Goal: Transaction & Acquisition: Book appointment/travel/reservation

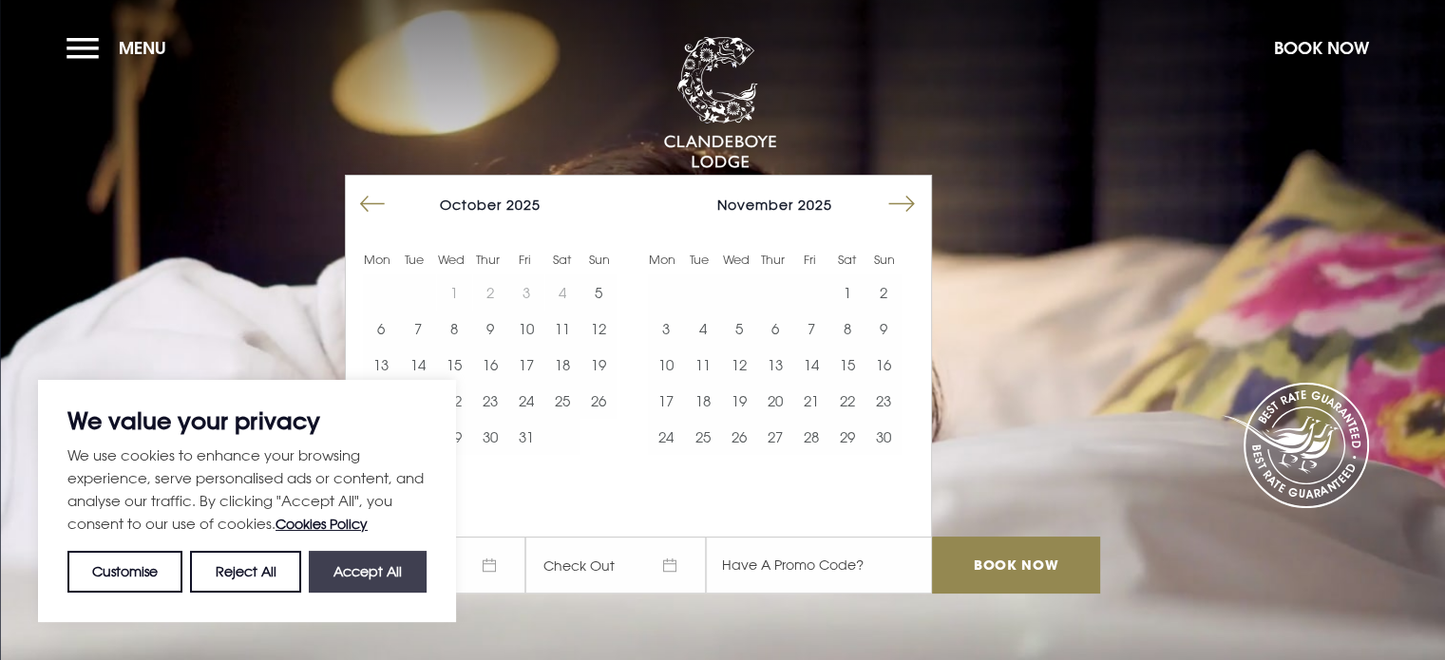
click at [395, 572] on button "Accept All" at bounding box center [368, 572] width 118 height 42
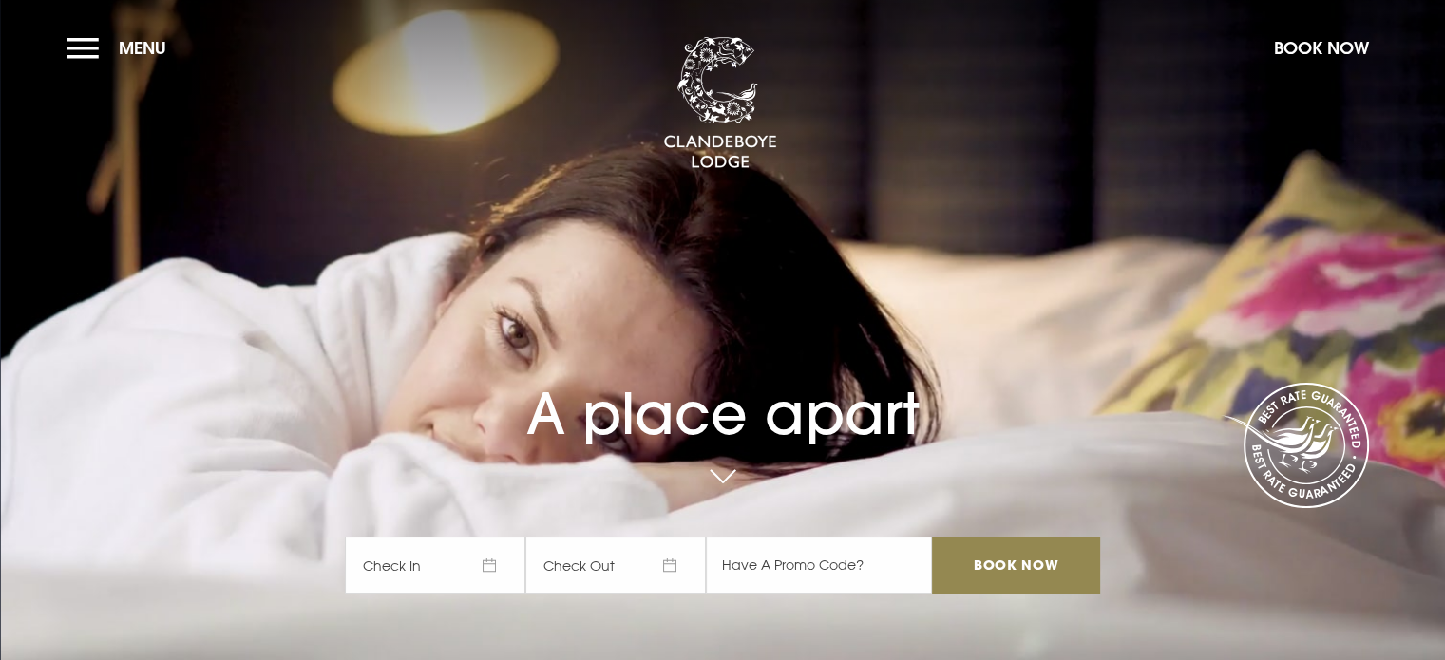
checkbox input "true"
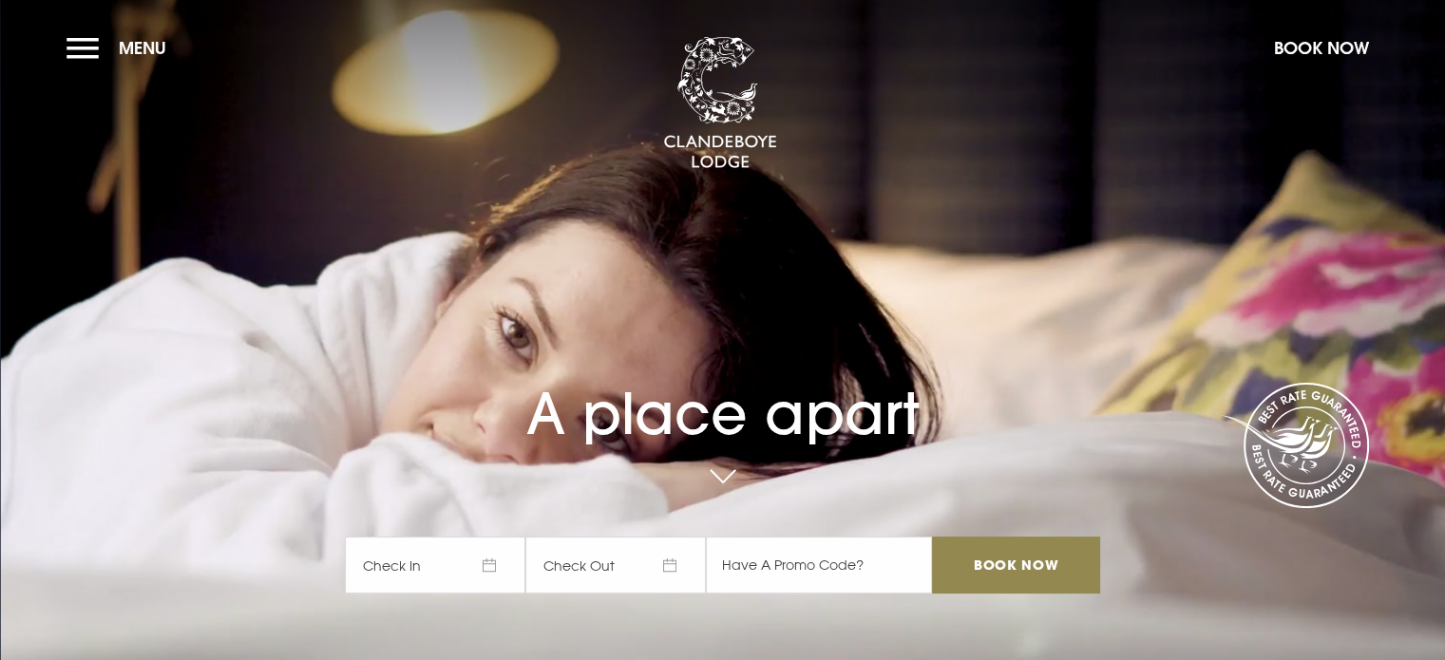
click at [464, 565] on span "Check In" at bounding box center [435, 565] width 180 height 57
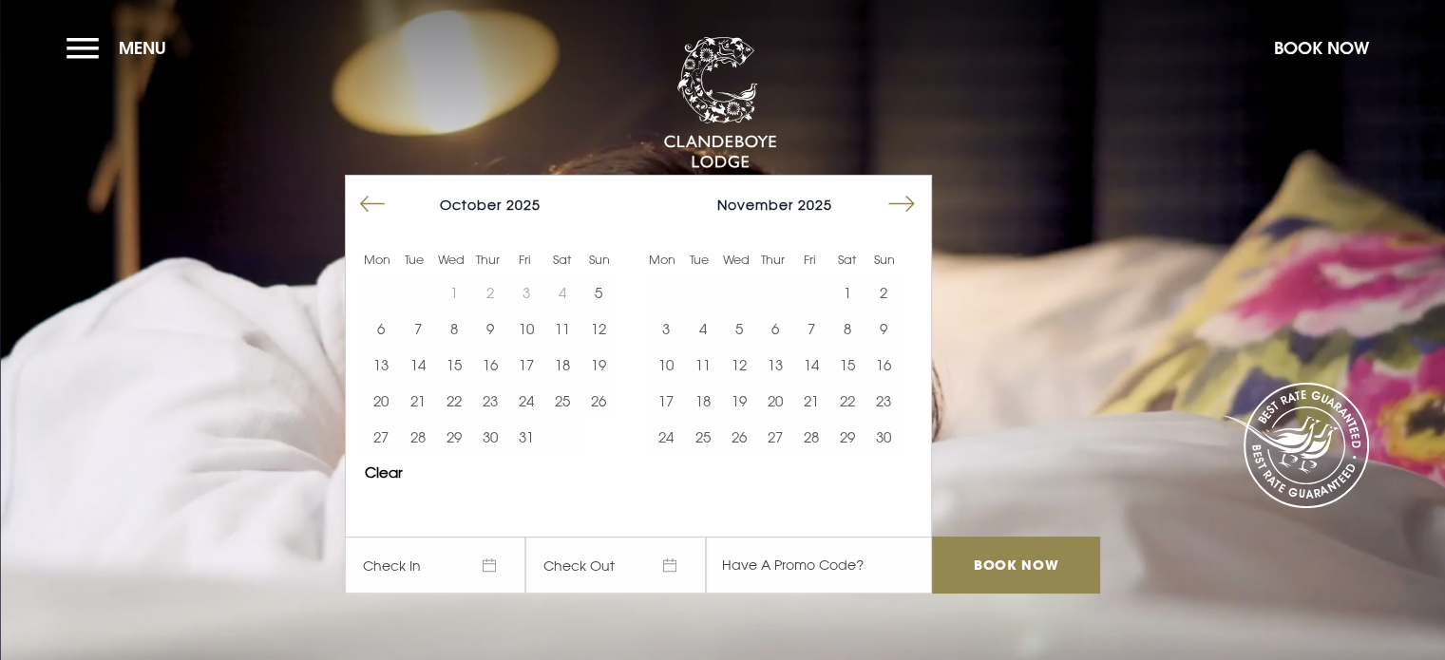
click at [909, 204] on button "Move forward to switch to the next month." at bounding box center [901, 204] width 36 height 36
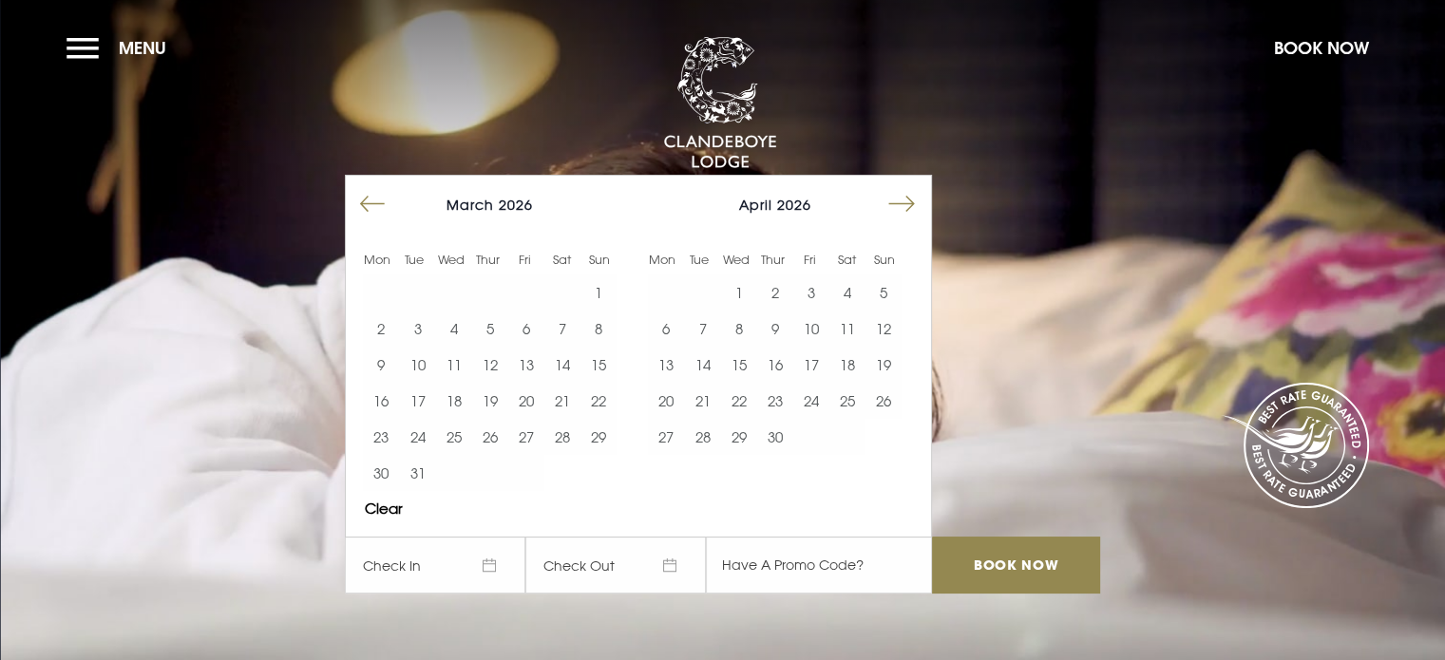
click at [909, 204] on button "Move forward to switch to the next month." at bounding box center [901, 204] width 36 height 36
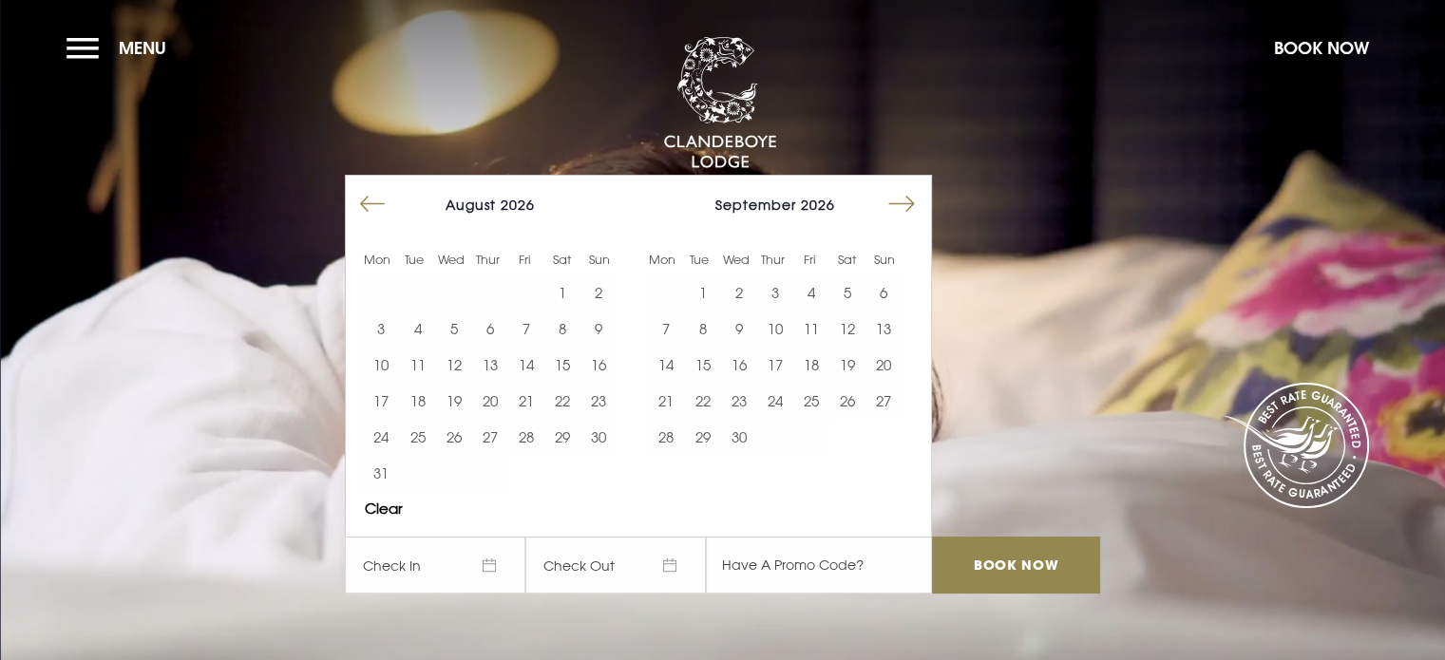
click at [909, 204] on button "Move forward to switch to the next month." at bounding box center [901, 204] width 36 height 36
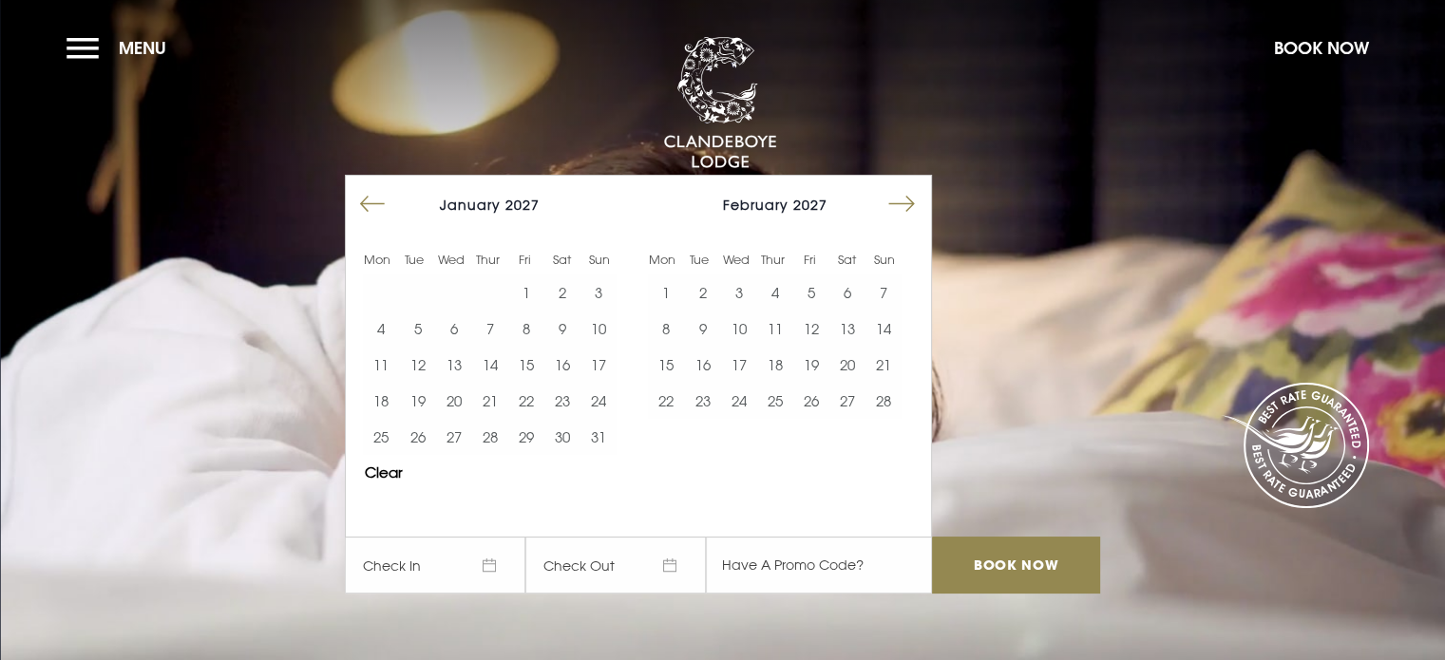
click at [909, 204] on button "Move forward to switch to the next month." at bounding box center [901, 204] width 36 height 36
click at [753, 288] on button "3" at bounding box center [739, 292] width 36 height 36
click at [819, 292] on button "5" at bounding box center [811, 292] width 36 height 36
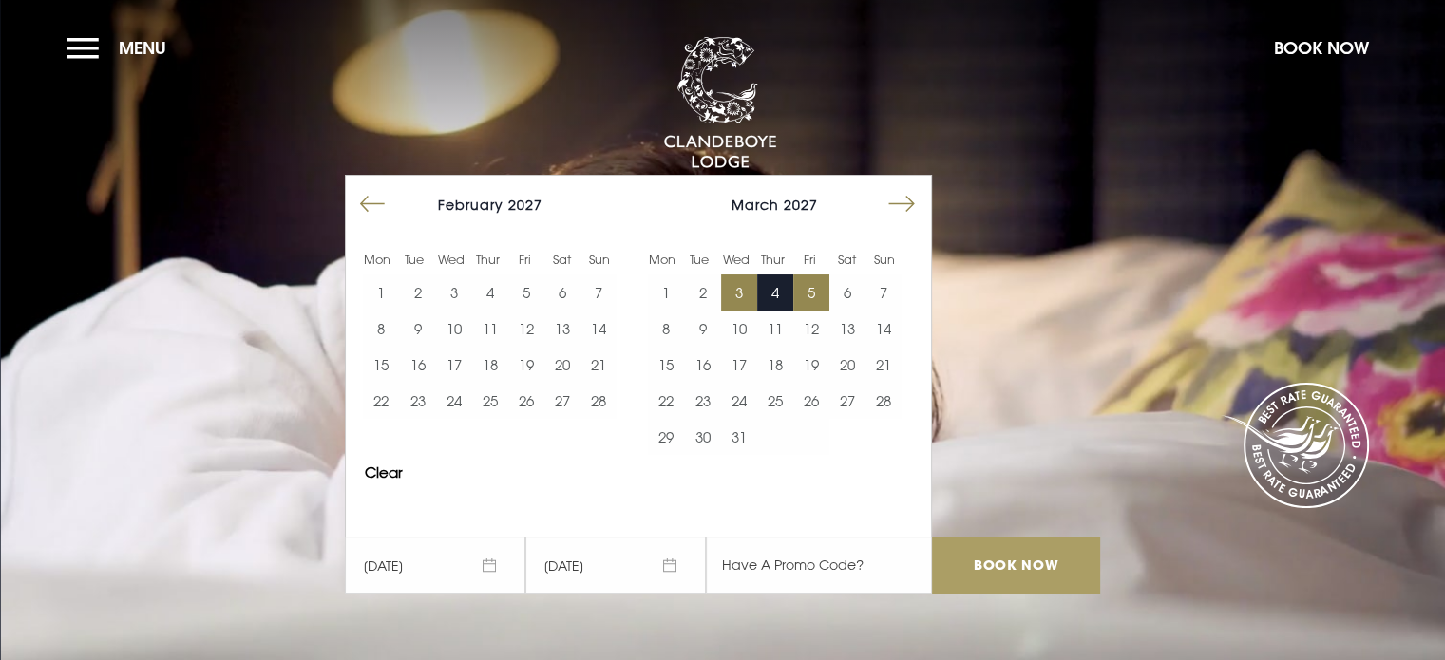
click at [991, 551] on input "Book Now" at bounding box center [1015, 565] width 167 height 57
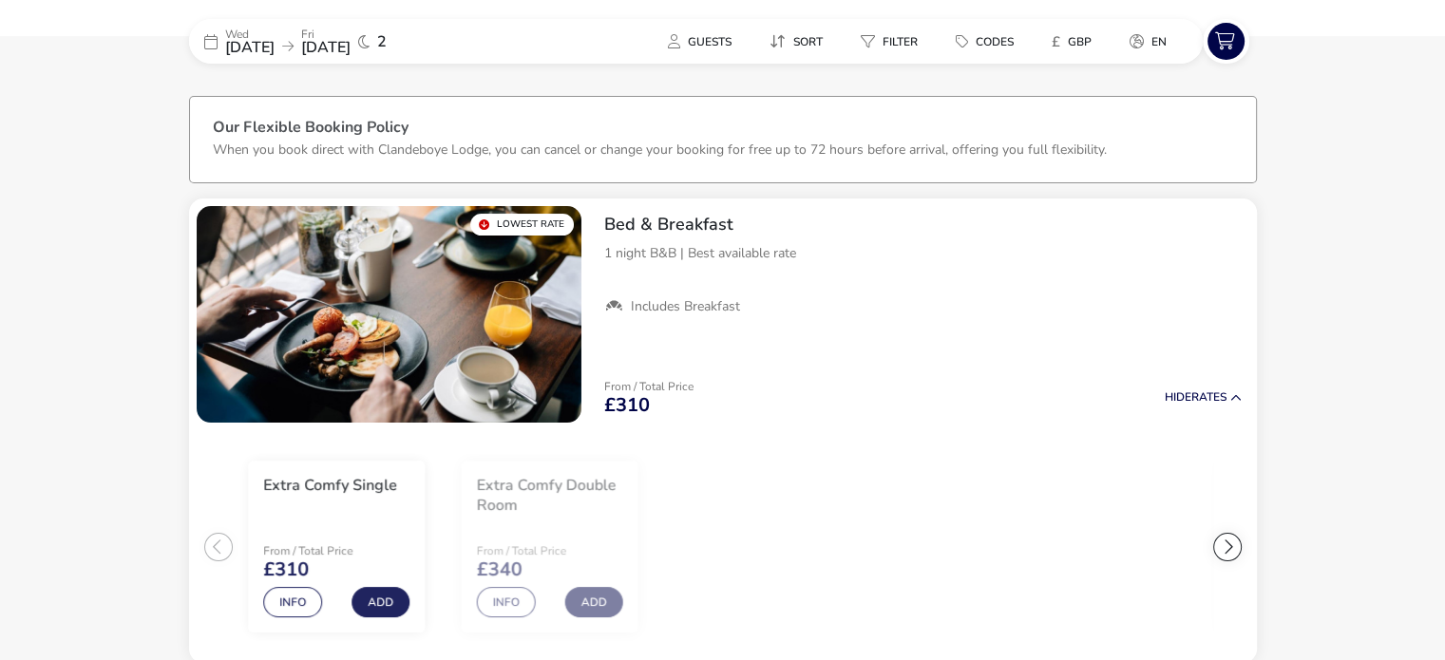
scroll to position [71, 0]
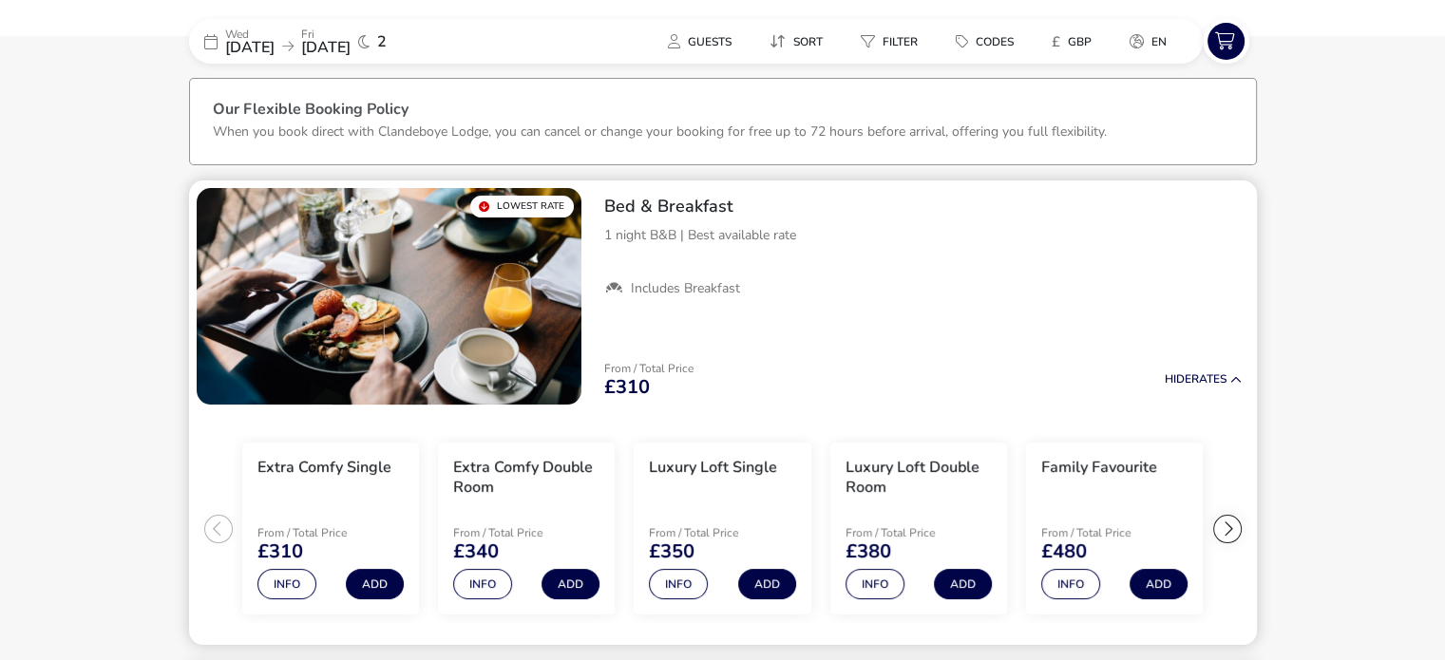
click at [1223, 535] on div at bounding box center [1227, 529] width 28 height 28
click at [1223, 535] on ul "Extra Comfy Single From / Total Price £310 Info Add Extra Comfy Double Room Fro…" at bounding box center [723, 529] width 1068 height 234
click at [870, 584] on button "Info" at bounding box center [874, 584] width 59 height 30
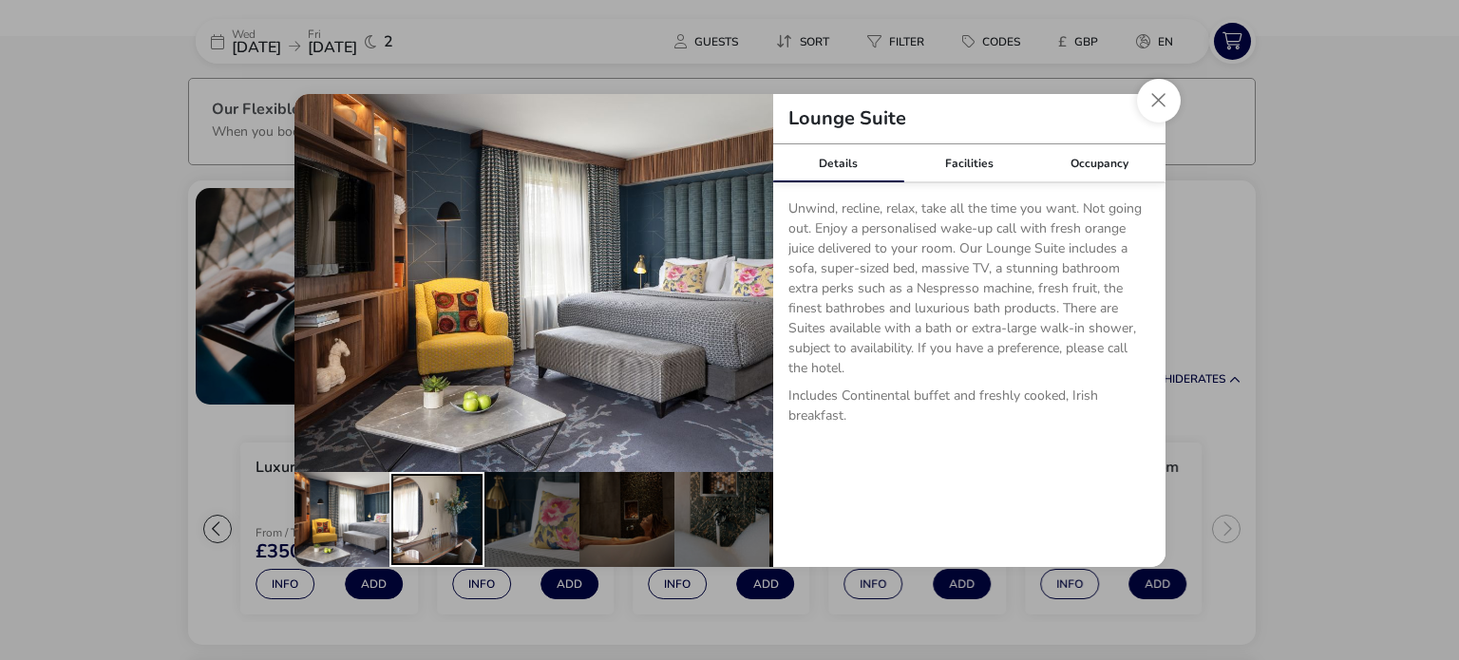
click at [470, 501] on div "details" at bounding box center [436, 519] width 95 height 95
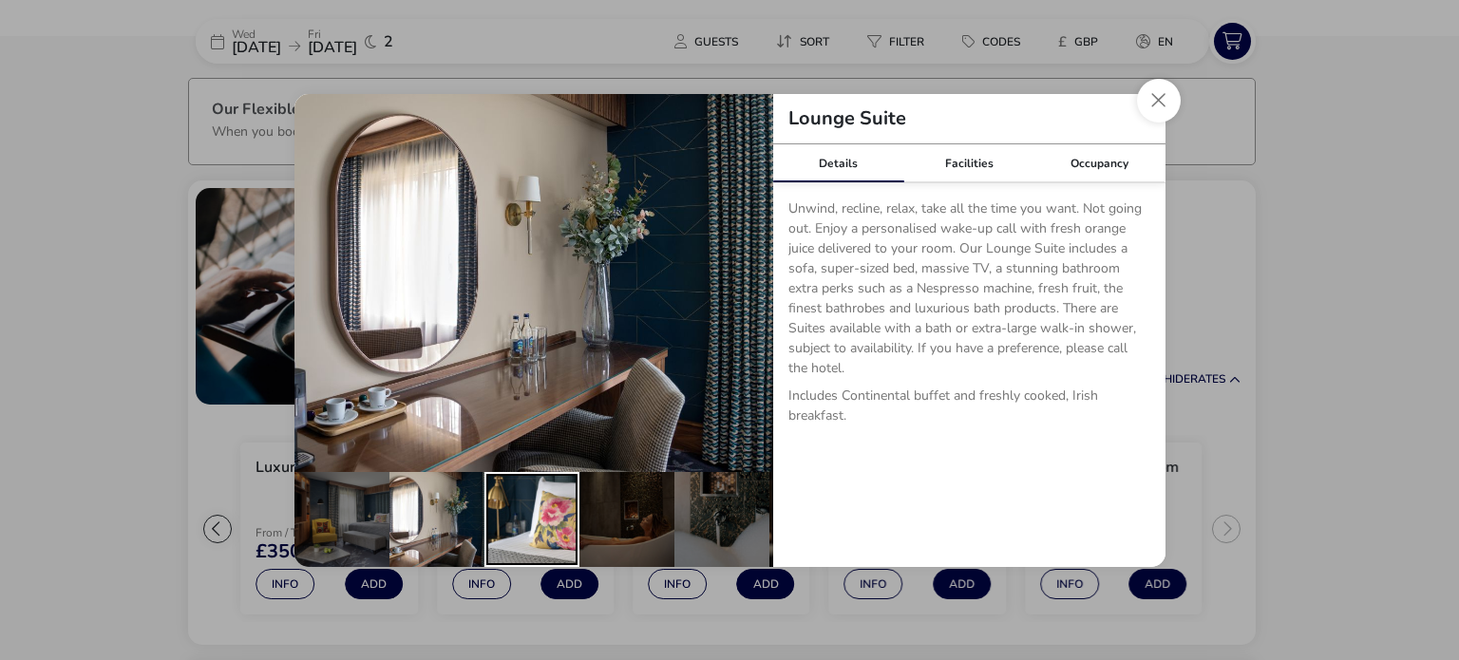
click at [509, 501] on div "details" at bounding box center [531, 519] width 95 height 95
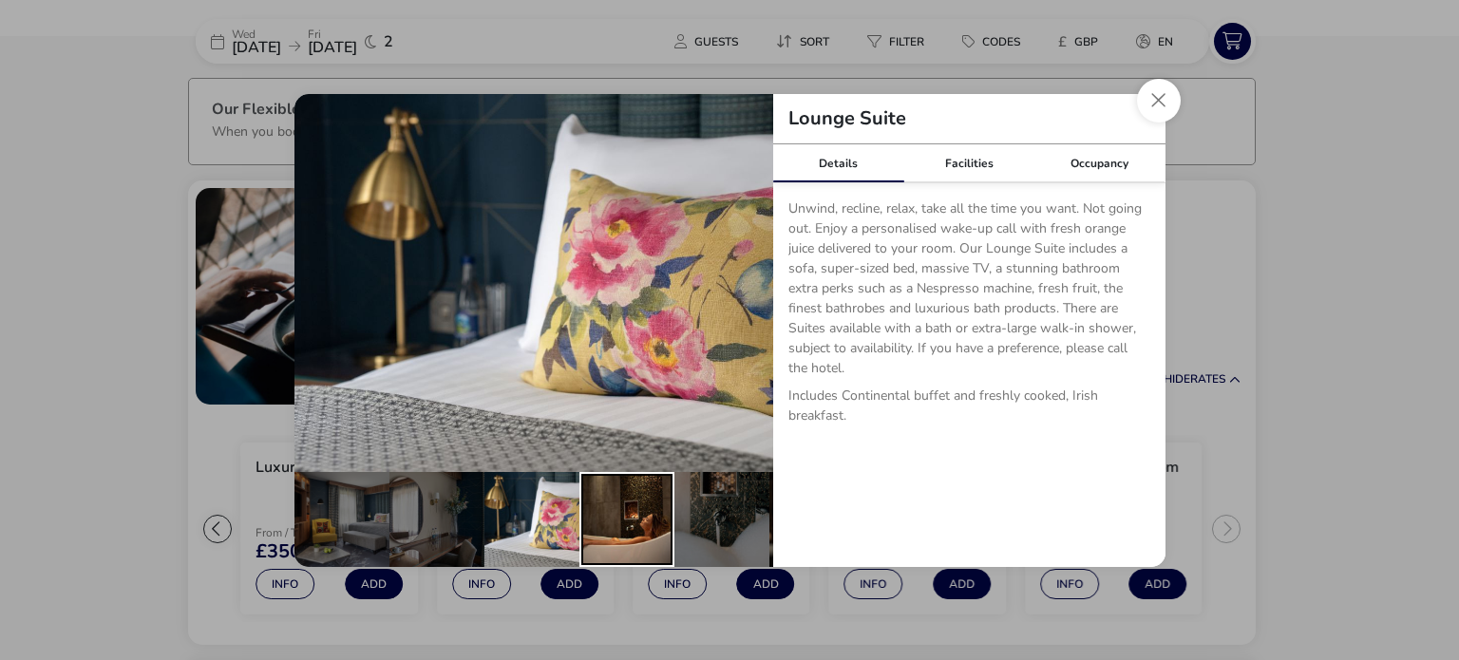
click at [597, 498] on div "details" at bounding box center [626, 519] width 95 height 95
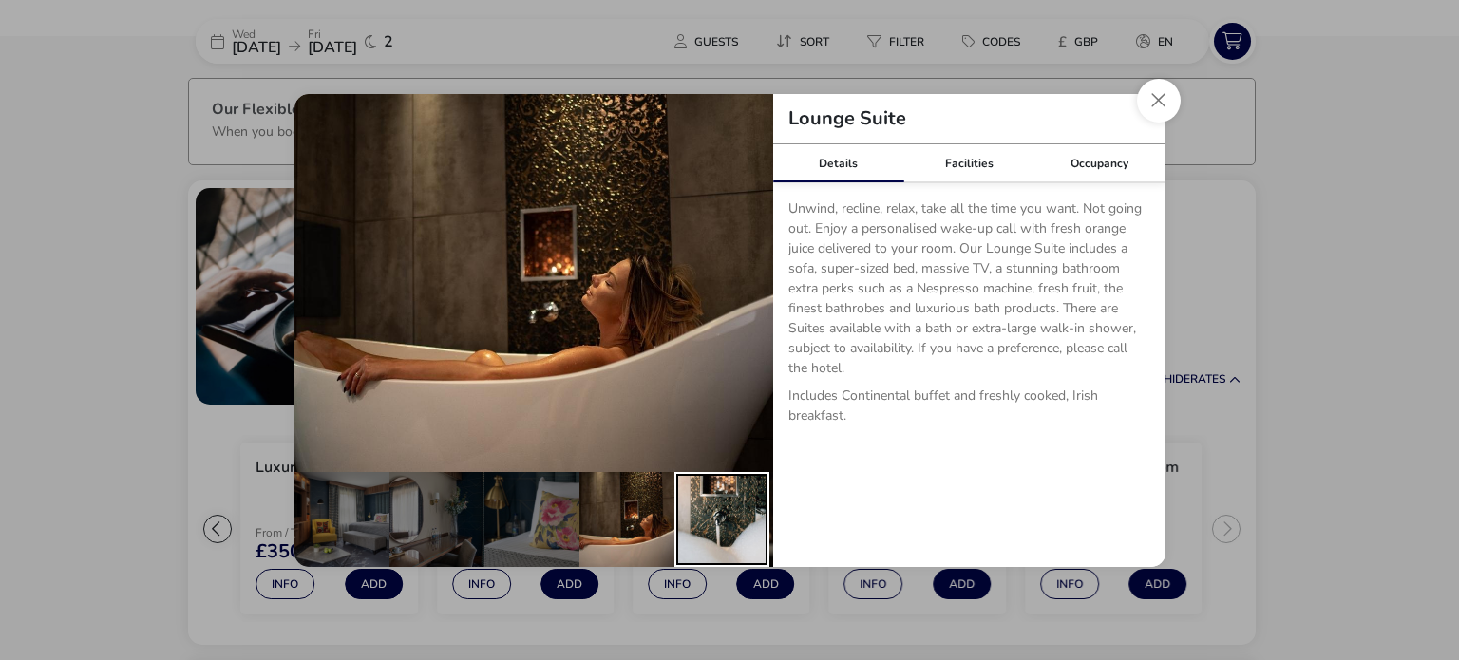
click at [706, 504] on div "details" at bounding box center [721, 519] width 95 height 95
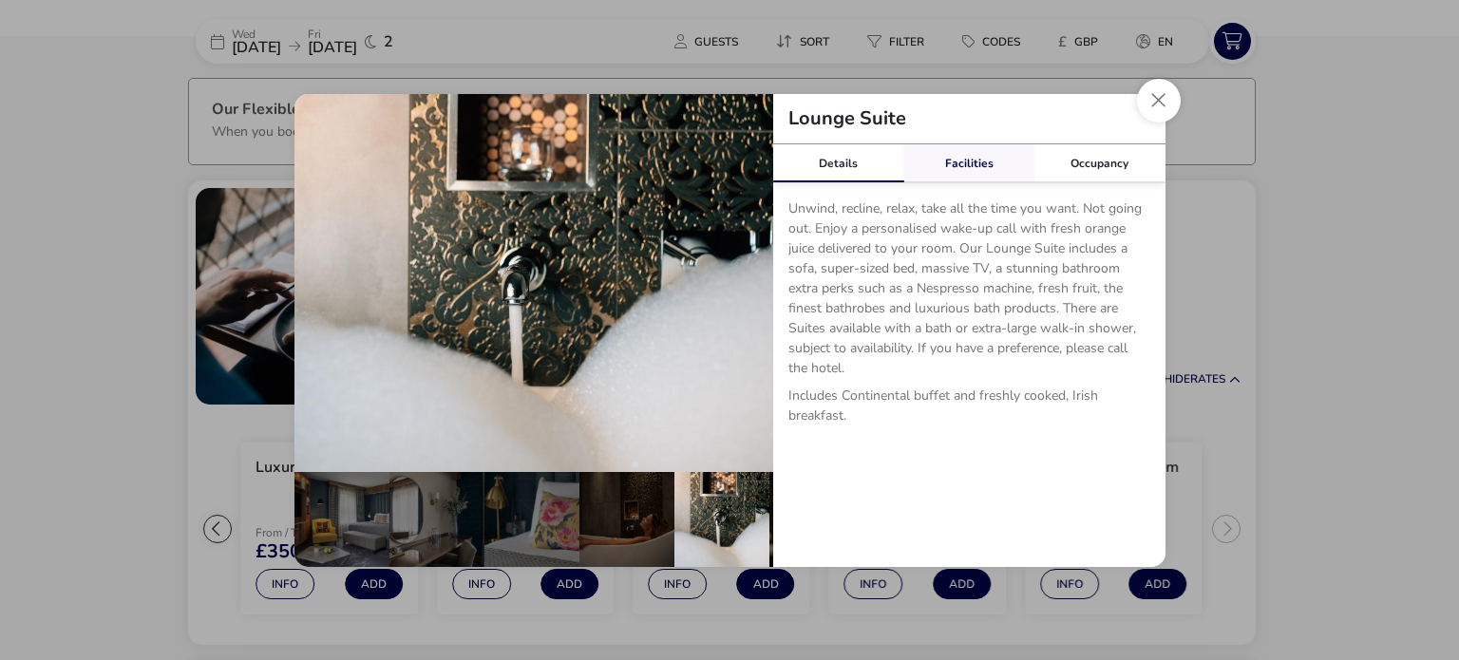
click at [966, 149] on link "Facilities" at bounding box center [968, 163] width 131 height 38
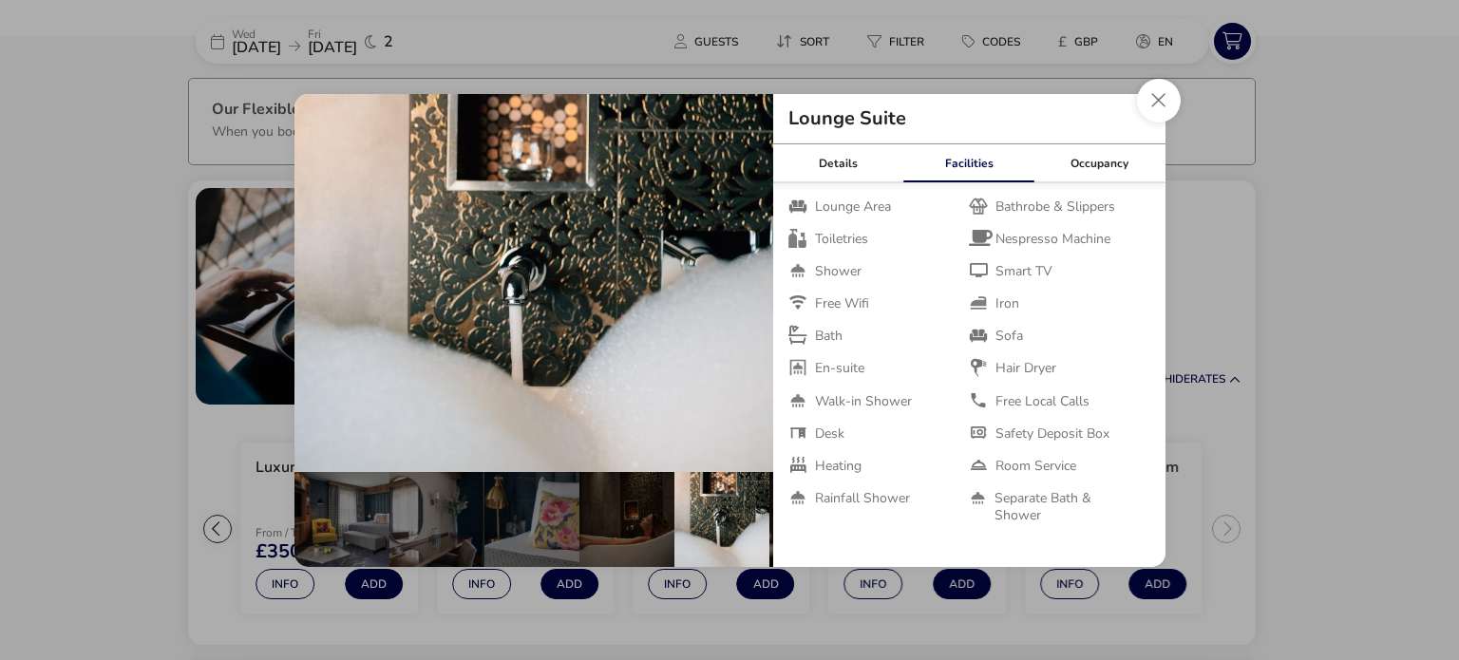
click at [966, 149] on link "Facilities" at bounding box center [968, 163] width 131 height 38
click at [1156, 108] on button "Close dialog" at bounding box center [1159, 101] width 44 height 44
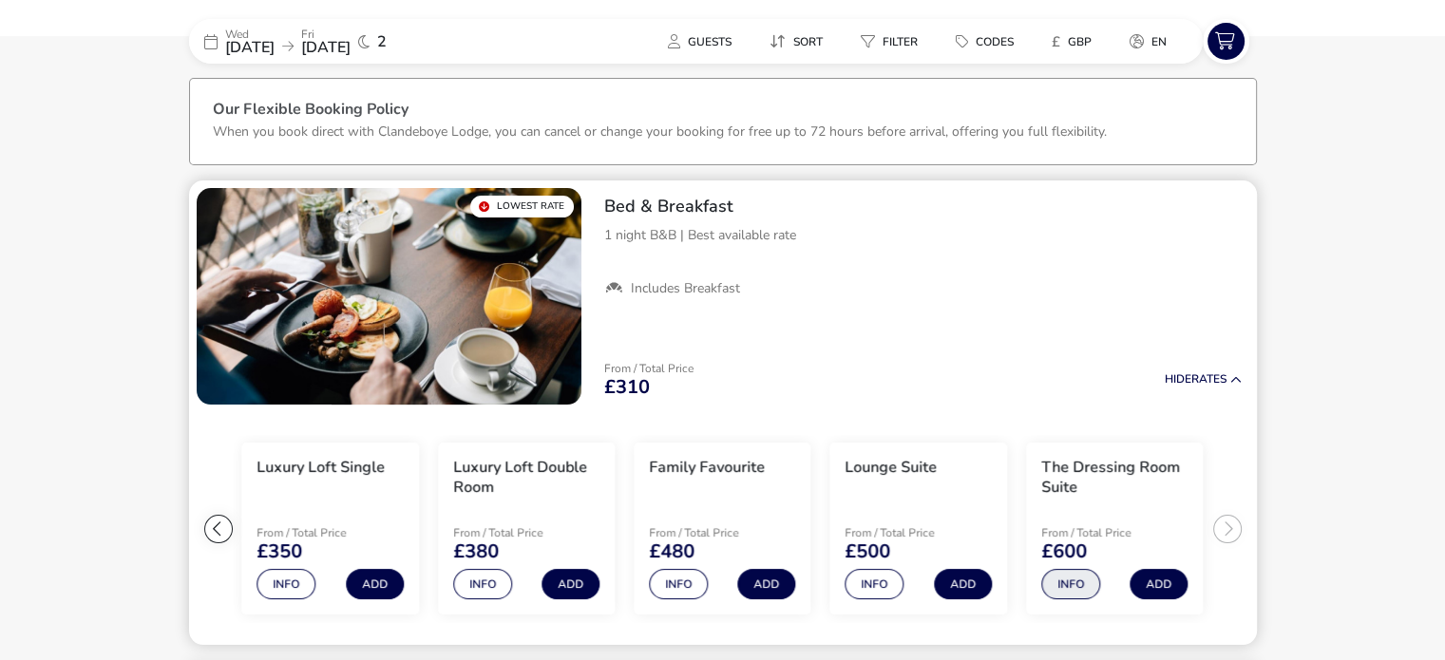
click at [1068, 593] on button "Info" at bounding box center [1070, 584] width 59 height 30
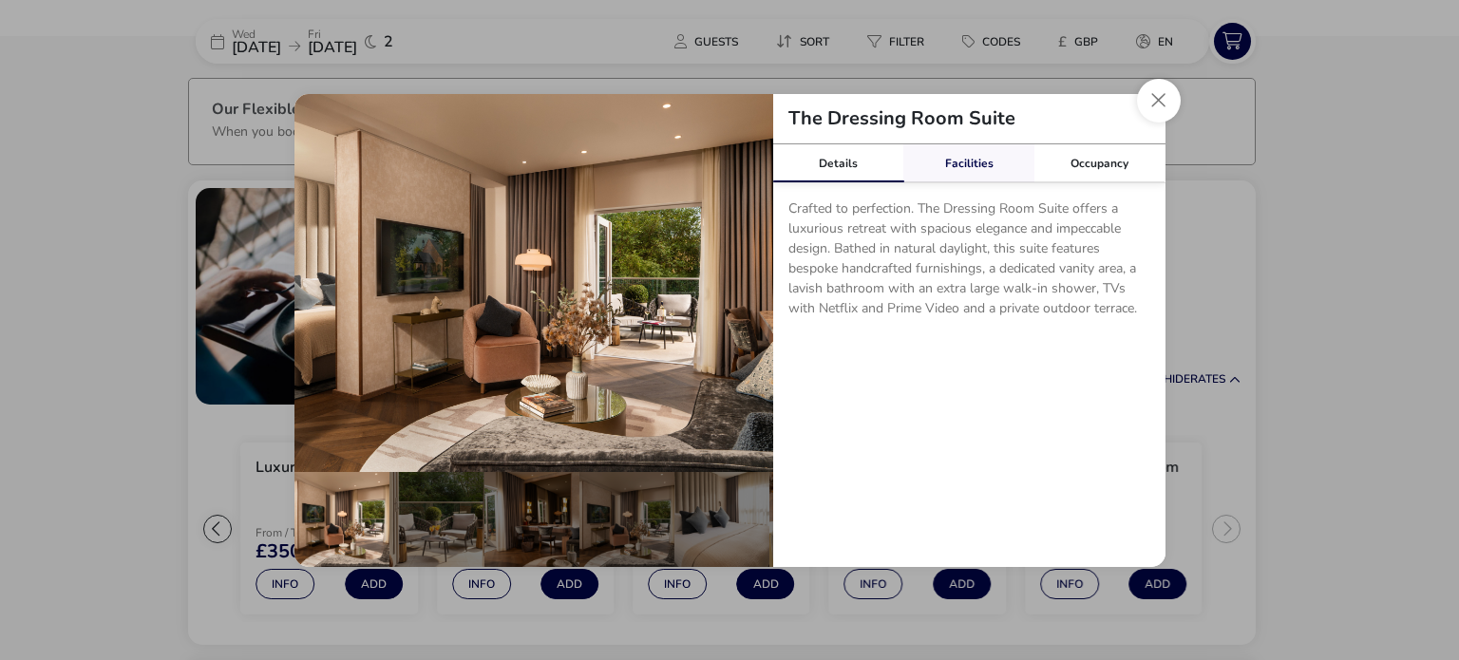
click at [984, 170] on link "Facilities" at bounding box center [968, 163] width 131 height 38
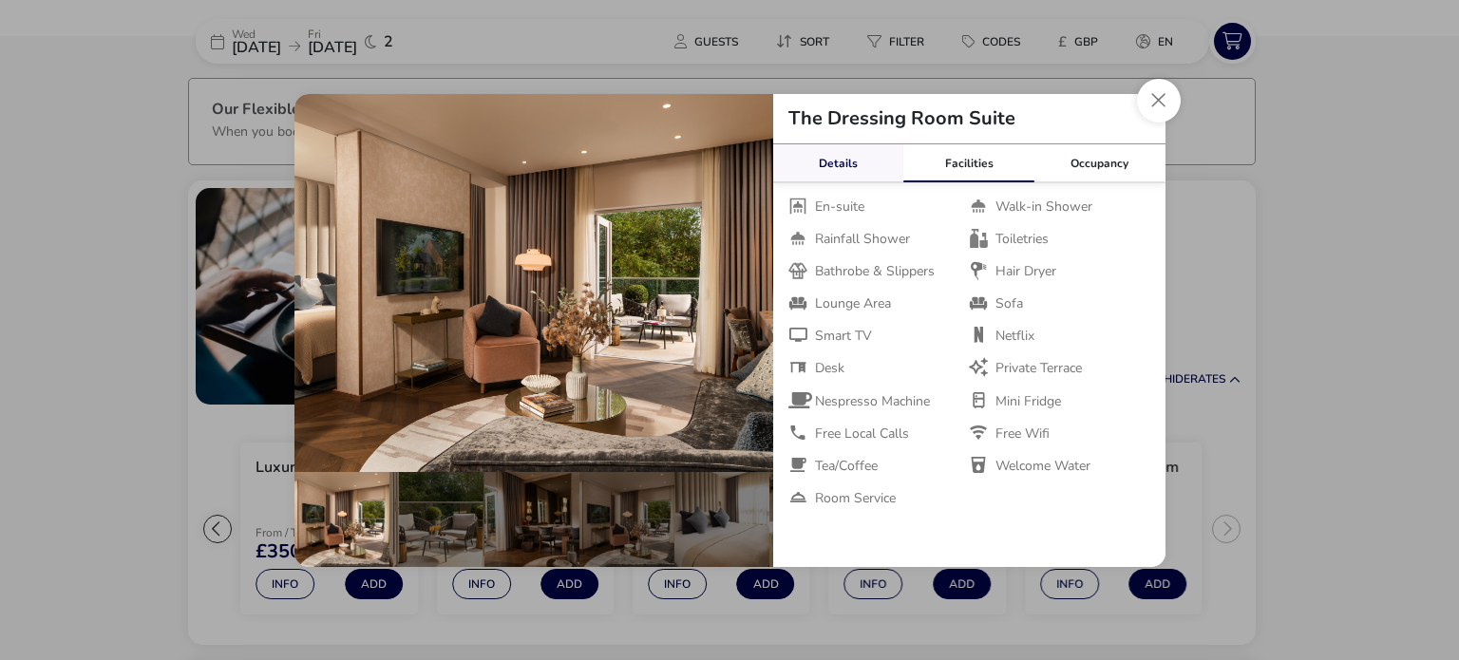
click at [826, 155] on link "Details" at bounding box center [838, 163] width 131 height 38
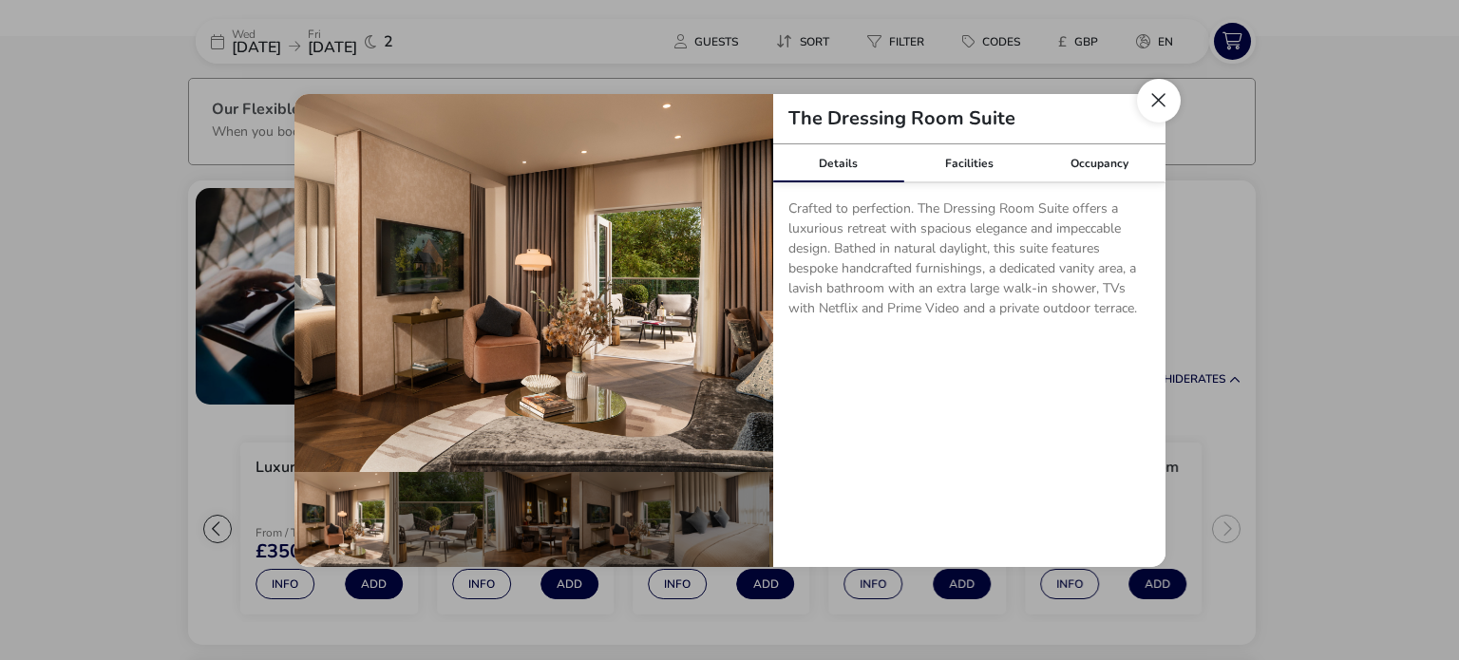
click at [1161, 102] on button "Close dialog" at bounding box center [1159, 101] width 44 height 44
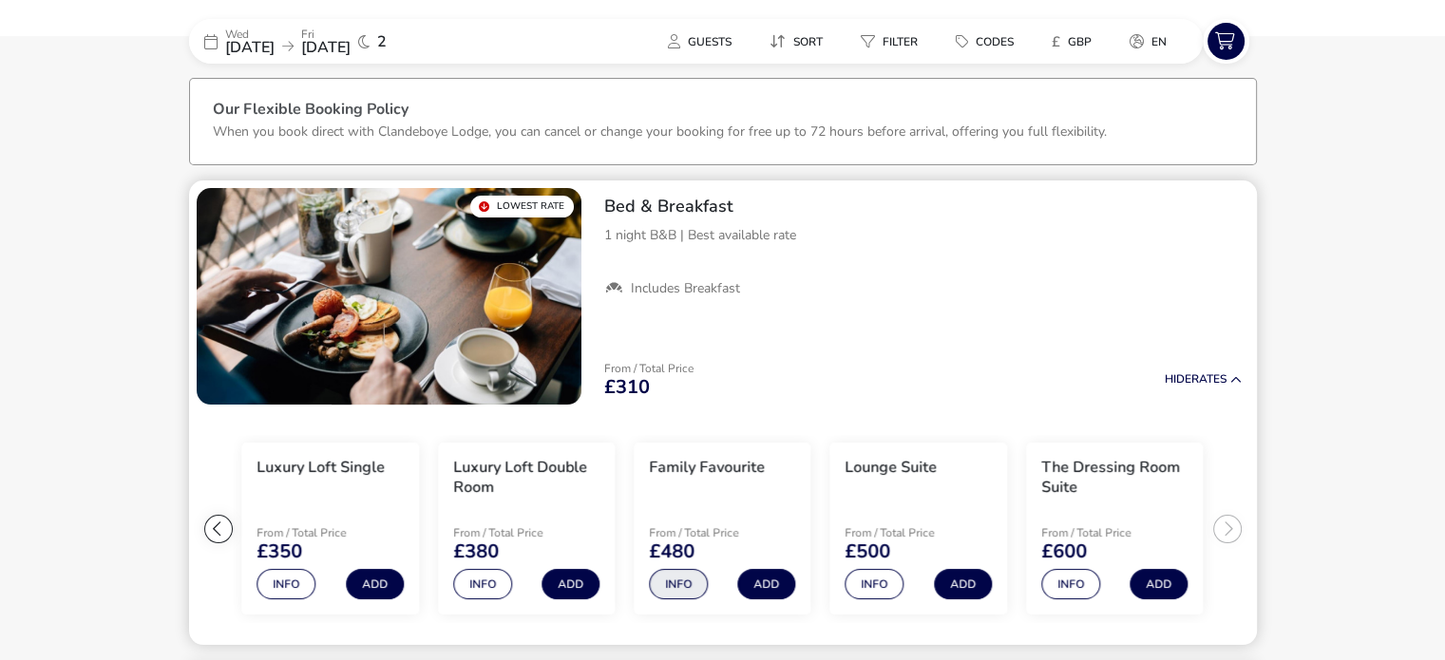
click at [656, 588] on button "Info" at bounding box center [678, 584] width 59 height 30
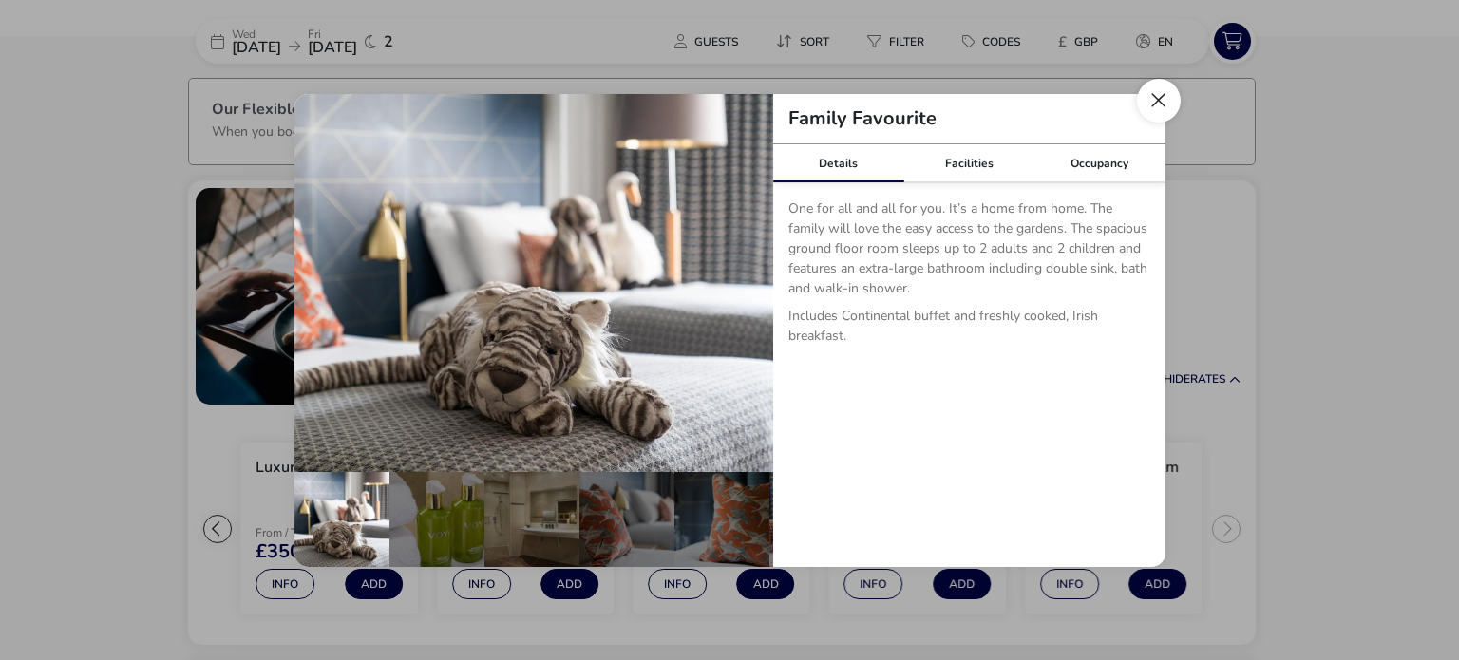
click at [1147, 98] on button "Close dialog" at bounding box center [1159, 101] width 44 height 44
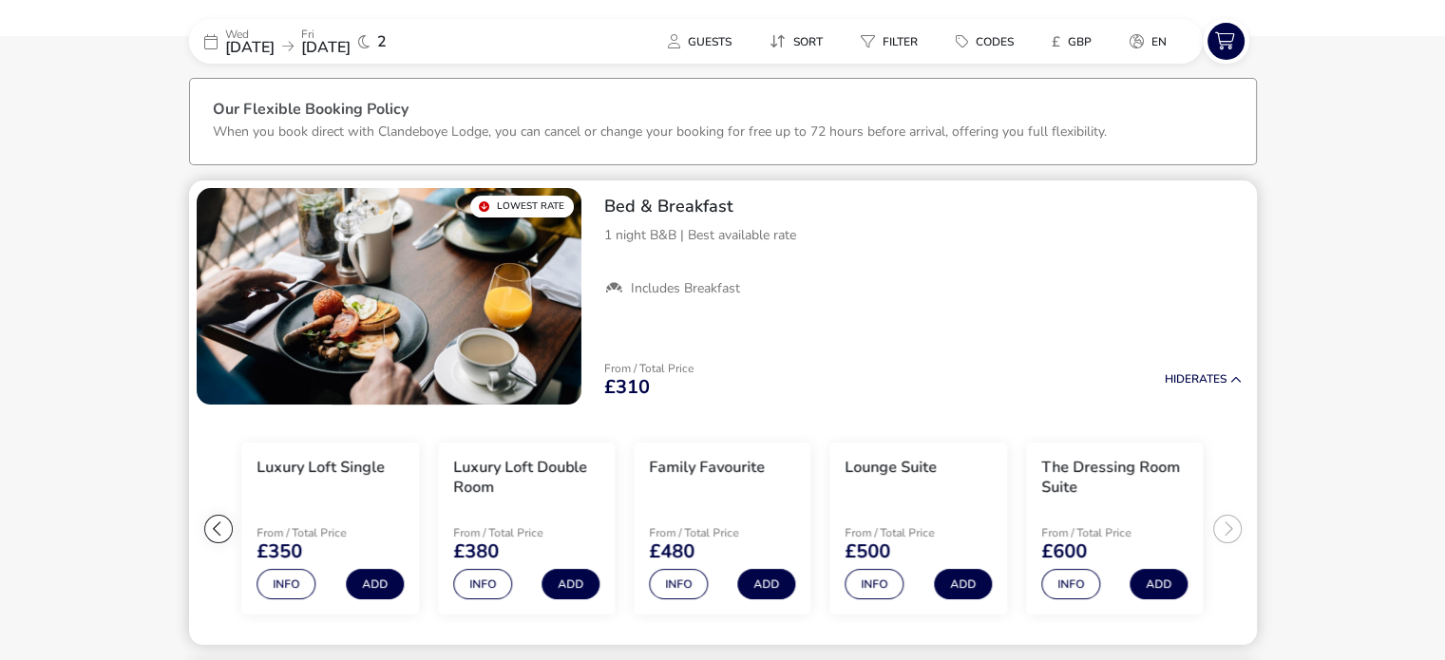
click at [1223, 527] on ul "Extra Comfy Single From / Total Price £310 Info Add Extra Comfy Double Room Fro…" at bounding box center [723, 529] width 1068 height 234
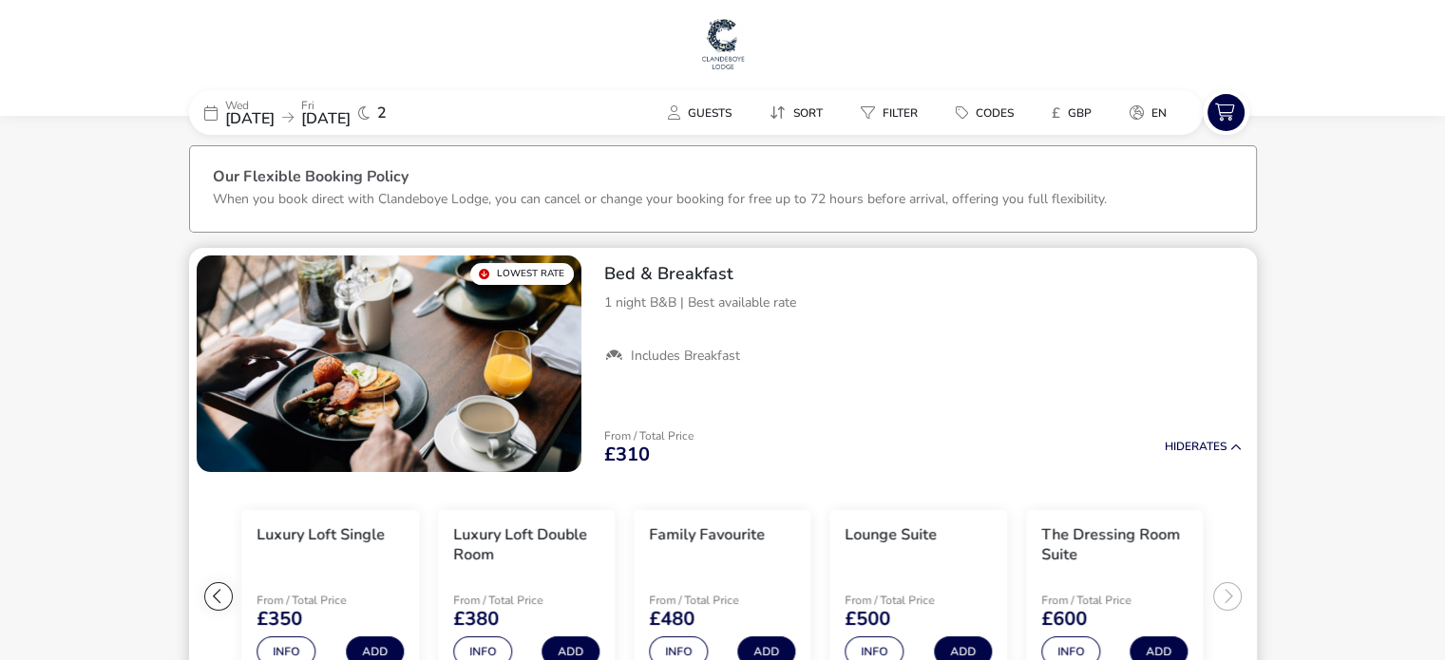
scroll to position [0, 0]
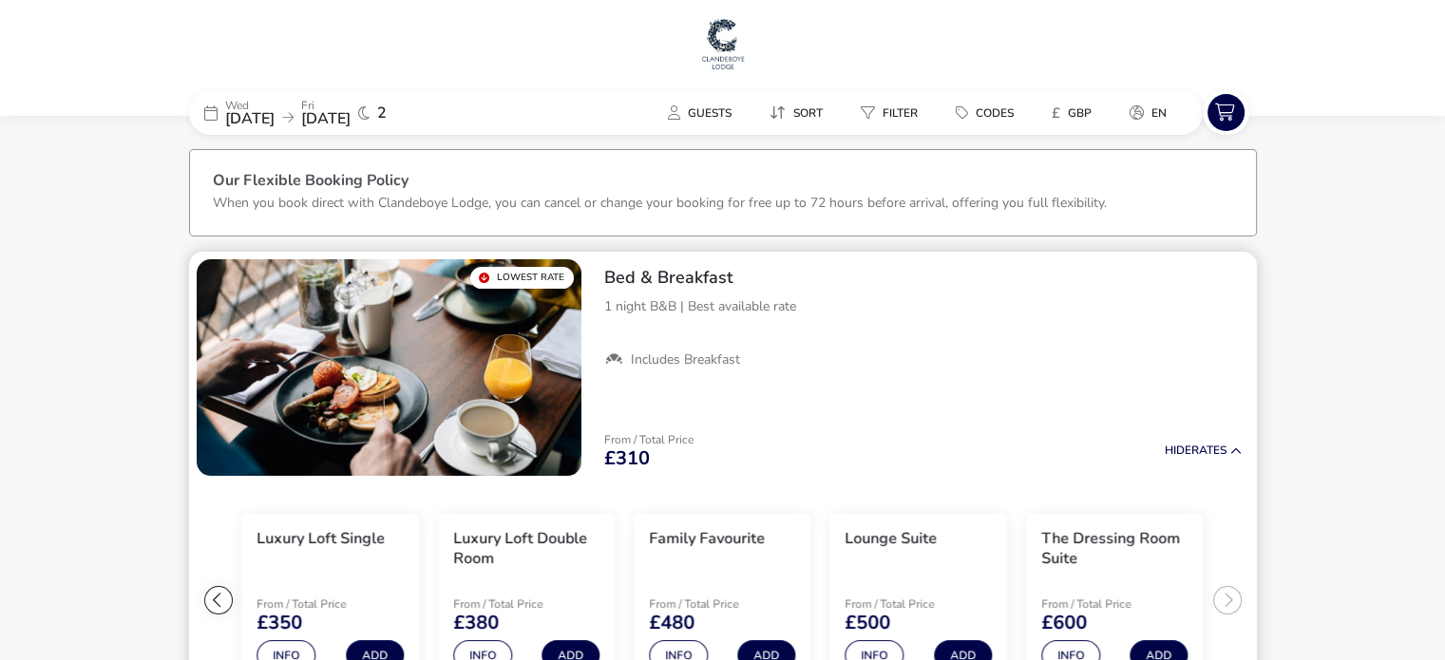
click at [1223, 527] on ul "Extra Comfy Single From / Total Price £310 Info Add Extra Comfy Double Room Fro…" at bounding box center [723, 600] width 1068 height 234
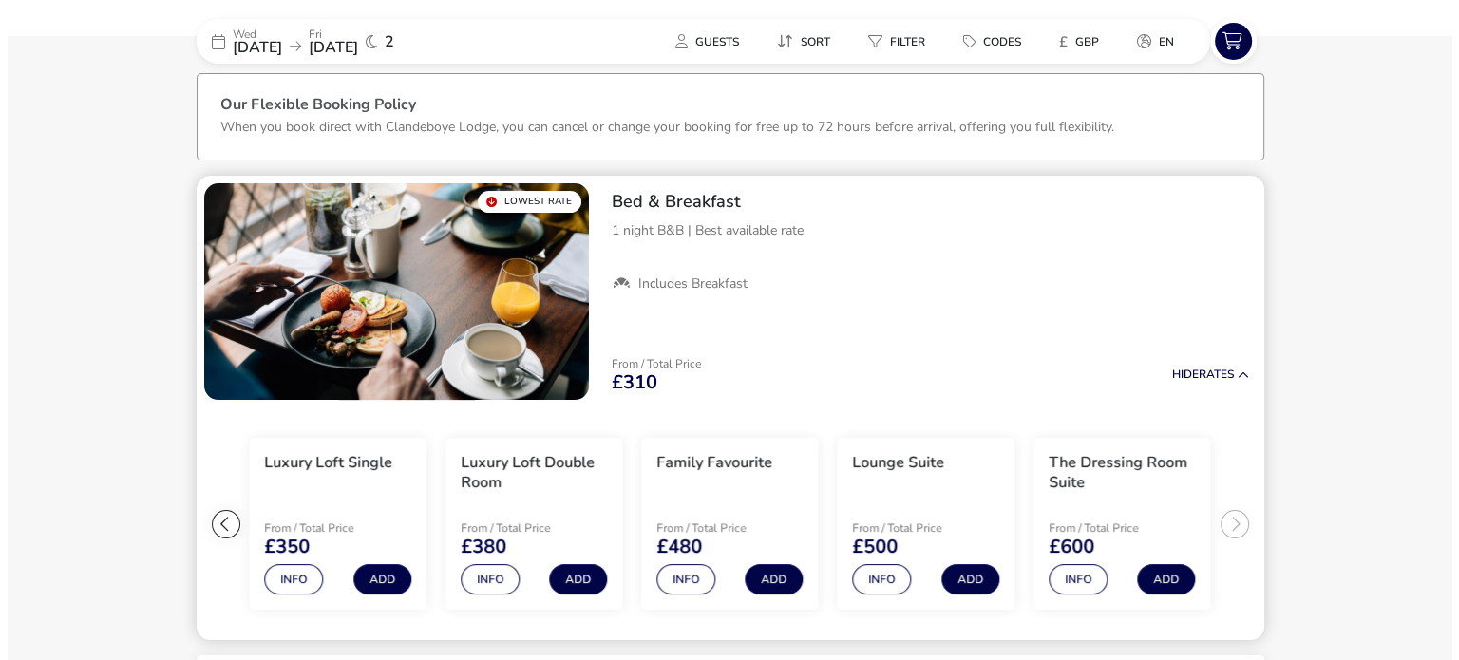
scroll to position [78, 0]
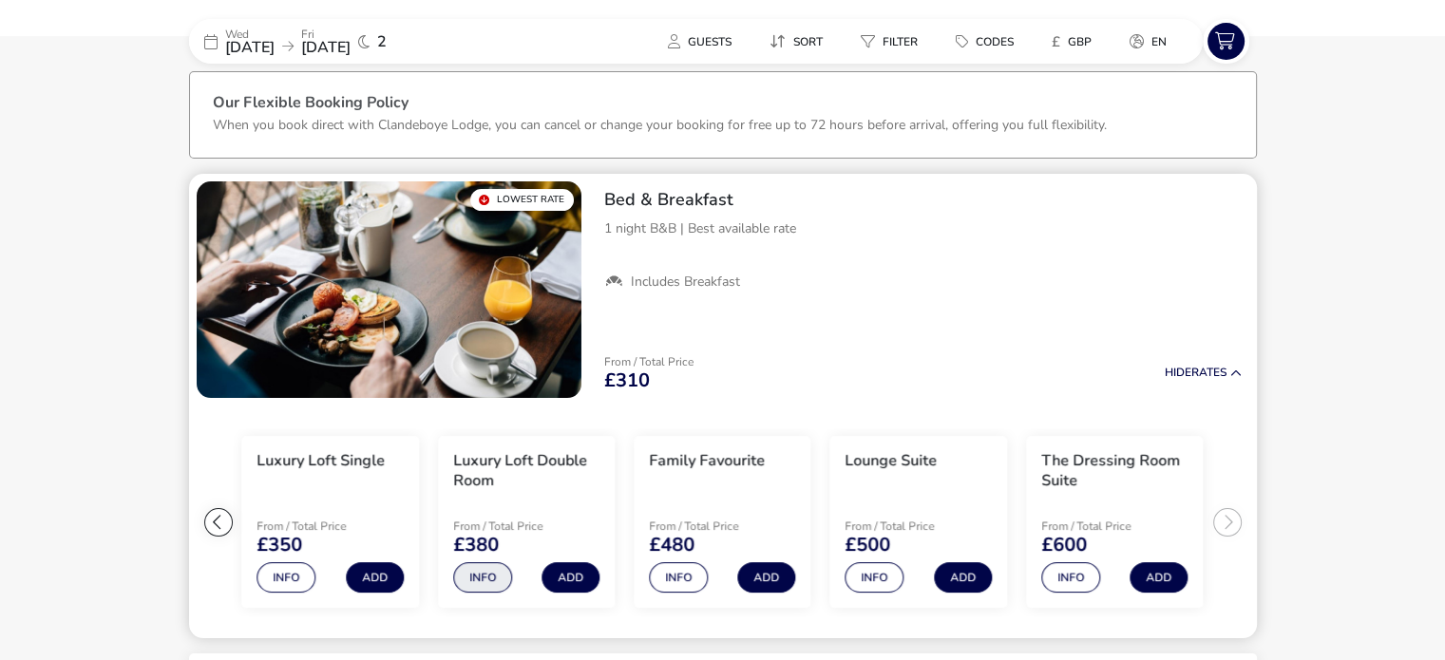
click at [469, 581] on button "Info" at bounding box center [482, 577] width 59 height 30
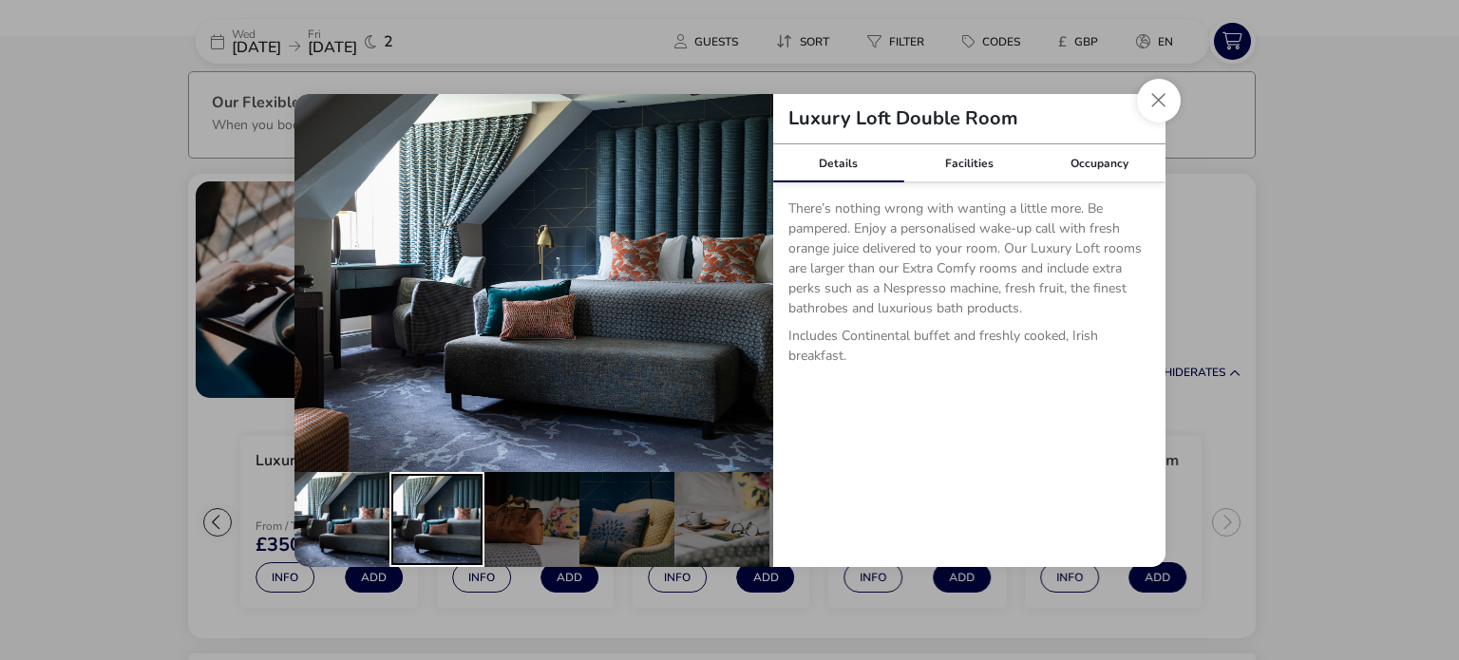
click at [468, 496] on div "details" at bounding box center [436, 519] width 95 height 95
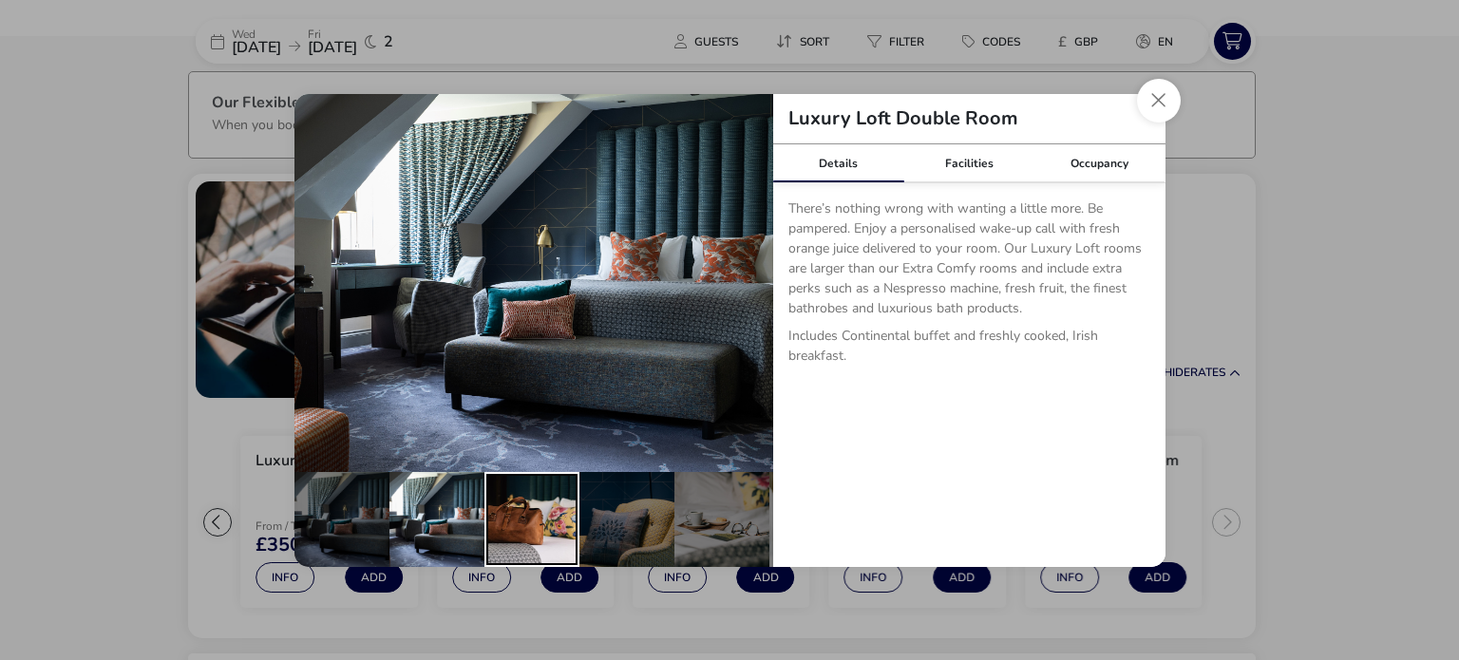
click at [532, 496] on div "details" at bounding box center [531, 519] width 95 height 95
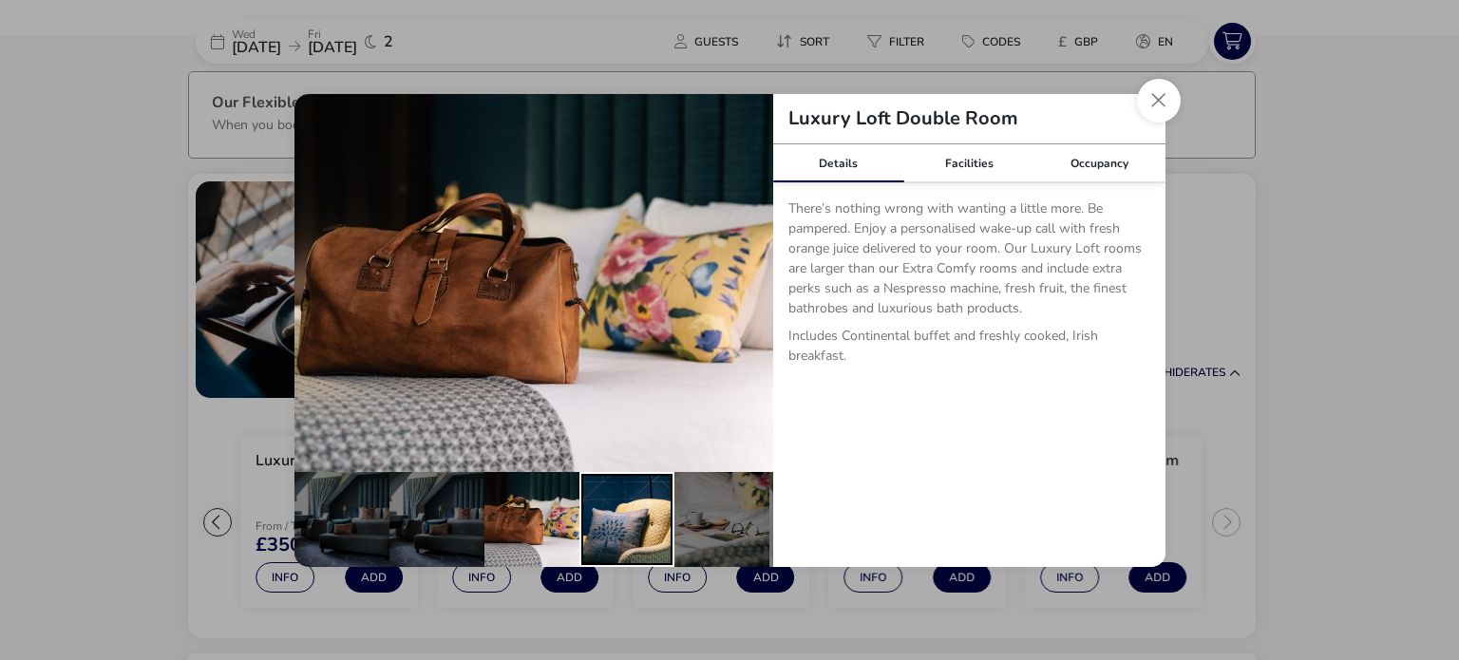
click at [652, 482] on div "details" at bounding box center [626, 519] width 95 height 95
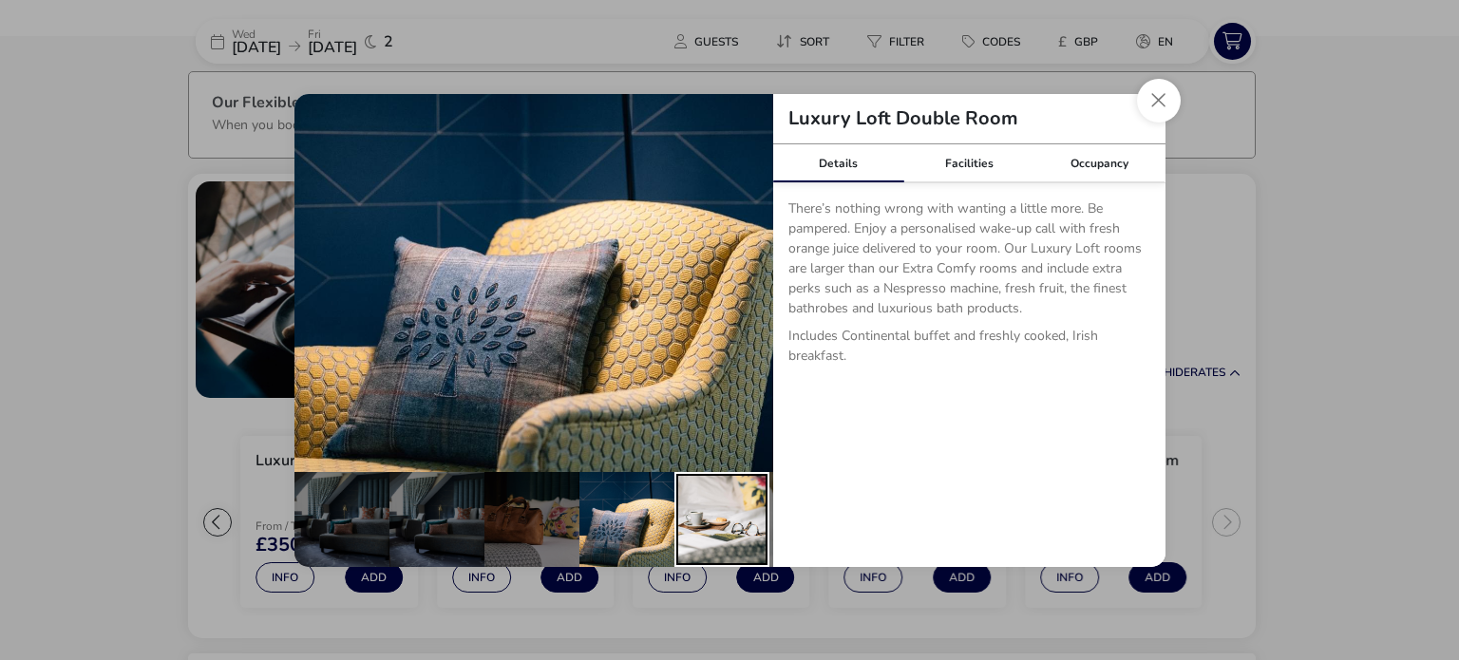
click at [676, 483] on div "details" at bounding box center [721, 519] width 95 height 95
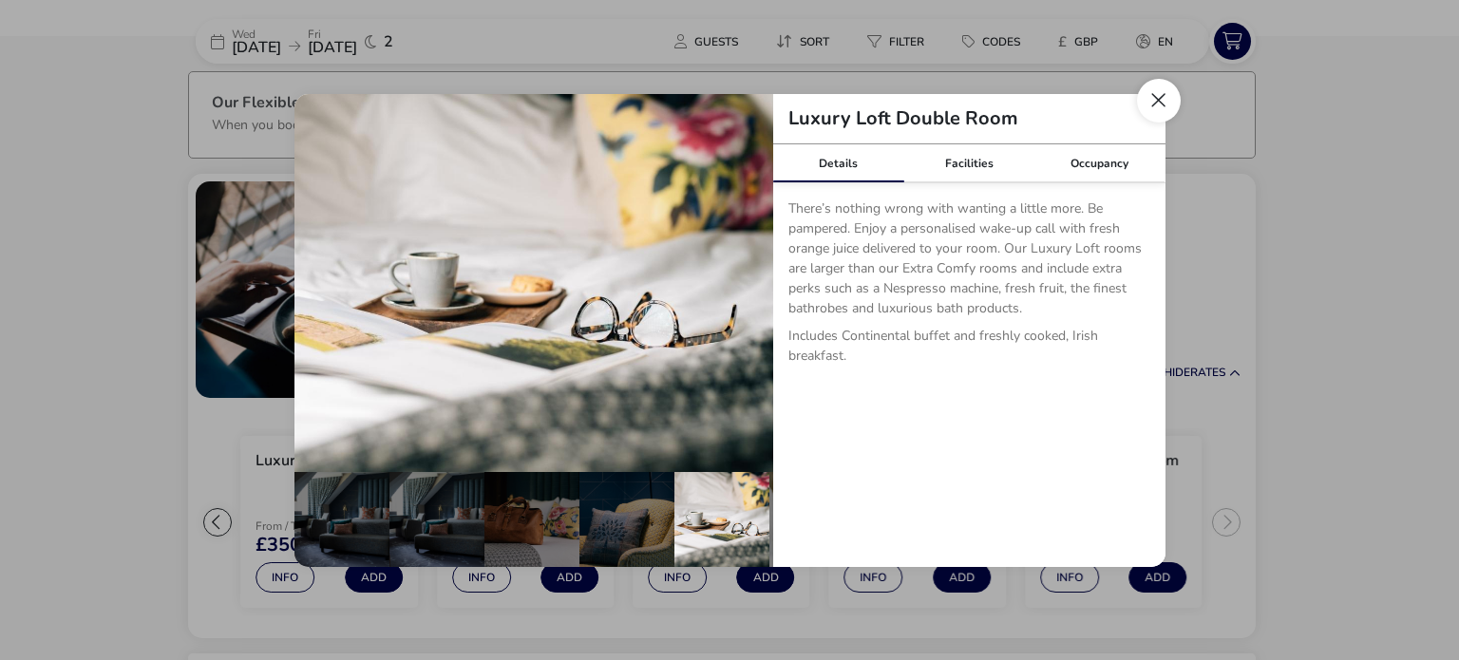
click at [1164, 94] on button "Close dialog" at bounding box center [1159, 101] width 44 height 44
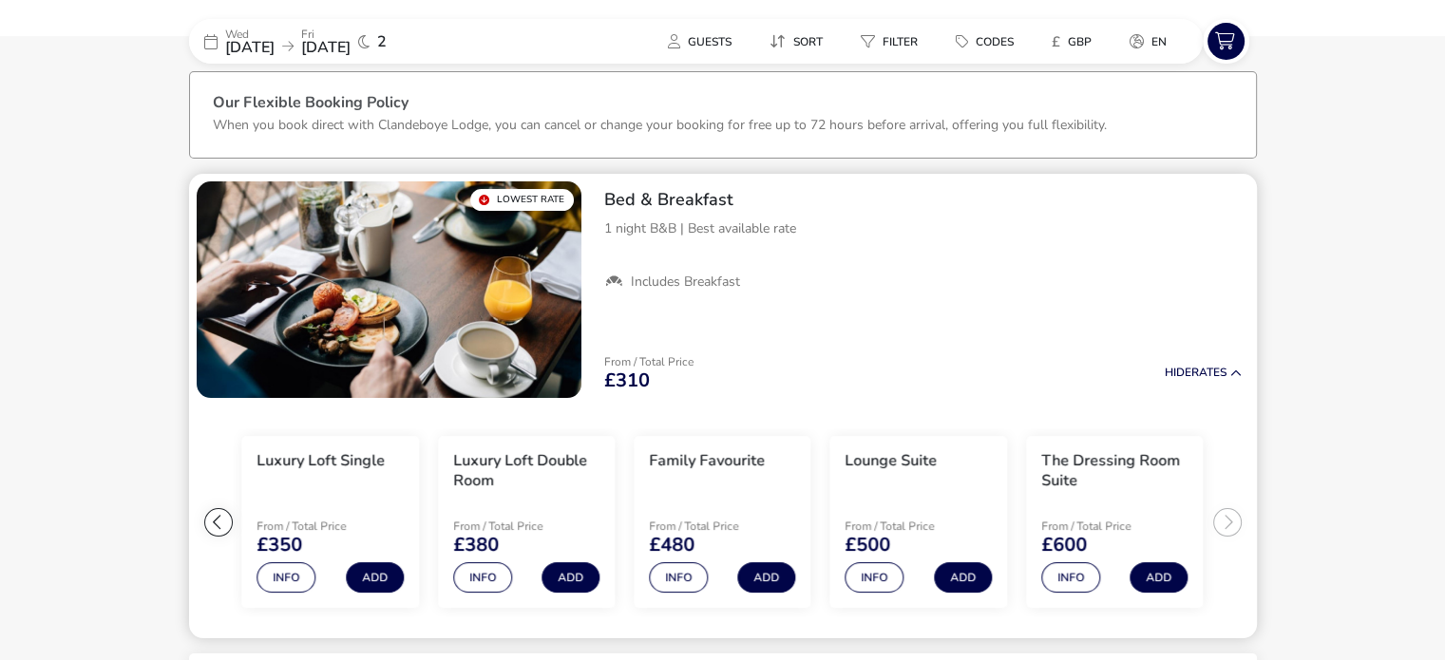
click at [219, 516] on div at bounding box center [218, 522] width 28 height 28
click at [279, 573] on button "Info" at bounding box center [285, 577] width 59 height 30
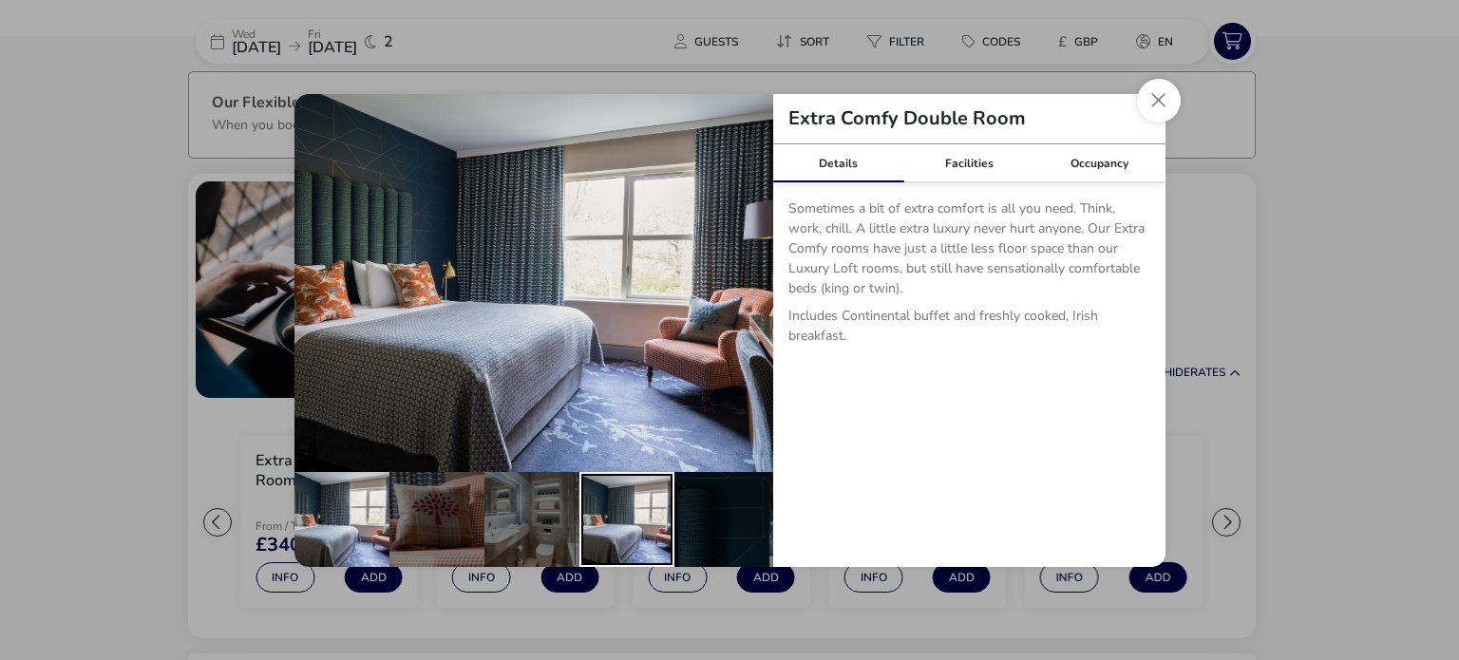
click at [631, 491] on div "details" at bounding box center [626, 519] width 95 height 95
click at [653, 485] on div "details" at bounding box center [626, 519] width 95 height 95
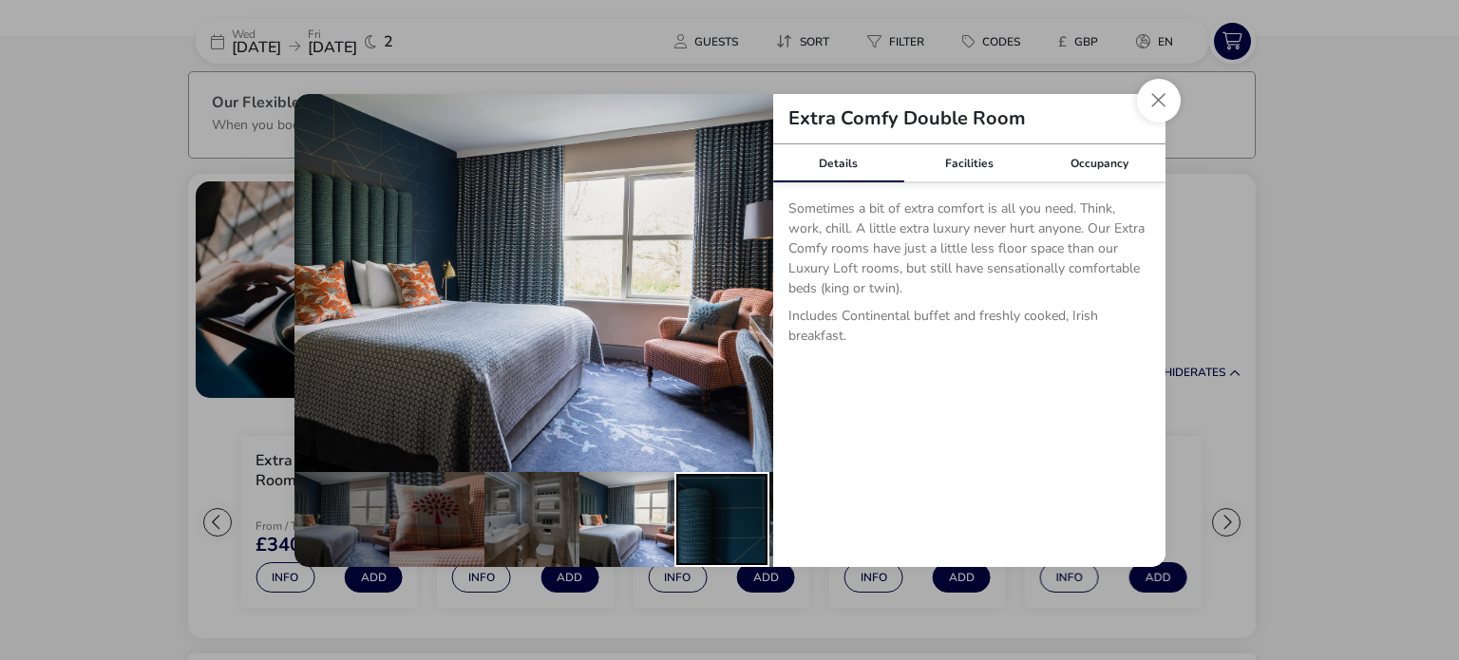
click at [726, 481] on div "details" at bounding box center [721, 519] width 95 height 95
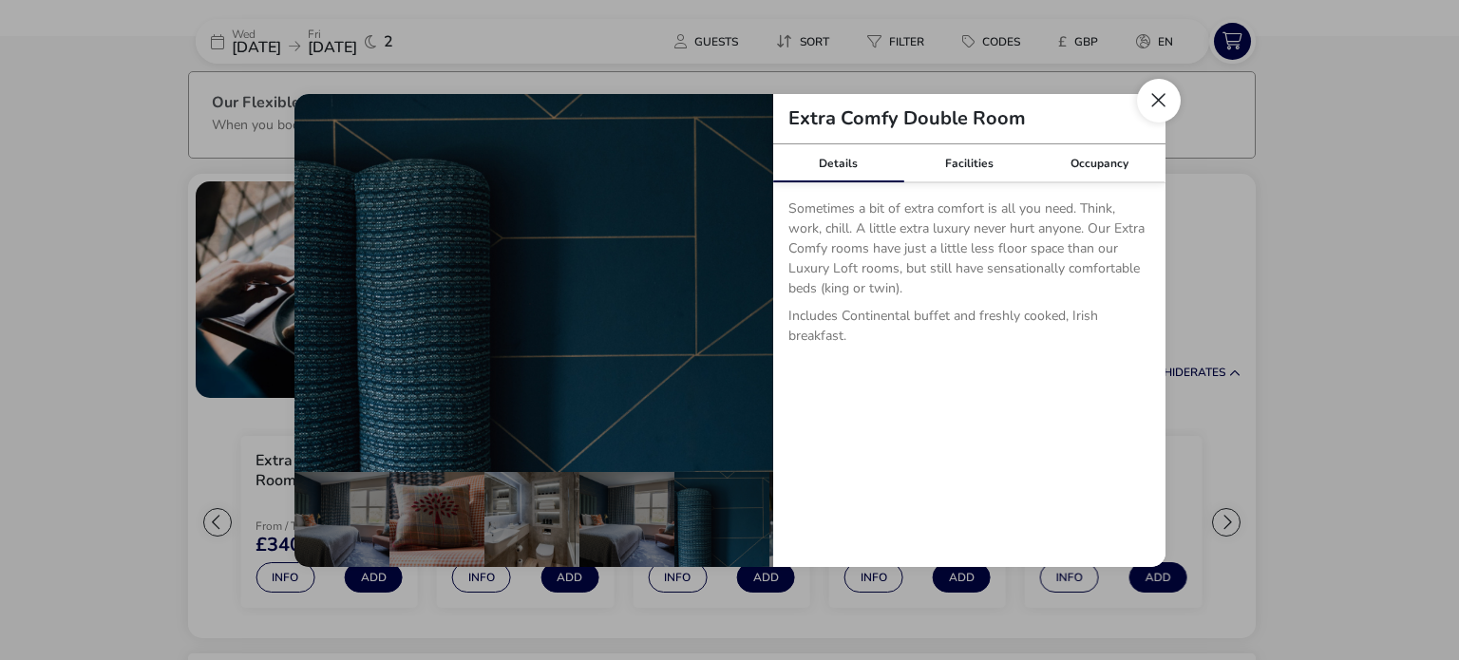
click at [1155, 91] on button "Close dialog" at bounding box center [1159, 101] width 44 height 44
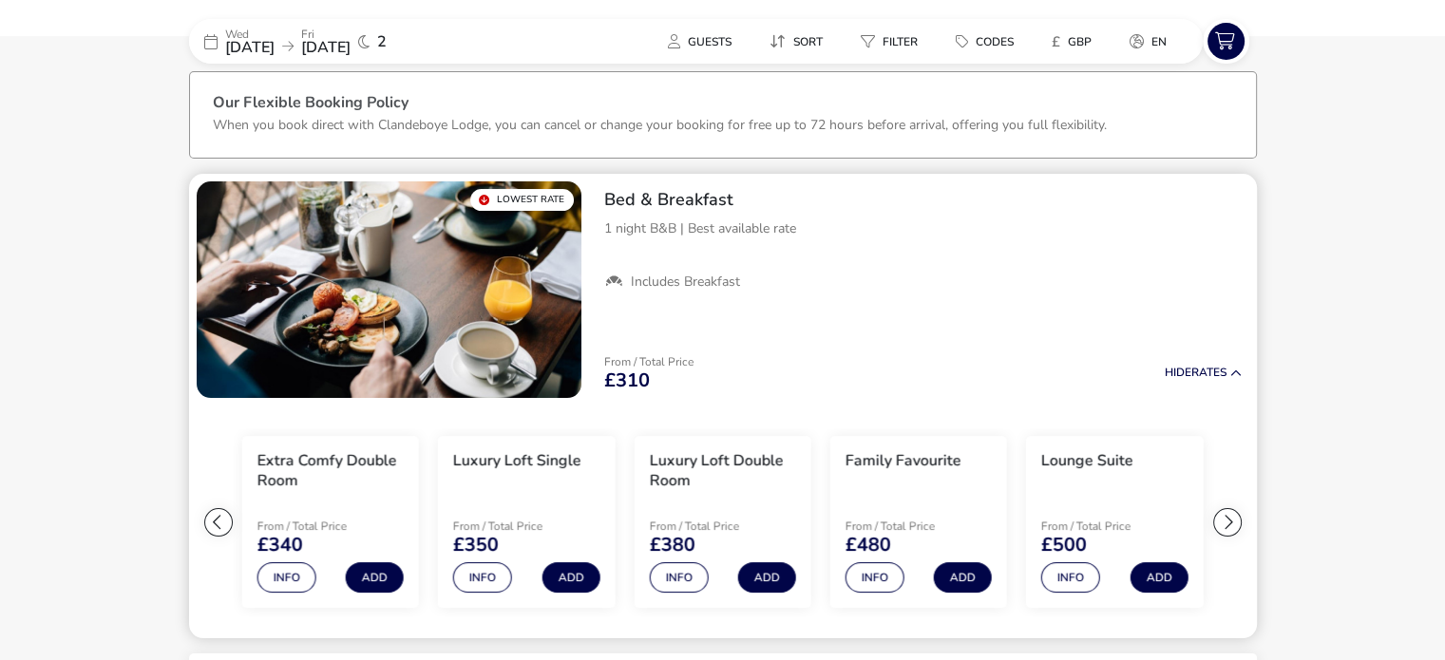
click at [883, 555] on span "£480" at bounding box center [868, 545] width 46 height 19
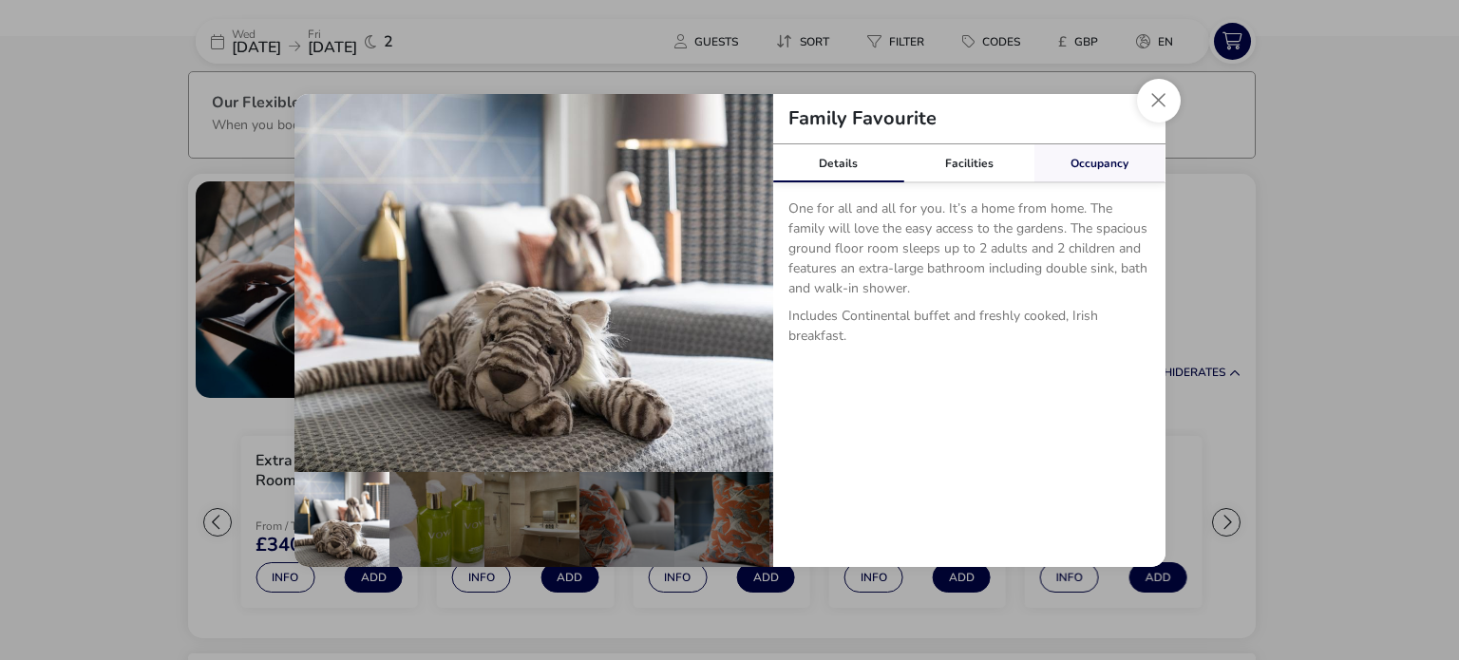
click at [1072, 155] on link "Occupancy" at bounding box center [1099, 163] width 131 height 38
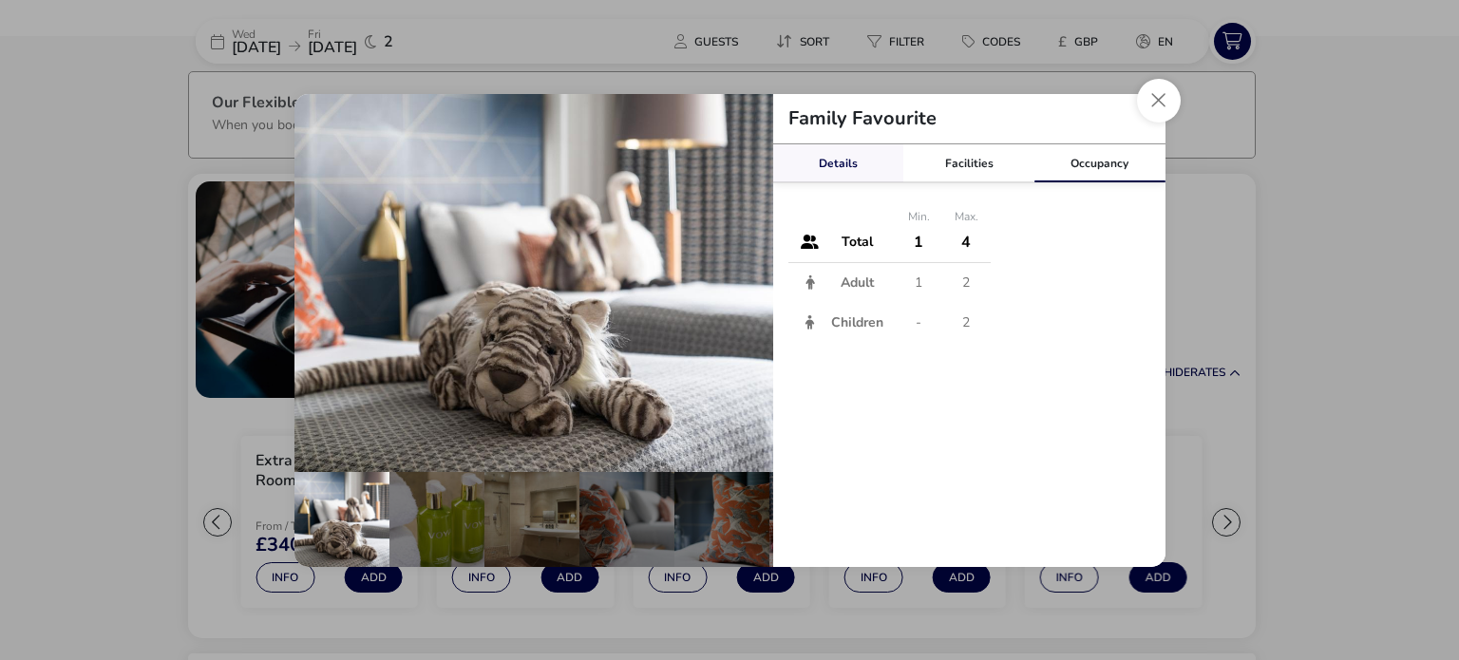
click at [846, 163] on link "Details" at bounding box center [838, 163] width 131 height 38
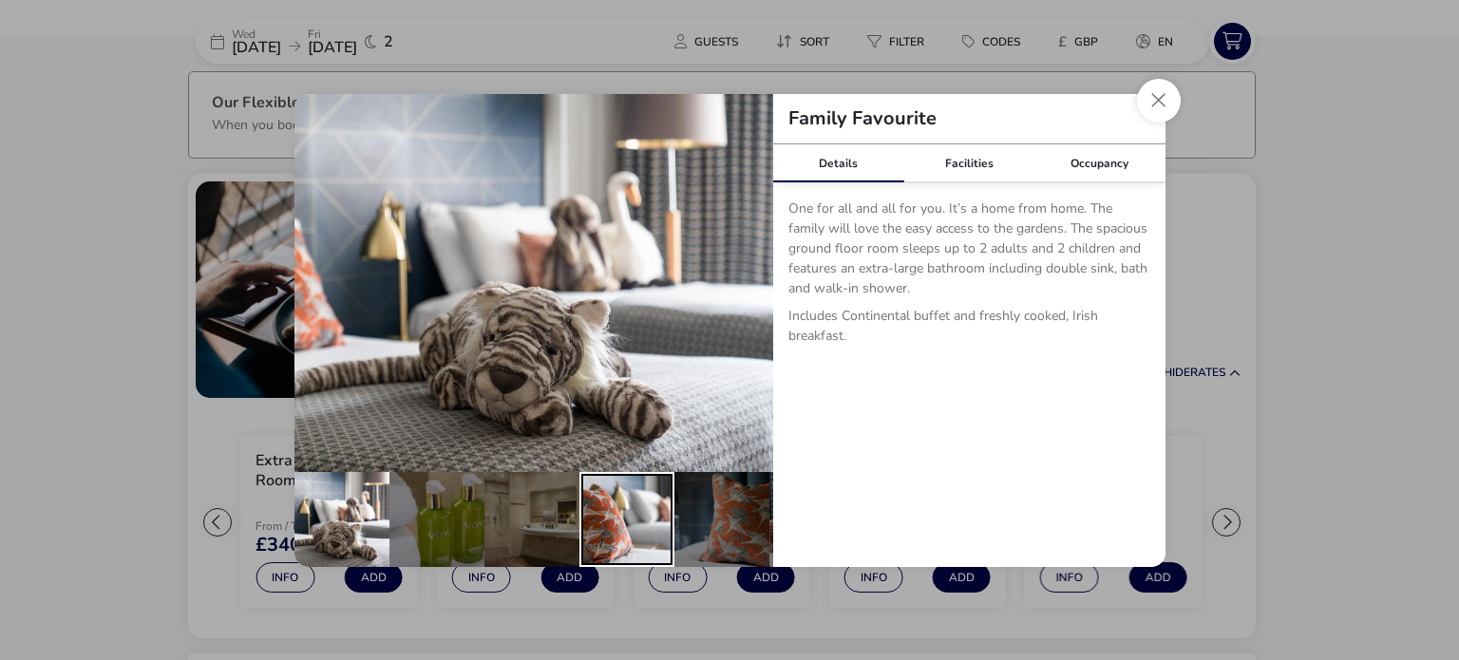
click at [668, 483] on div "details" at bounding box center [626, 519] width 95 height 95
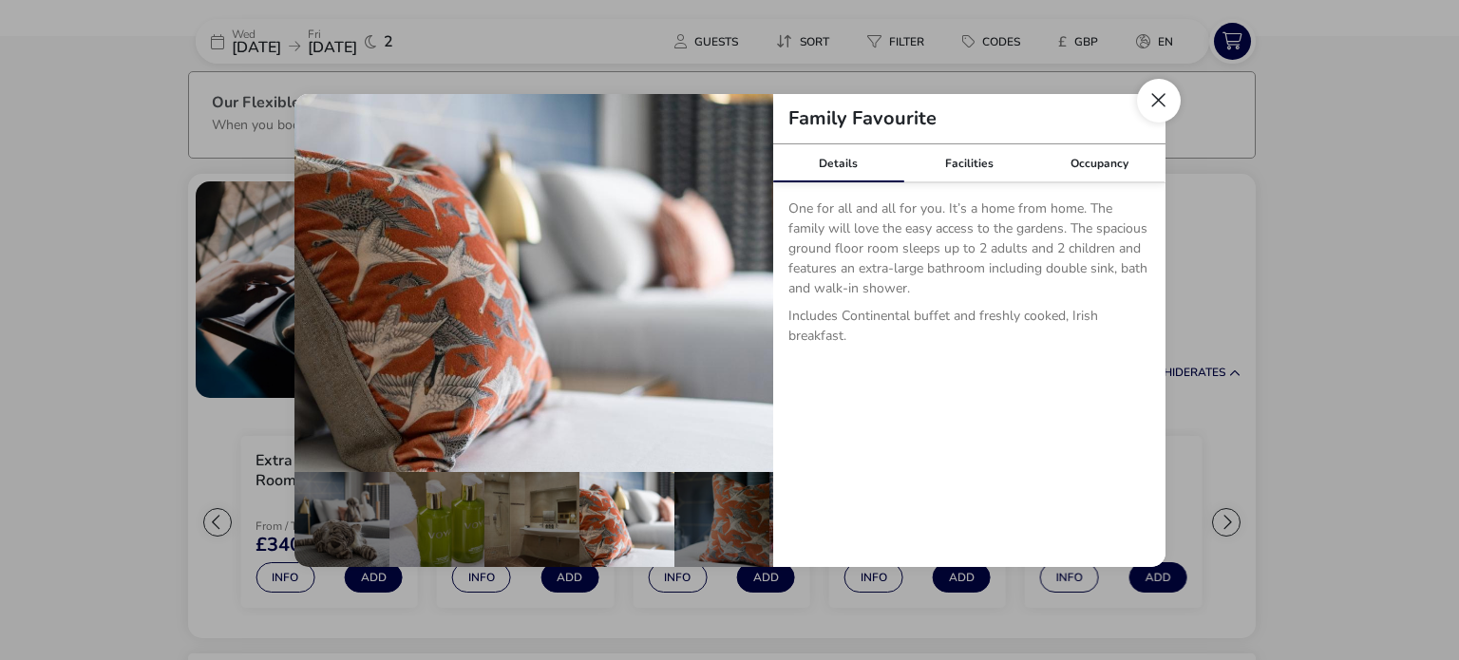
click at [1161, 94] on button "Close dialog" at bounding box center [1159, 101] width 44 height 44
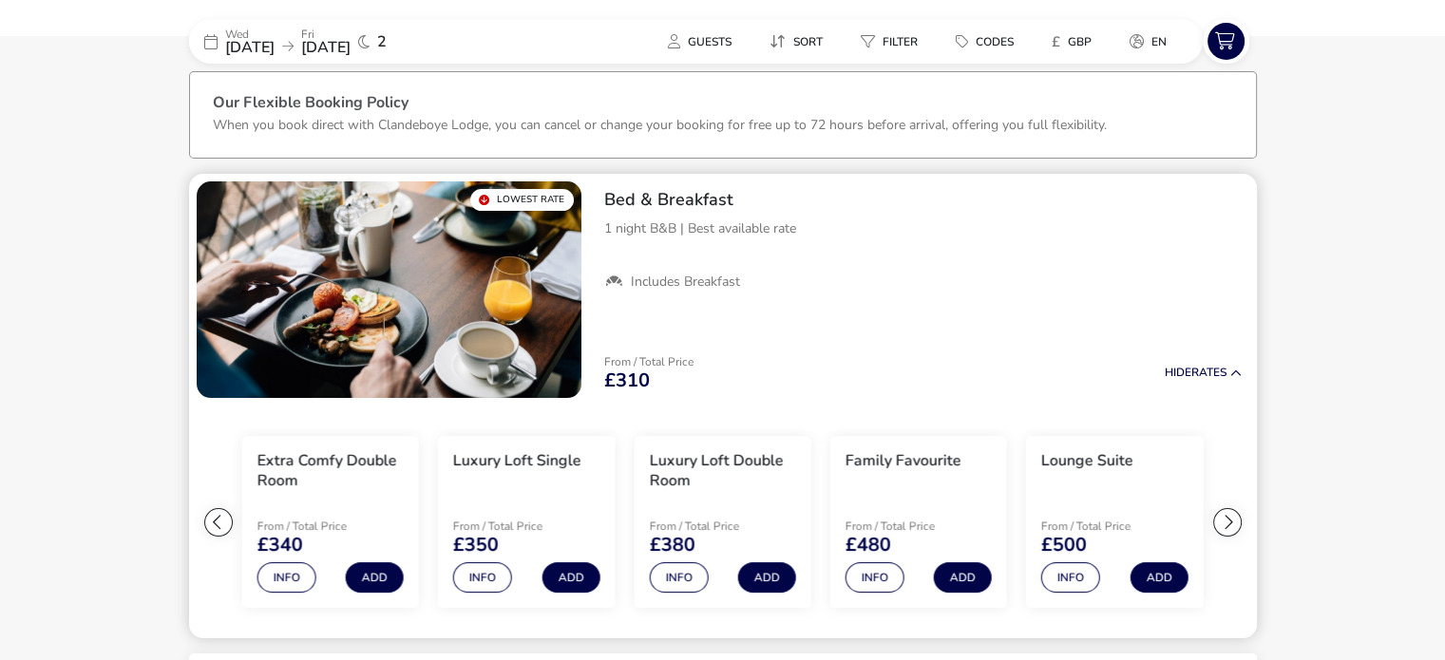
click at [1236, 483] on ul "Extra Comfy Single From / Total Price £310 Info Add Extra Comfy Double Room Fro…" at bounding box center [723, 523] width 1068 height 234
click at [1226, 519] on div at bounding box center [1227, 522] width 28 height 28
click at [874, 575] on button "Info" at bounding box center [874, 577] width 59 height 30
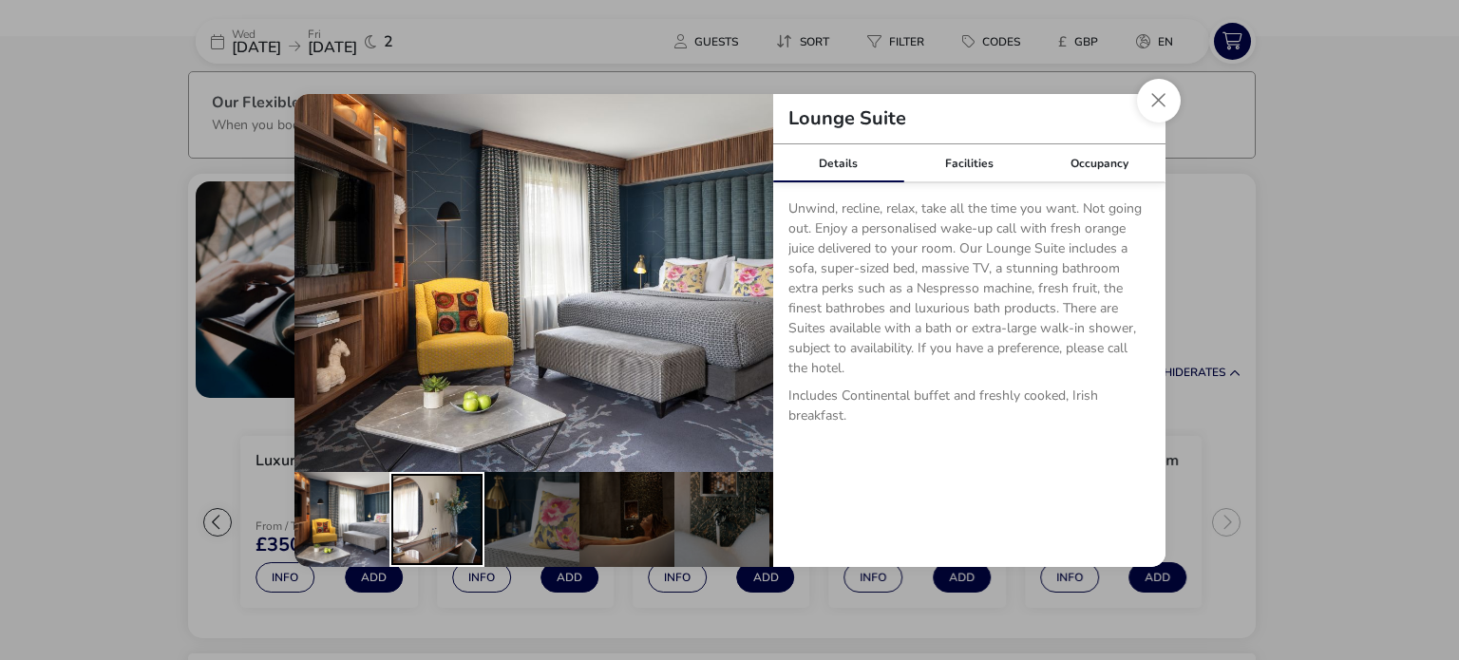
click at [437, 501] on div "details" at bounding box center [436, 519] width 95 height 95
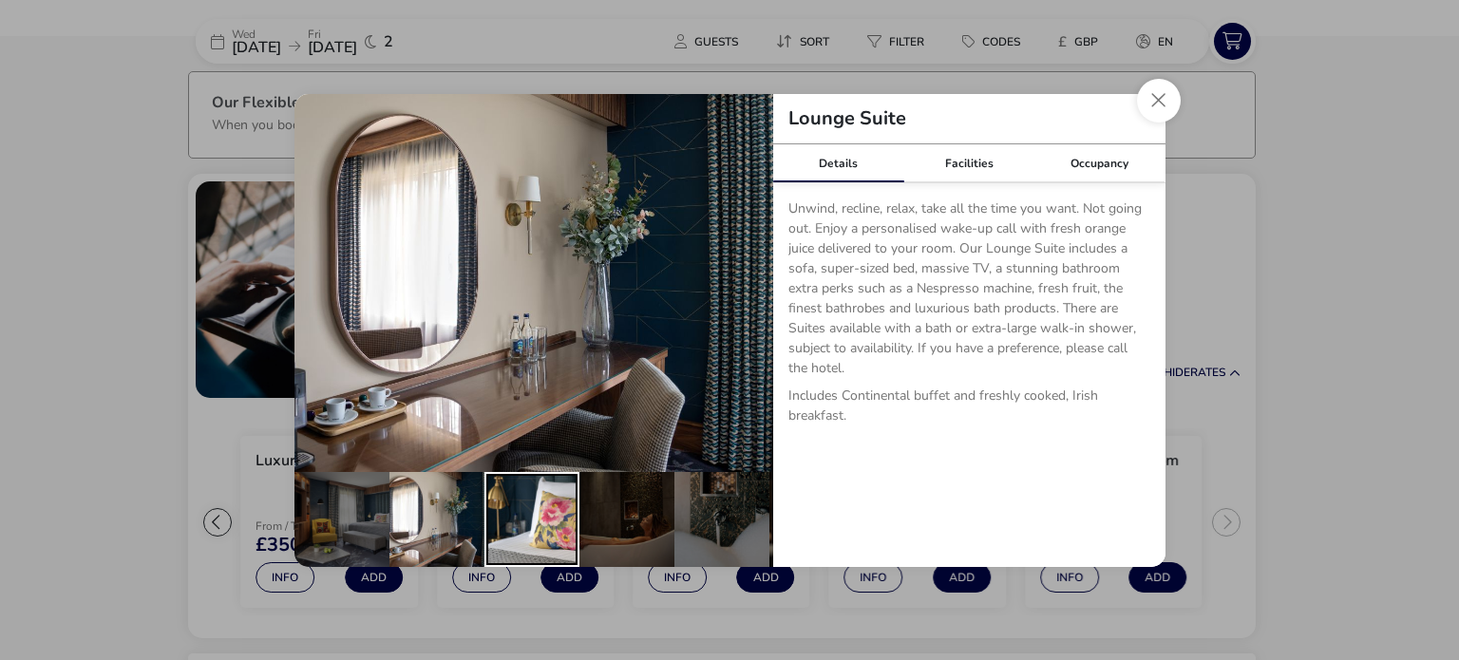
click at [553, 493] on div "details" at bounding box center [531, 519] width 95 height 95
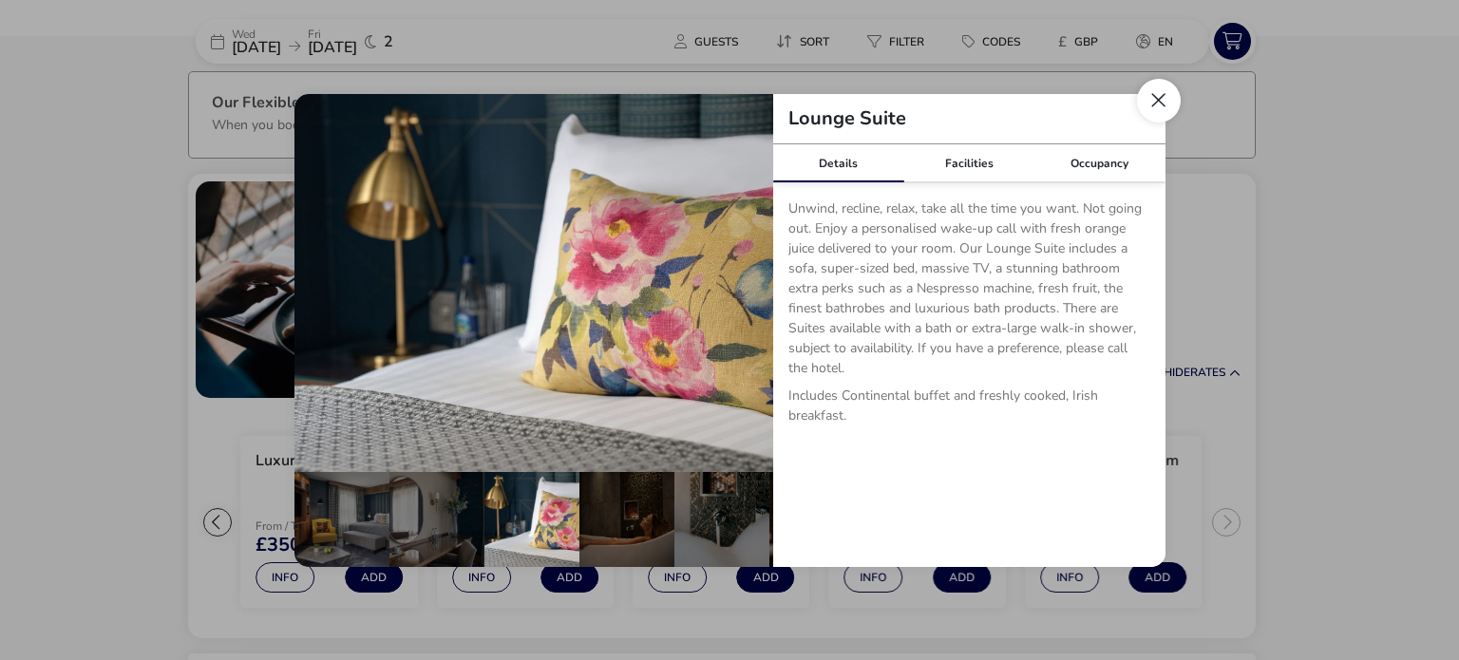
click at [1163, 100] on button "Close dialog" at bounding box center [1159, 101] width 44 height 44
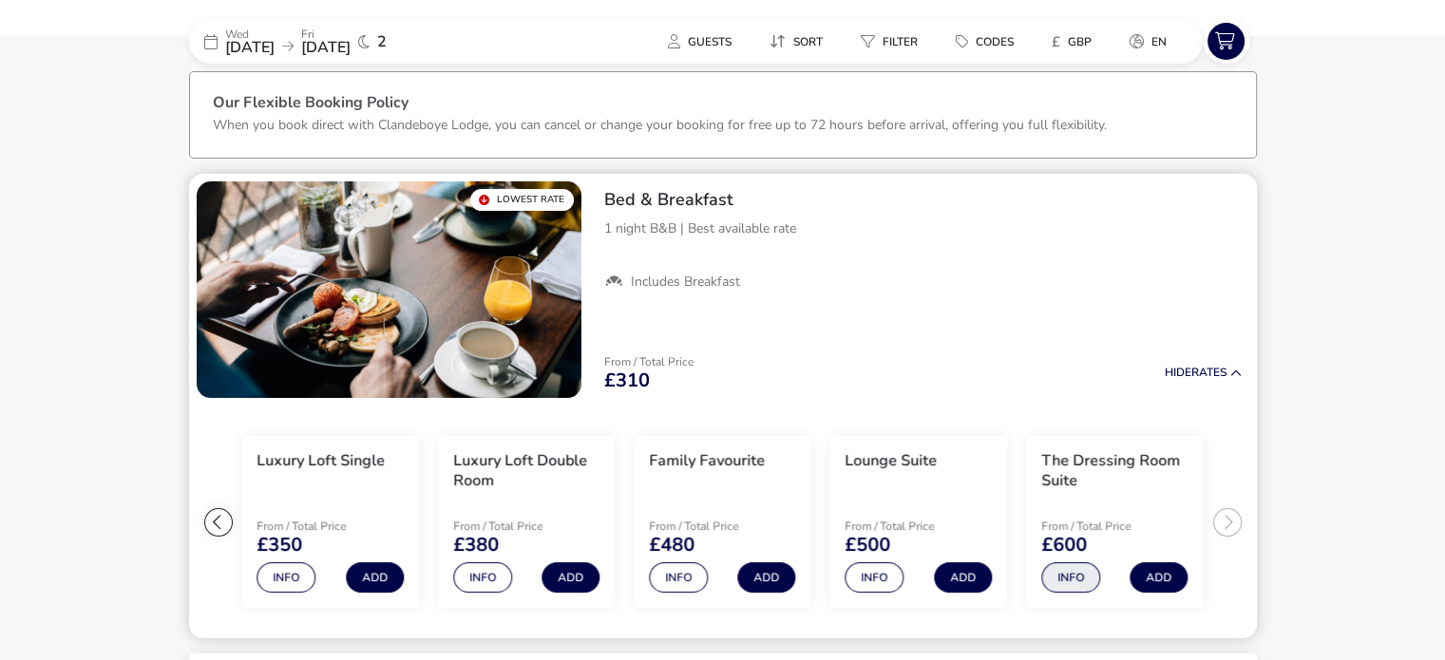
click at [1079, 565] on button "Info" at bounding box center [1070, 577] width 59 height 30
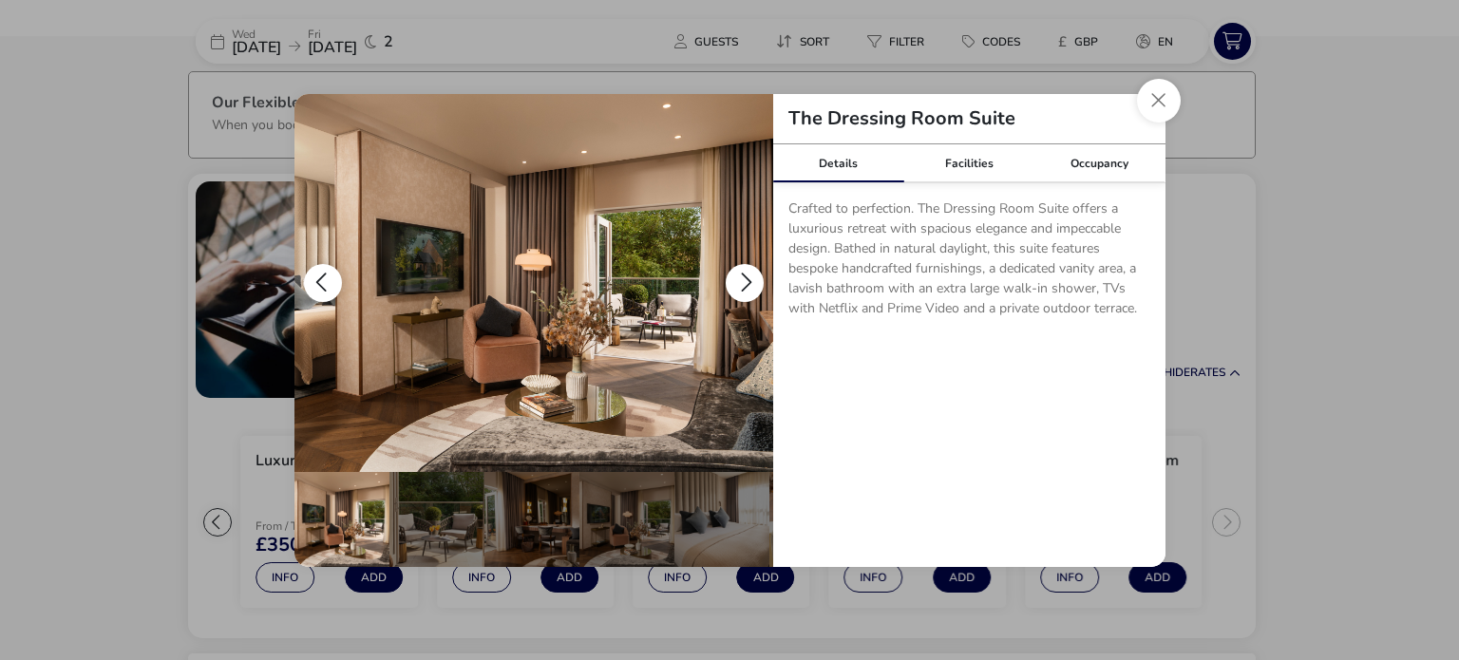
click at [747, 288] on button "details" at bounding box center [745, 283] width 38 height 38
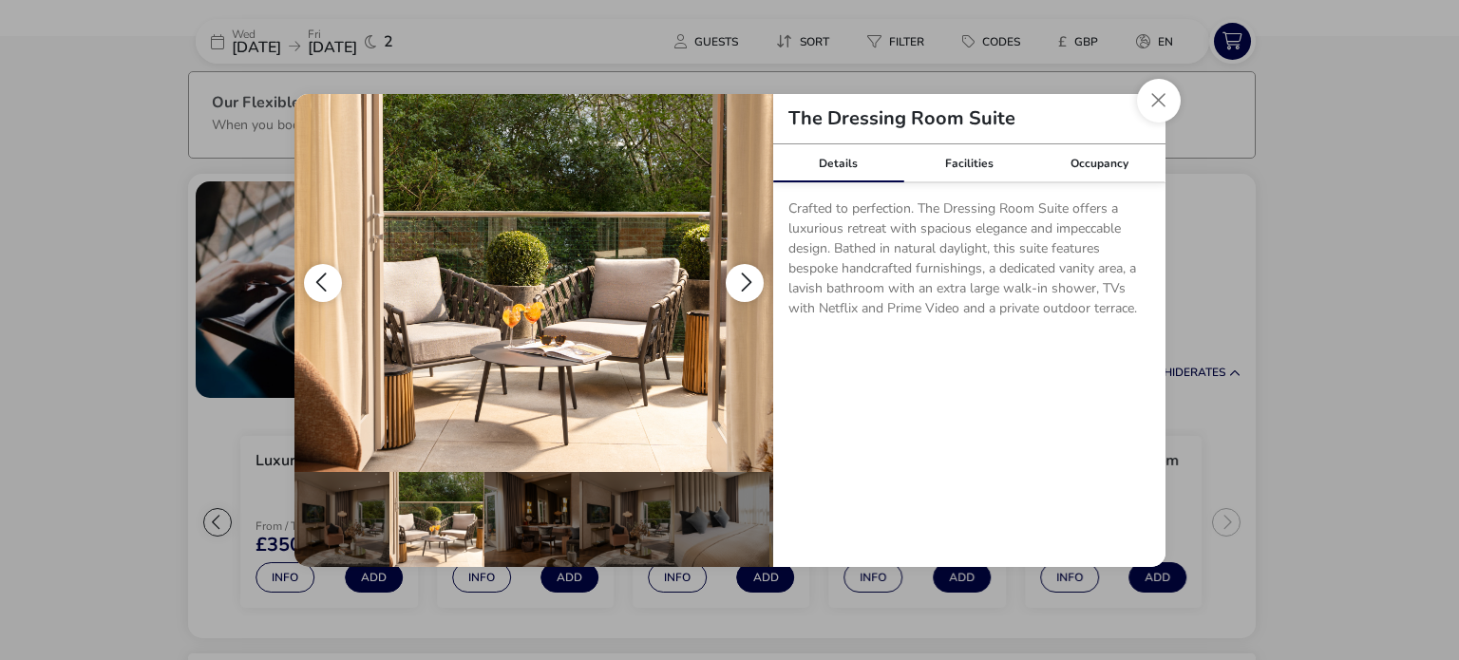
click at [747, 288] on button "details" at bounding box center [745, 283] width 38 height 38
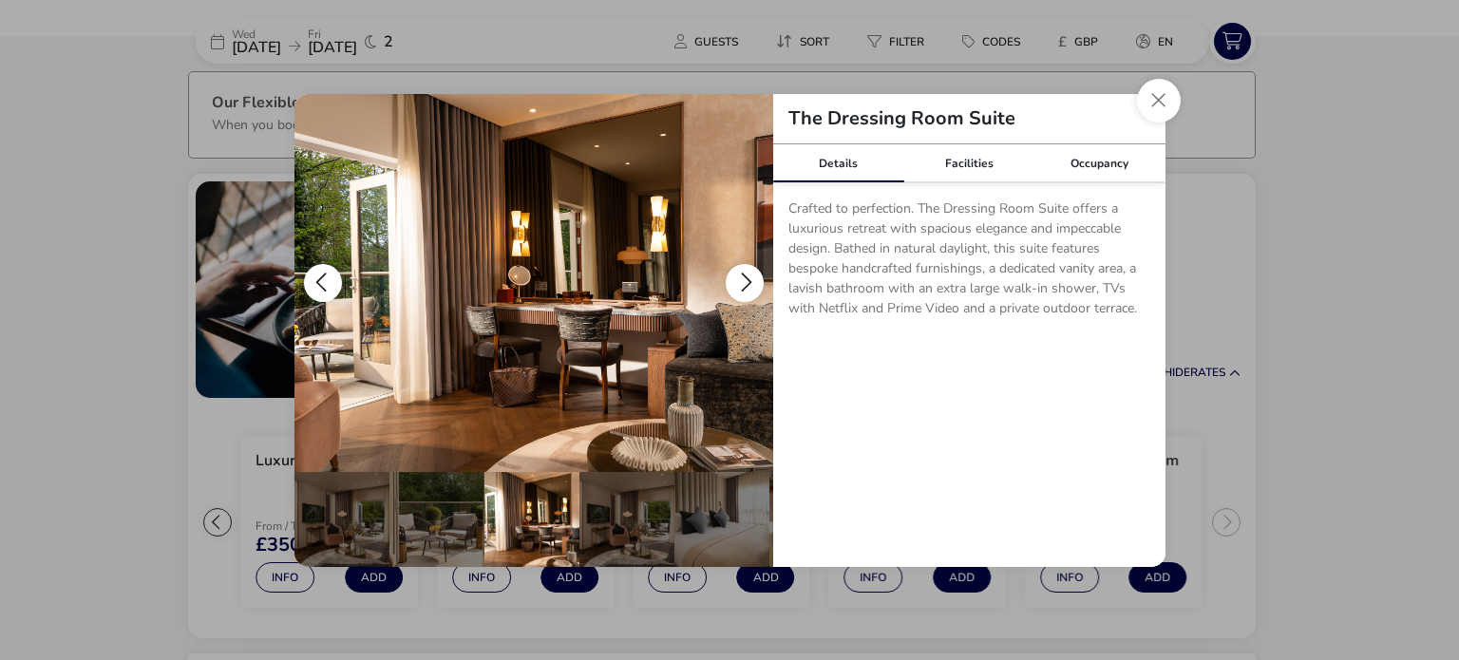
scroll to position [0, 95]
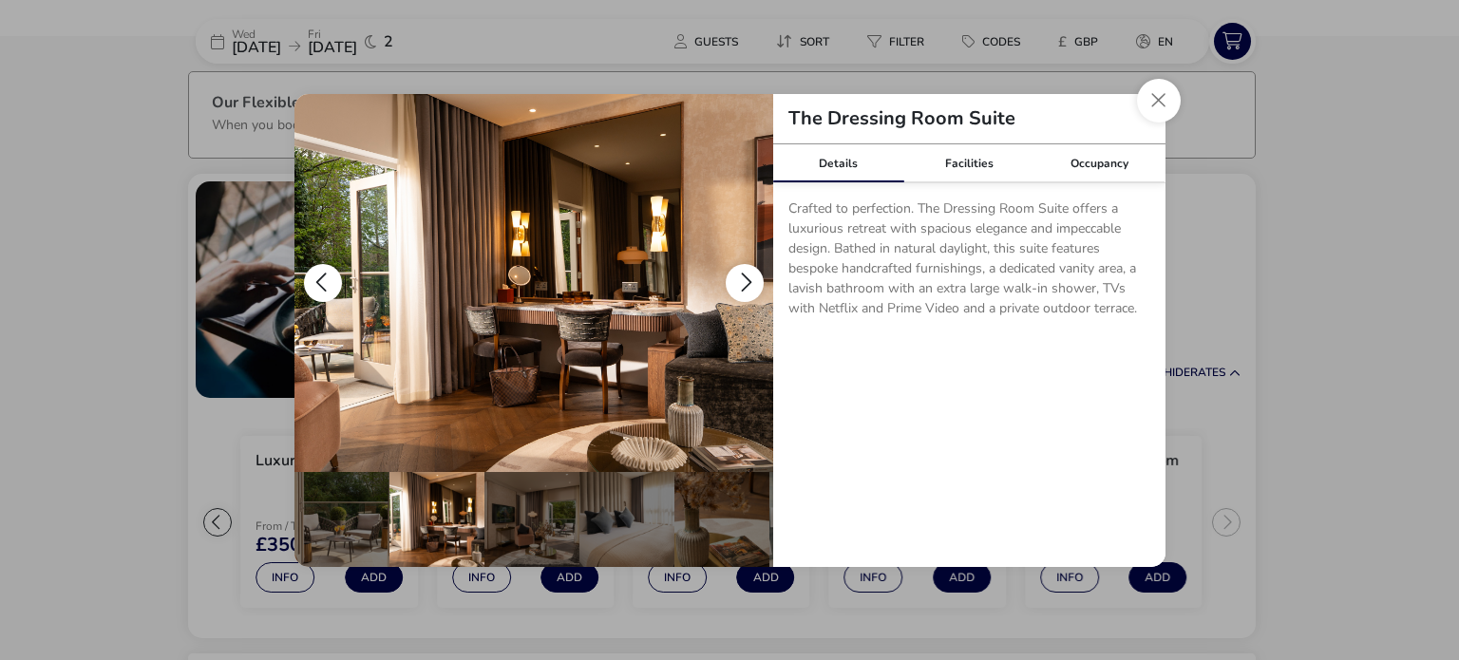
click at [747, 288] on button "details" at bounding box center [745, 283] width 38 height 38
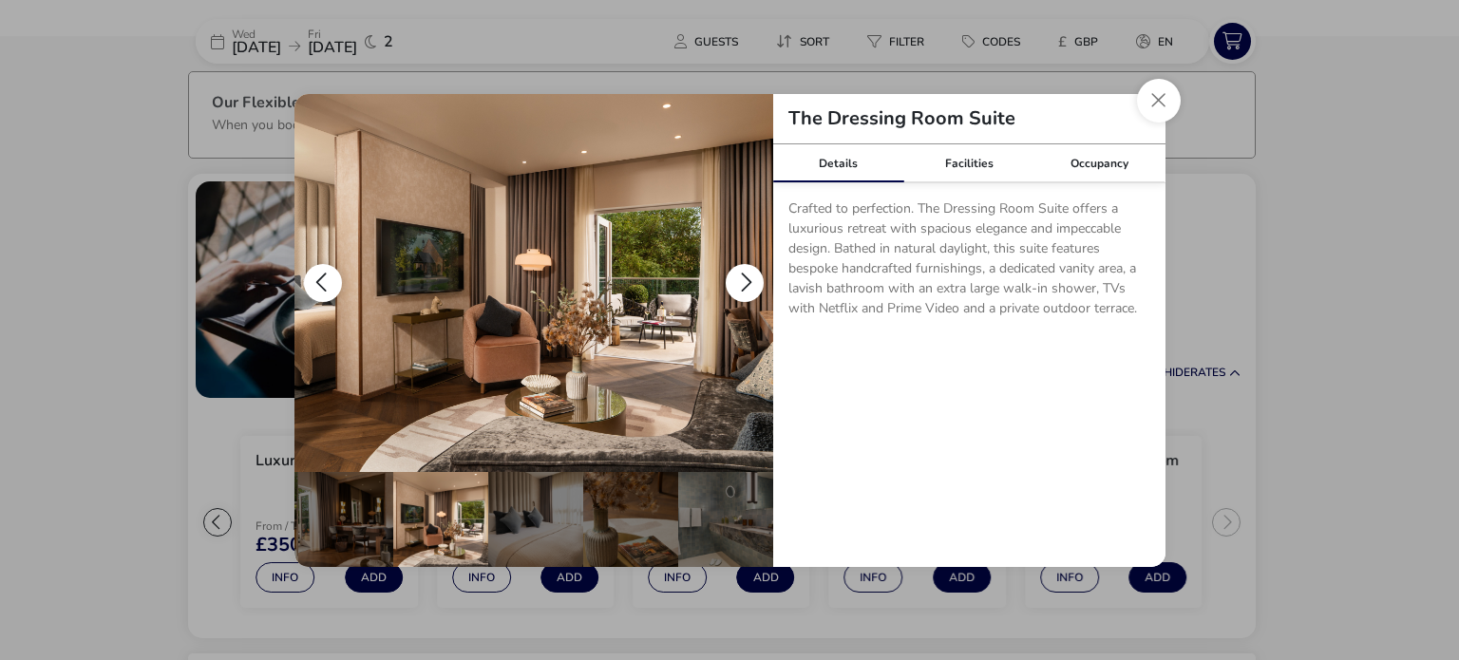
click at [747, 288] on button "details" at bounding box center [745, 283] width 38 height 38
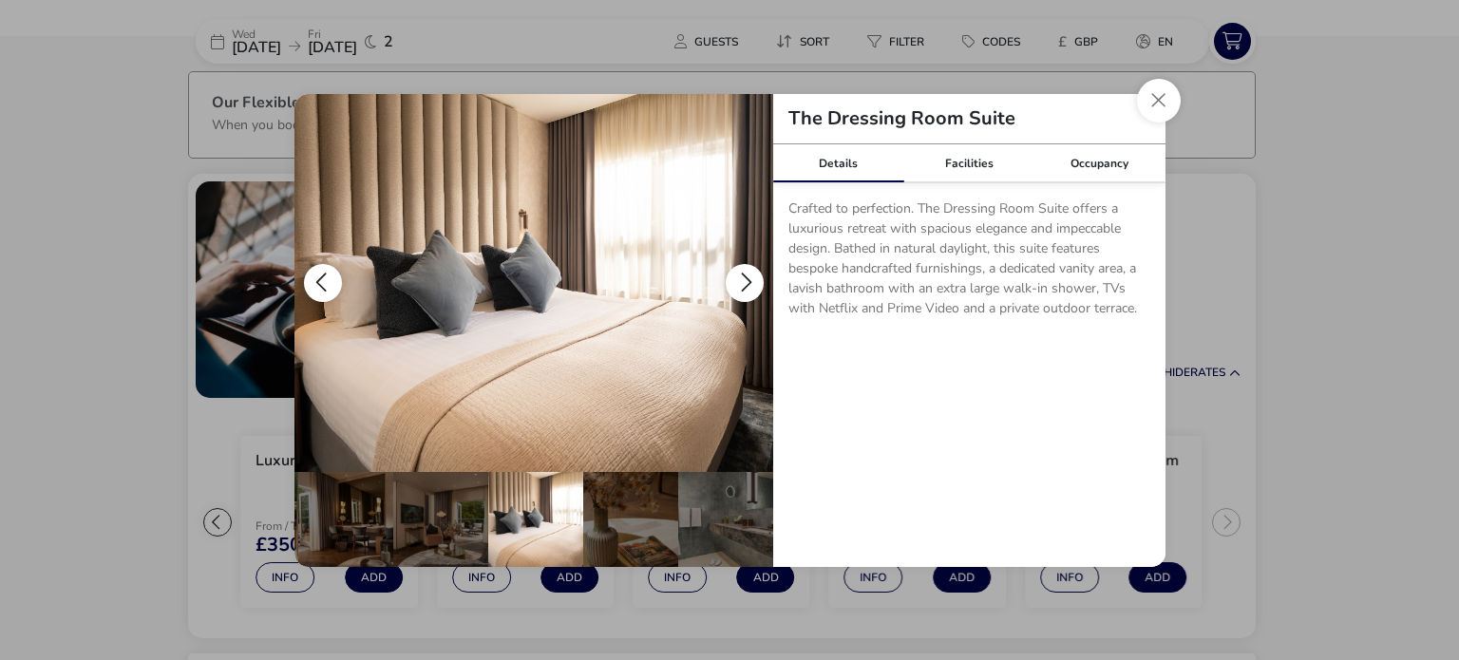
click at [747, 288] on button "details" at bounding box center [745, 283] width 38 height 38
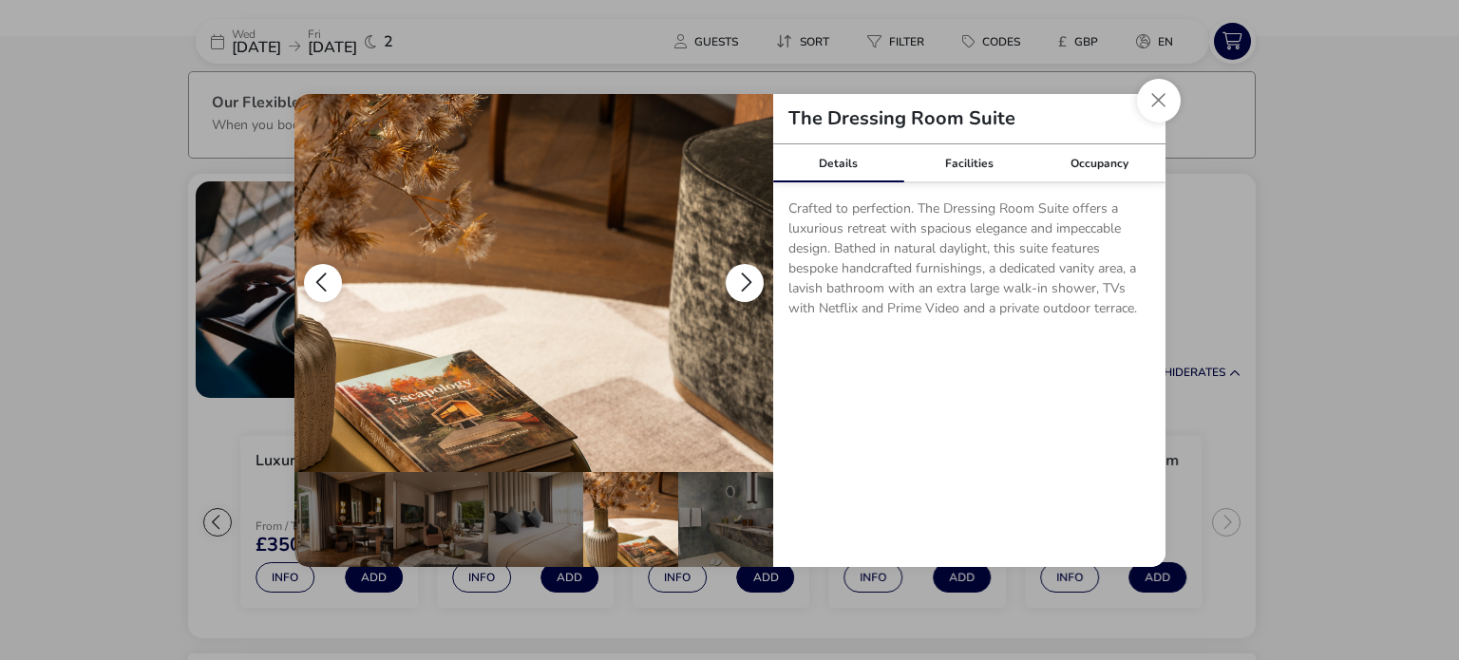
click at [747, 288] on button "details" at bounding box center [745, 283] width 38 height 38
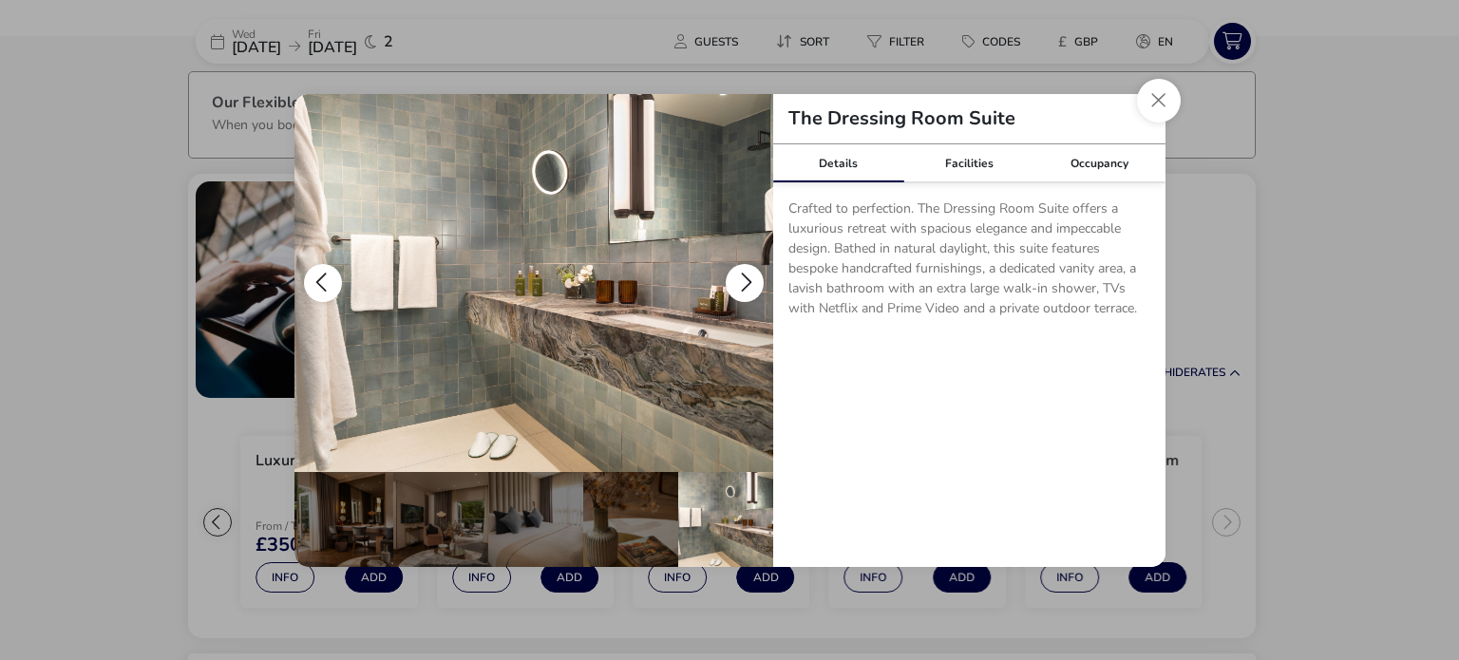
click at [747, 288] on button "details" at bounding box center [745, 283] width 38 height 38
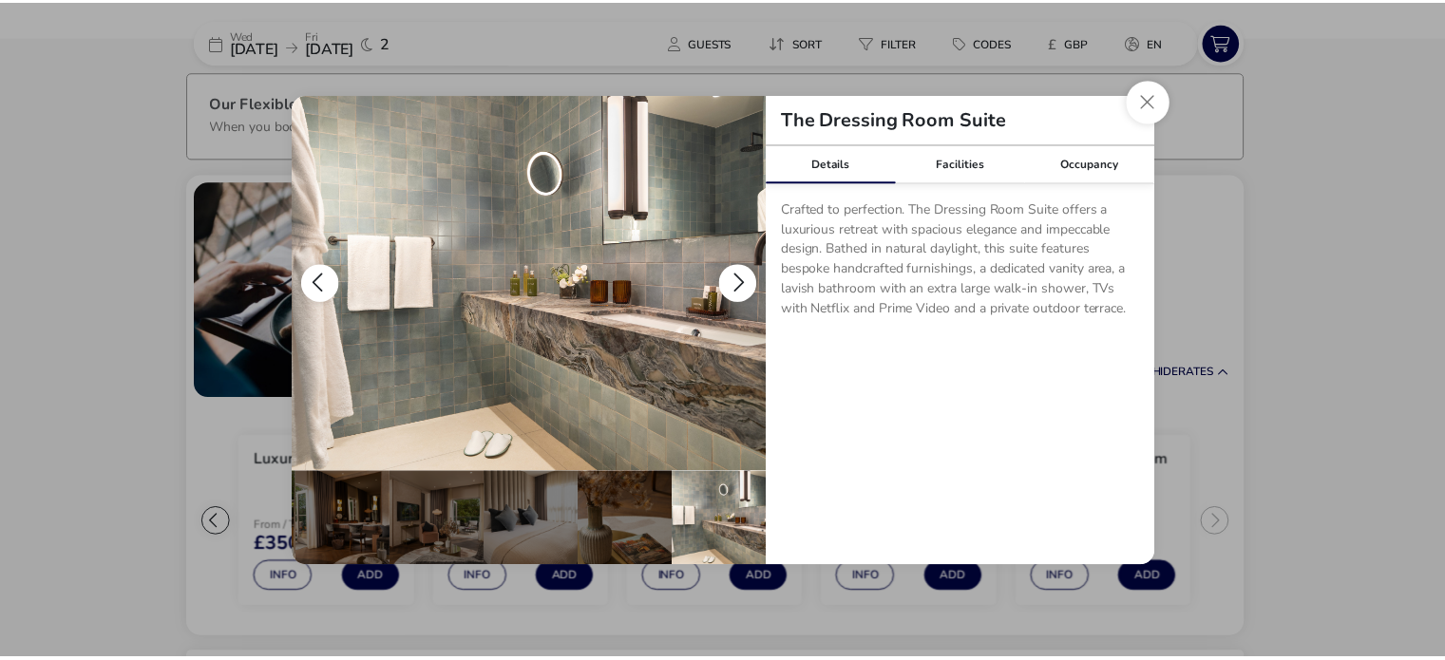
scroll to position [0, 0]
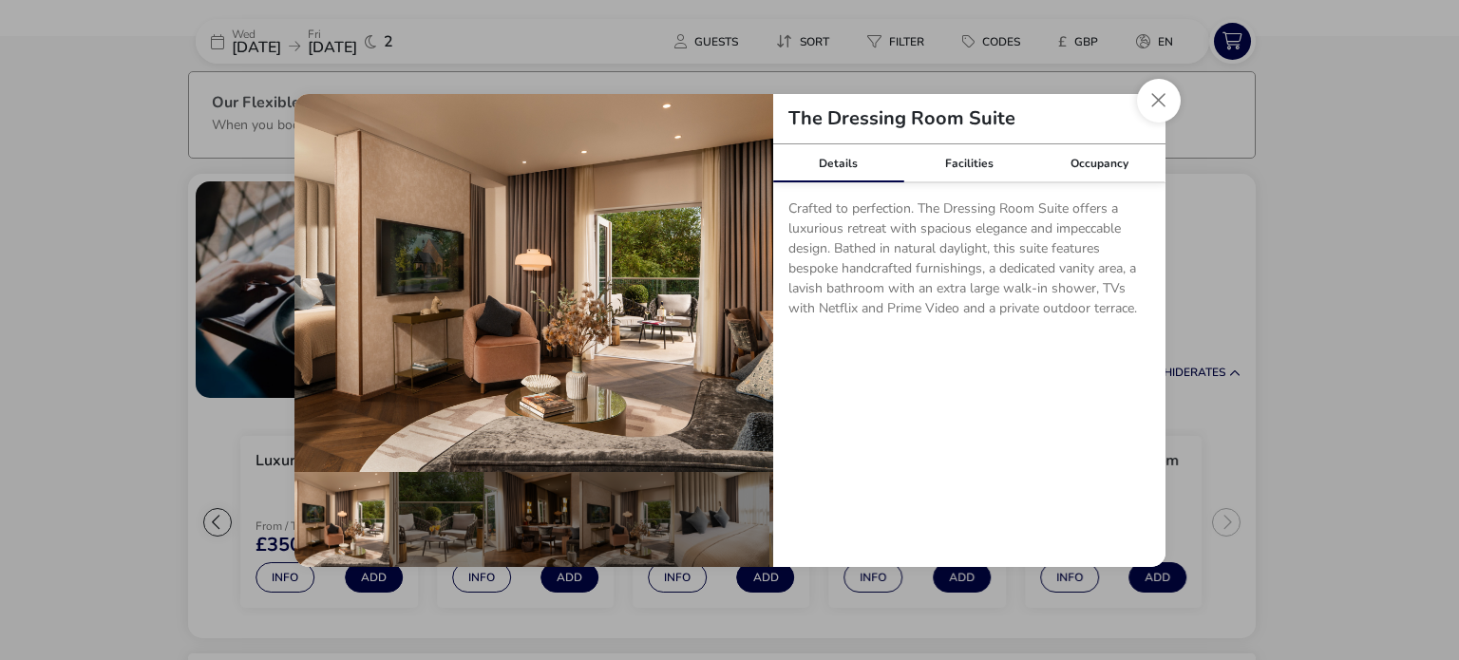
click at [1138, 409] on div "Details Facilities Occupancy Crafted to perfection. The Dressing Room Suite off…" at bounding box center [969, 355] width 392 height 423
click at [1145, 100] on button "Close dialog" at bounding box center [1159, 101] width 44 height 44
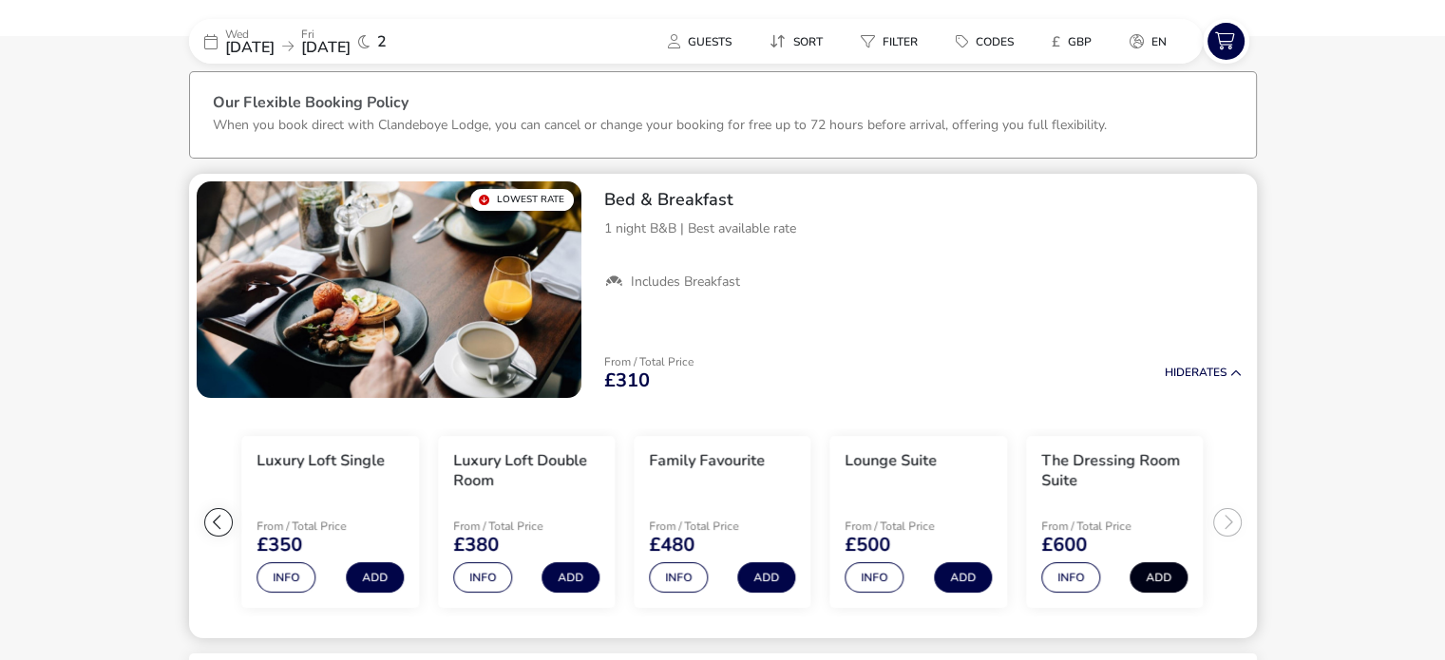
click at [1149, 569] on button "Add" at bounding box center [1158, 577] width 58 height 30
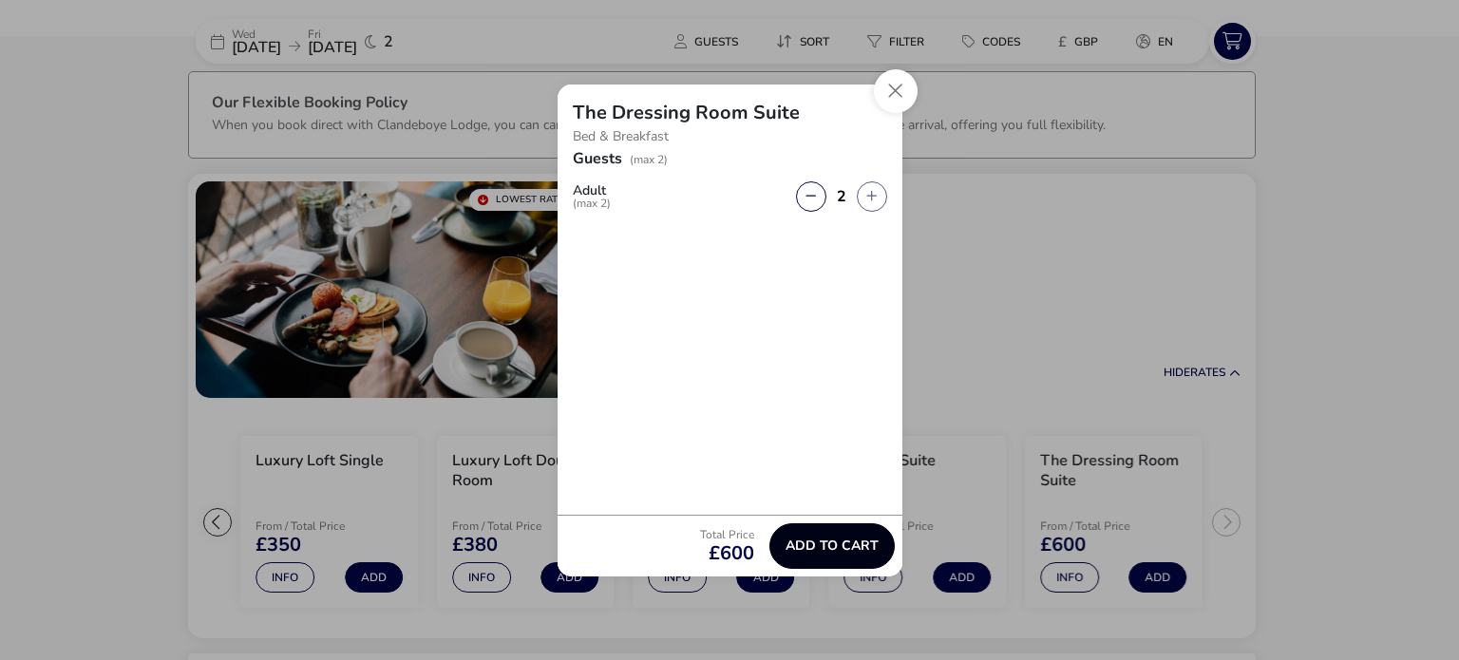
click at [843, 530] on button "Add to cart" at bounding box center [831, 546] width 125 height 46
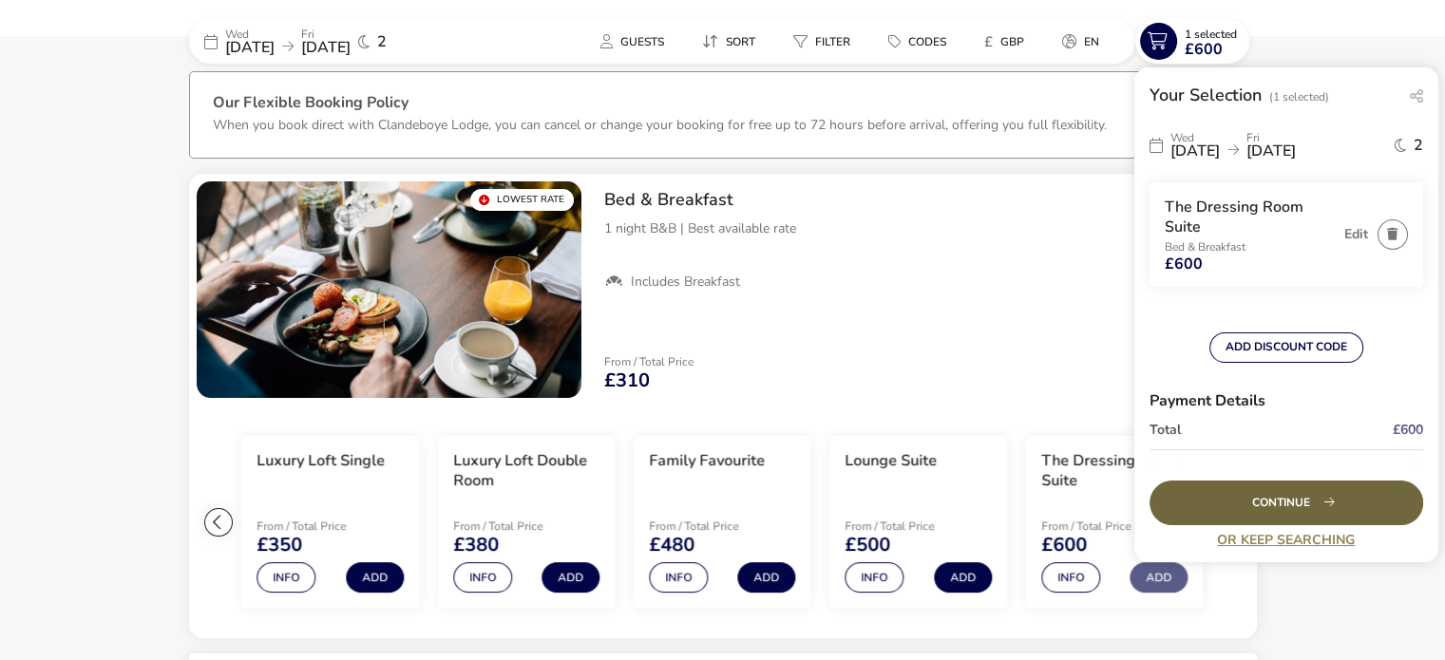
click at [1234, 497] on div "Continue" at bounding box center [1286, 503] width 274 height 45
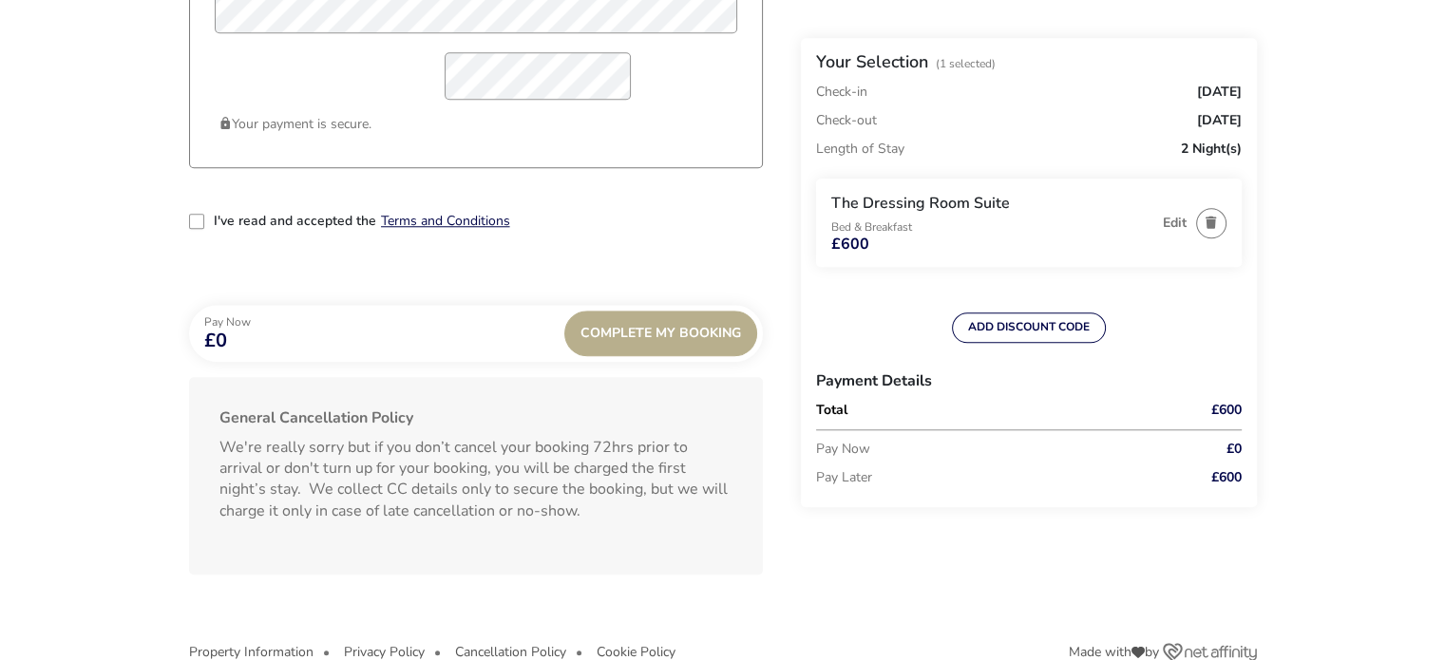
scroll to position [1774, 0]
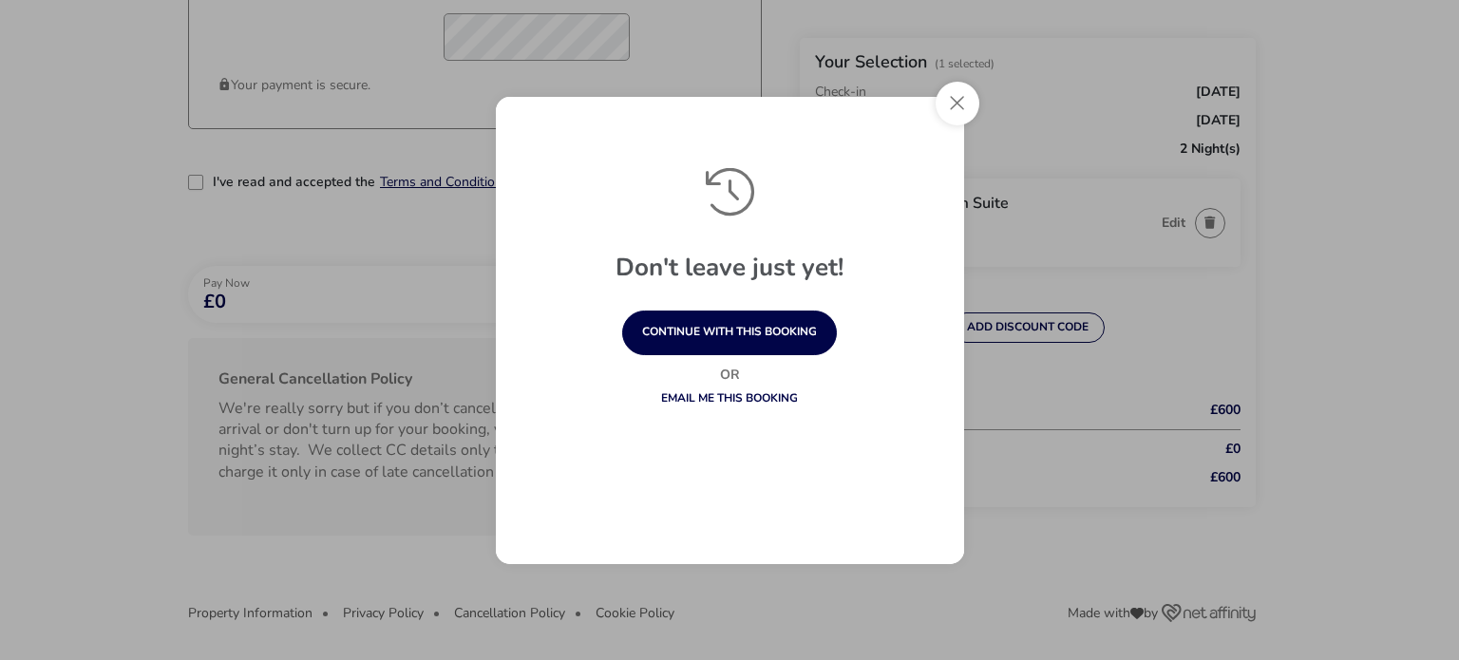
click at [730, 398] on link "Email me this booking" at bounding box center [729, 397] width 137 height 15
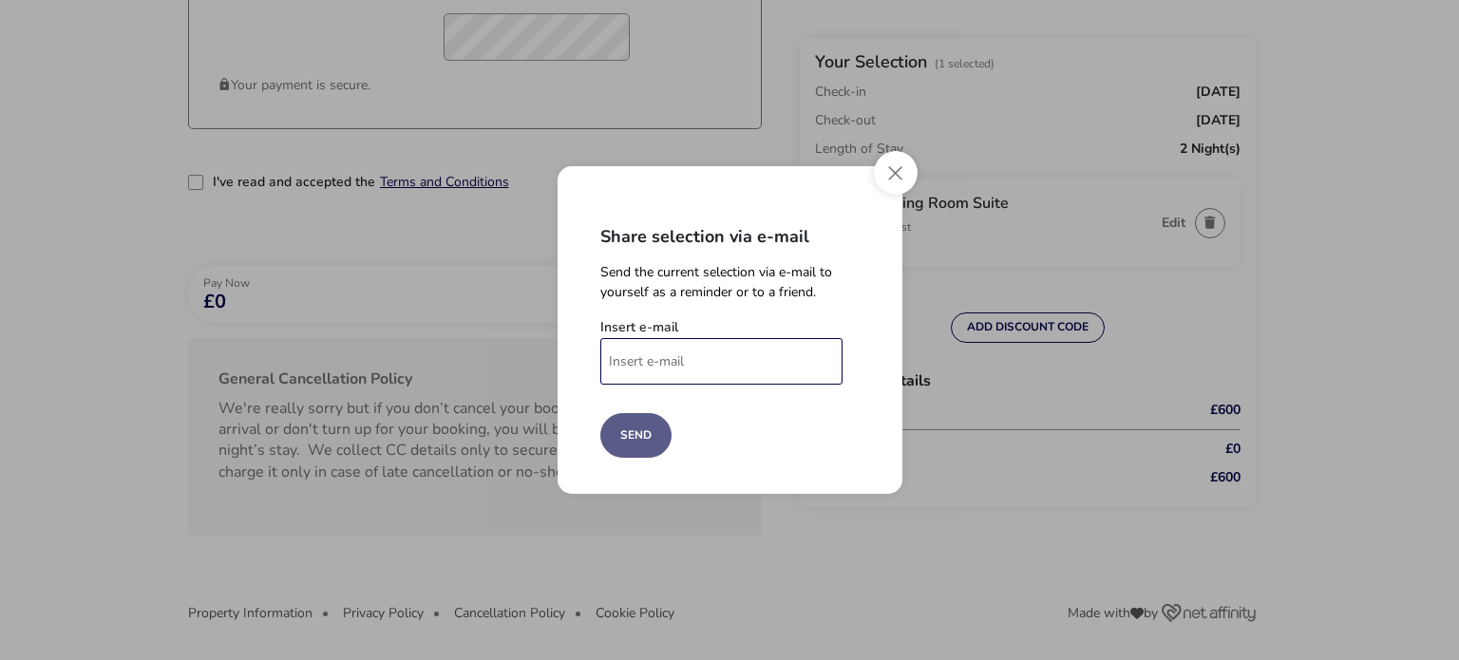
click at [722, 369] on input "Insert e-mail" at bounding box center [721, 361] width 242 height 47
type input "louisecartledge@gmail.com"
click at [592, 434] on div "Share selection via e-mail Send the current selection via e-mail to yourself as…" at bounding box center [730, 330] width 345 height 328
click at [632, 434] on button "Send" at bounding box center [635, 435] width 71 height 45
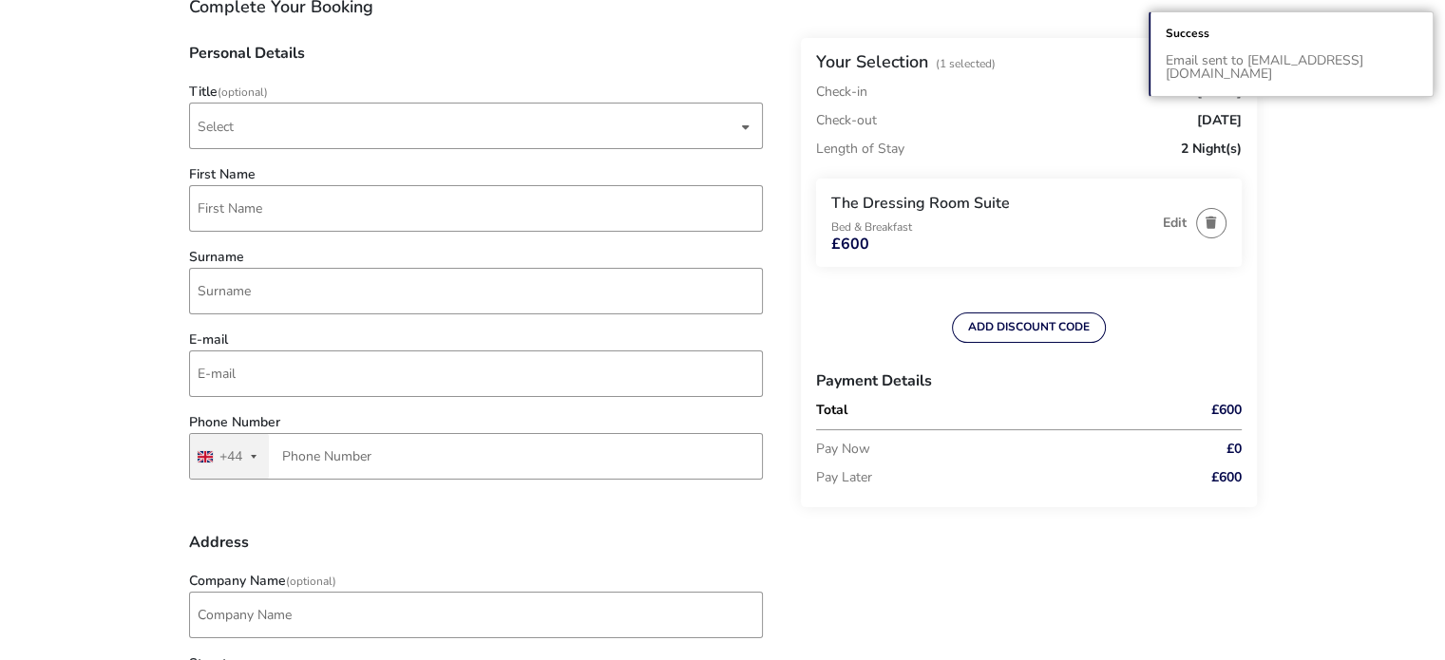
scroll to position [0, 0]
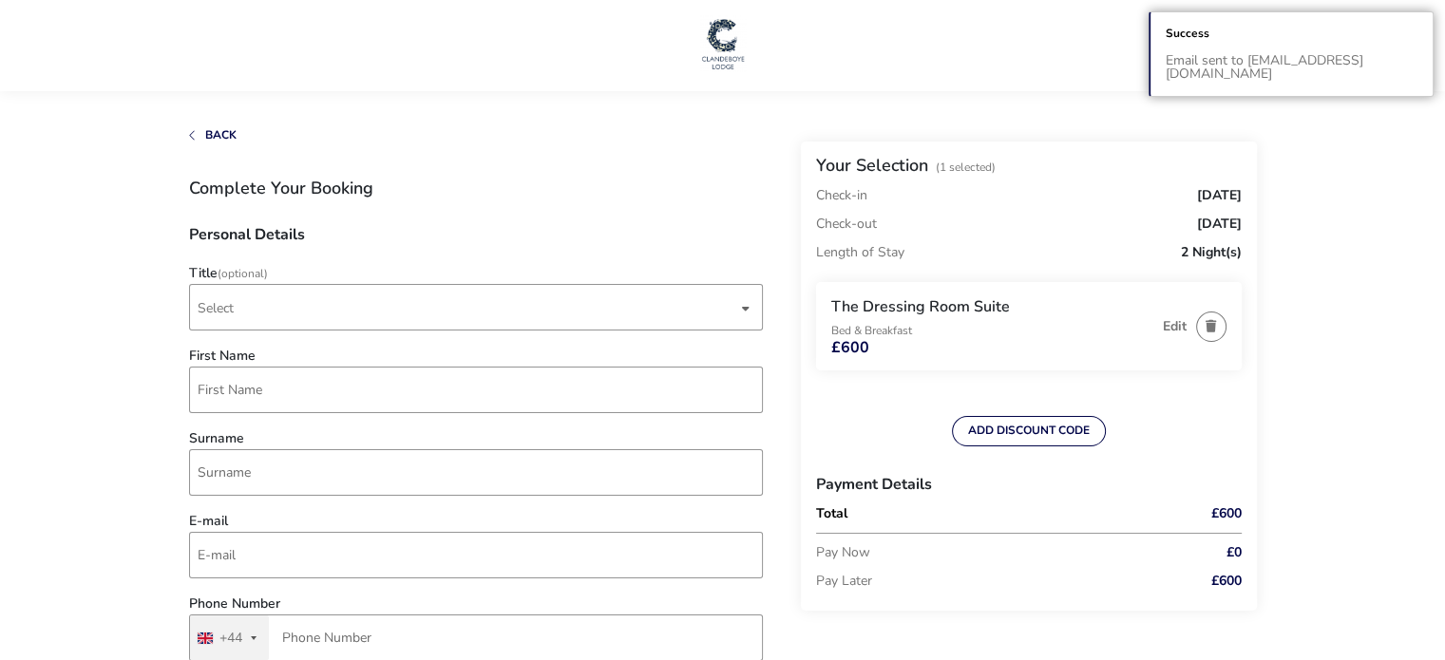
click at [722, 60] on img at bounding box center [722, 43] width 47 height 57
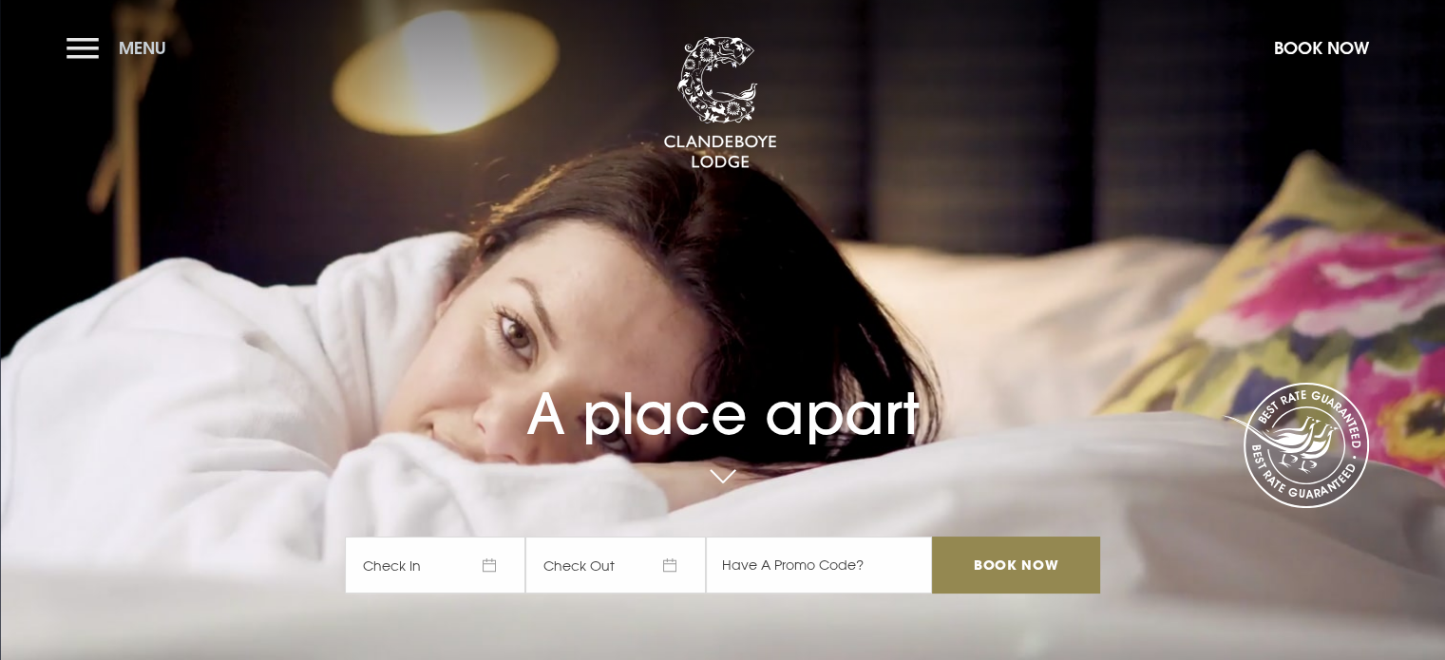
click at [87, 47] on button "Menu" at bounding box center [120, 48] width 109 height 41
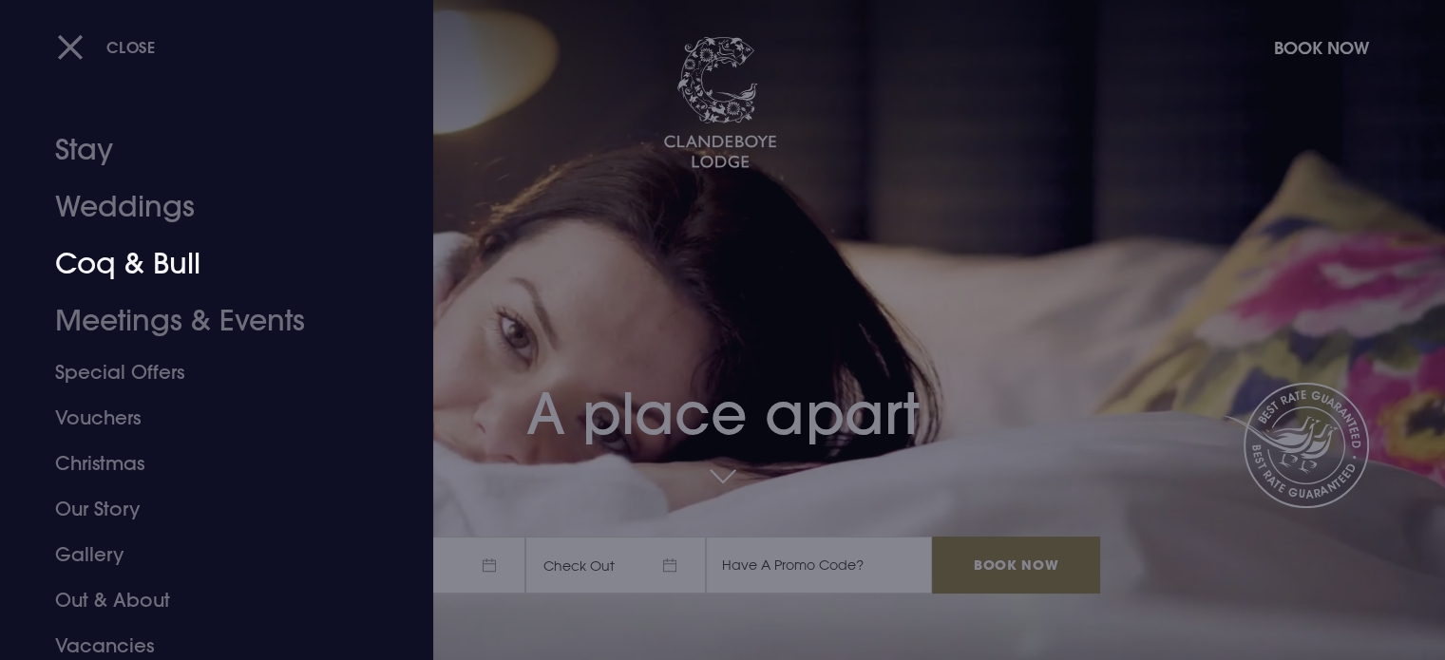
click at [137, 277] on link "Coq & Bull" at bounding box center [205, 264] width 300 height 57
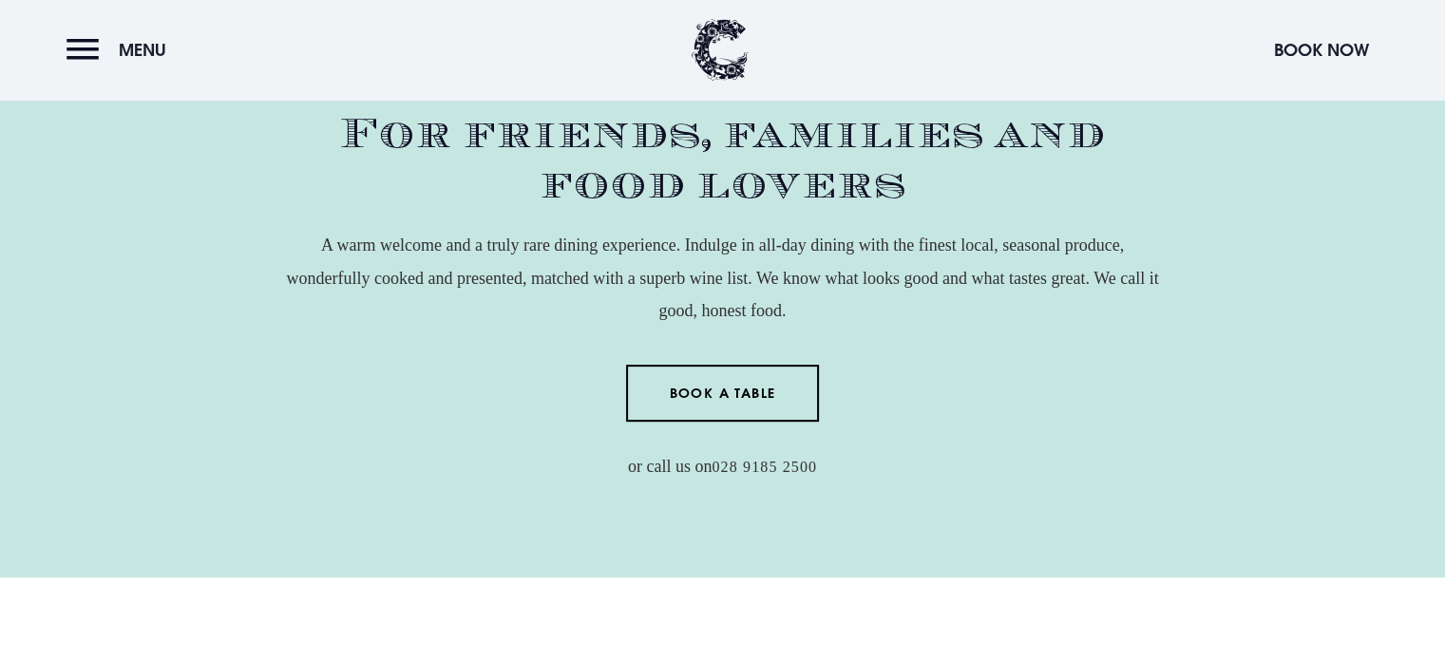
scroll to position [646, 0]
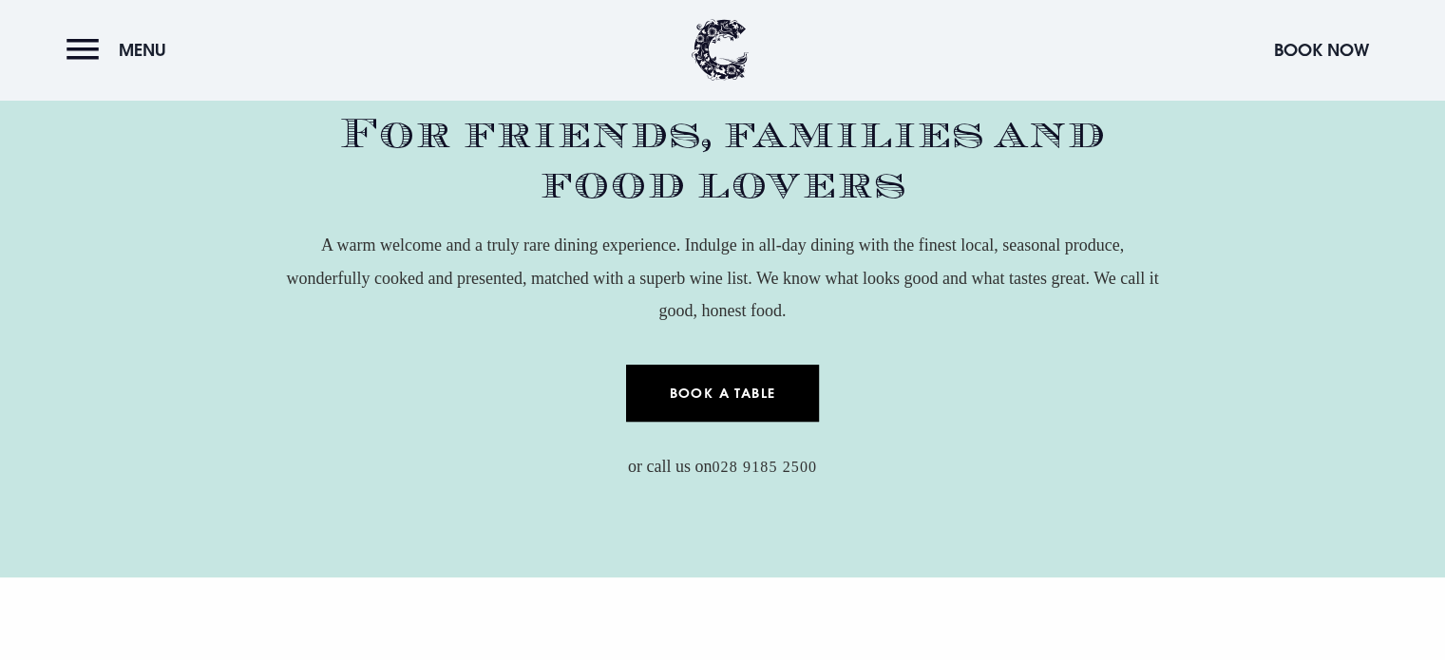
click at [694, 390] on link "Book a Table" at bounding box center [722, 393] width 193 height 57
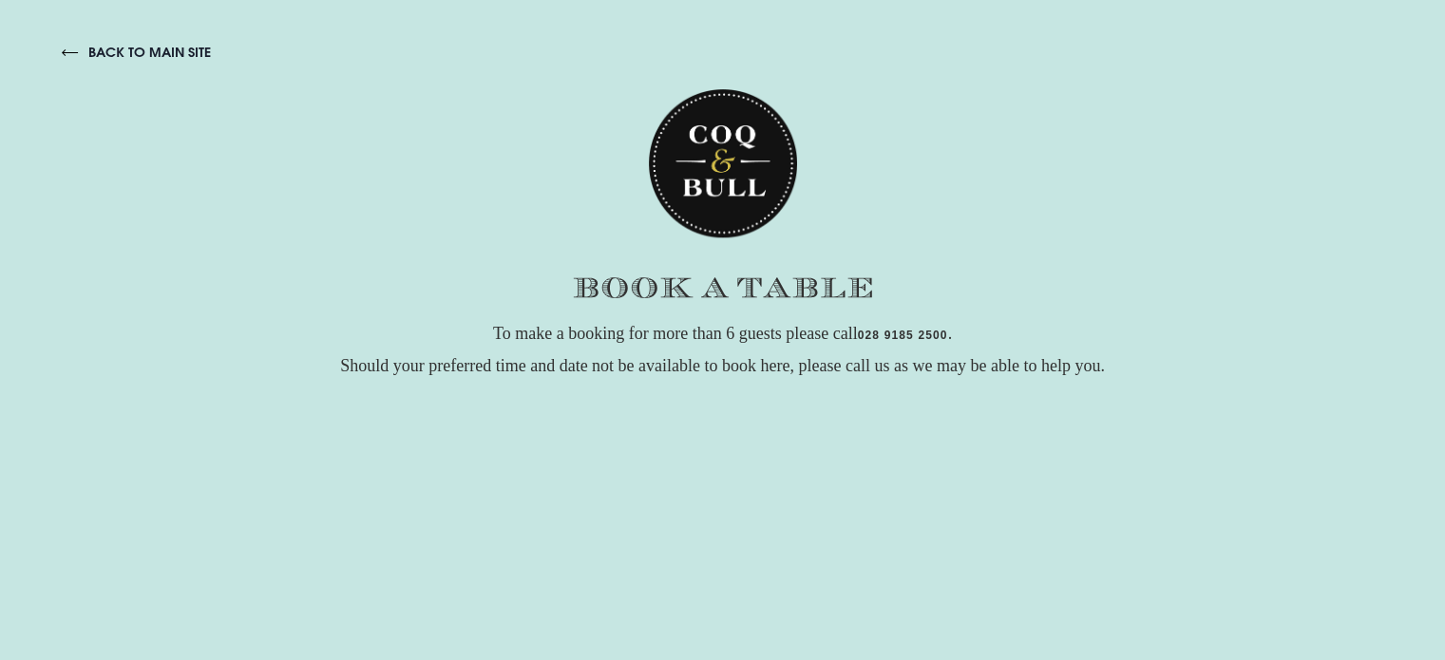
click at [122, 76] on div at bounding box center [723, 150] width 1322 height 178
click at [122, 64] on div at bounding box center [723, 150] width 1322 height 178
click at [122, 48] on link "back to main site" at bounding box center [136, 52] width 149 height 17
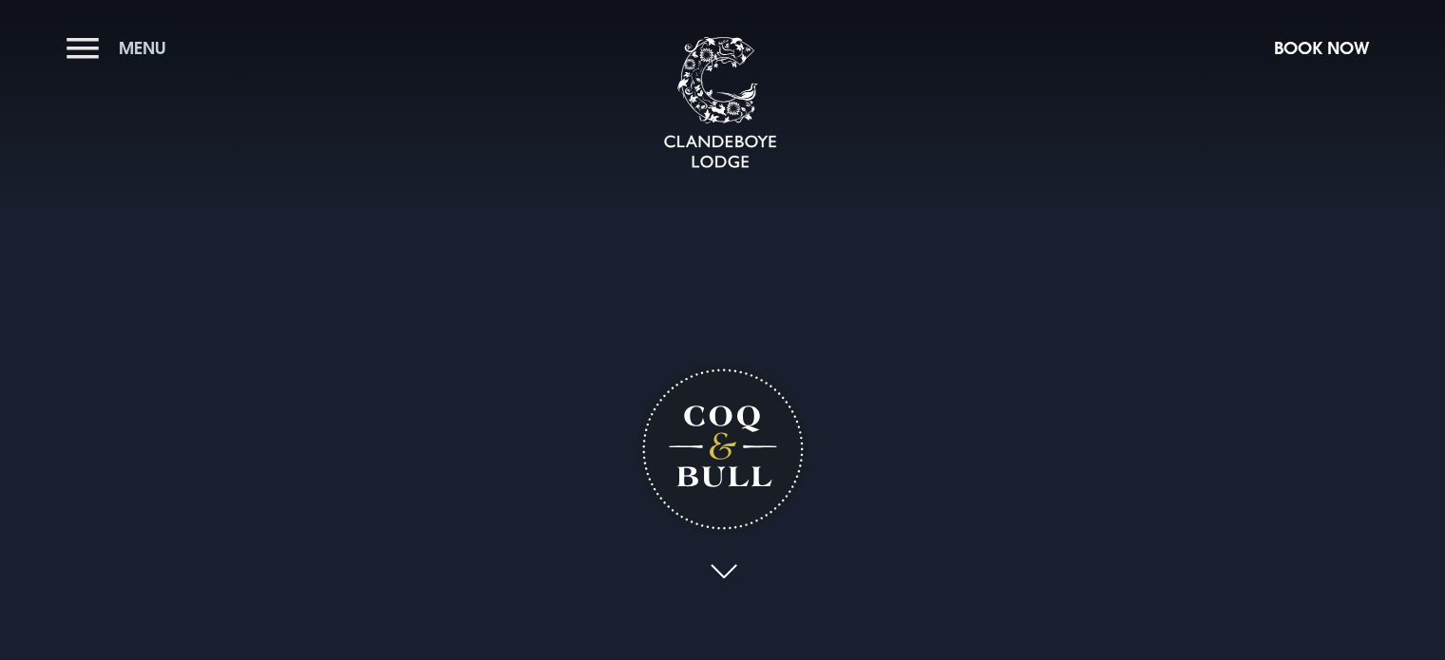
click at [69, 49] on button "Menu" at bounding box center [120, 48] width 109 height 41
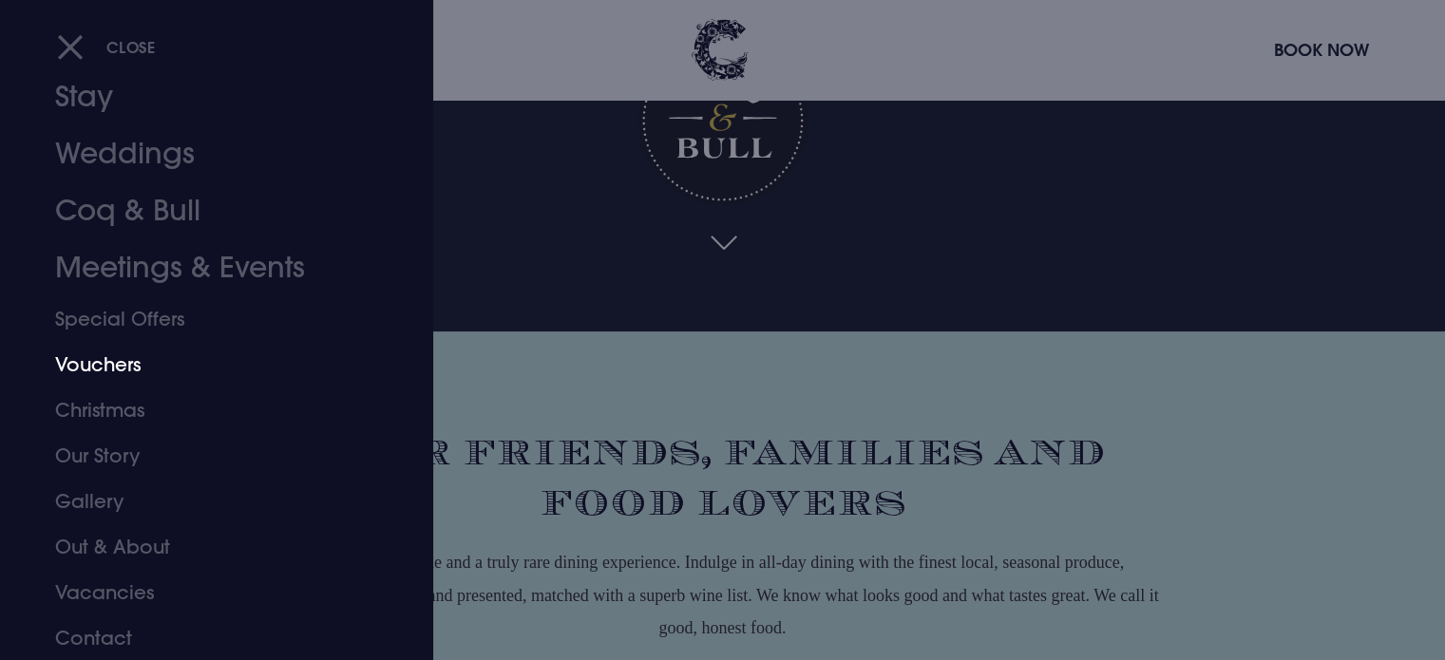
scroll to position [330, 0]
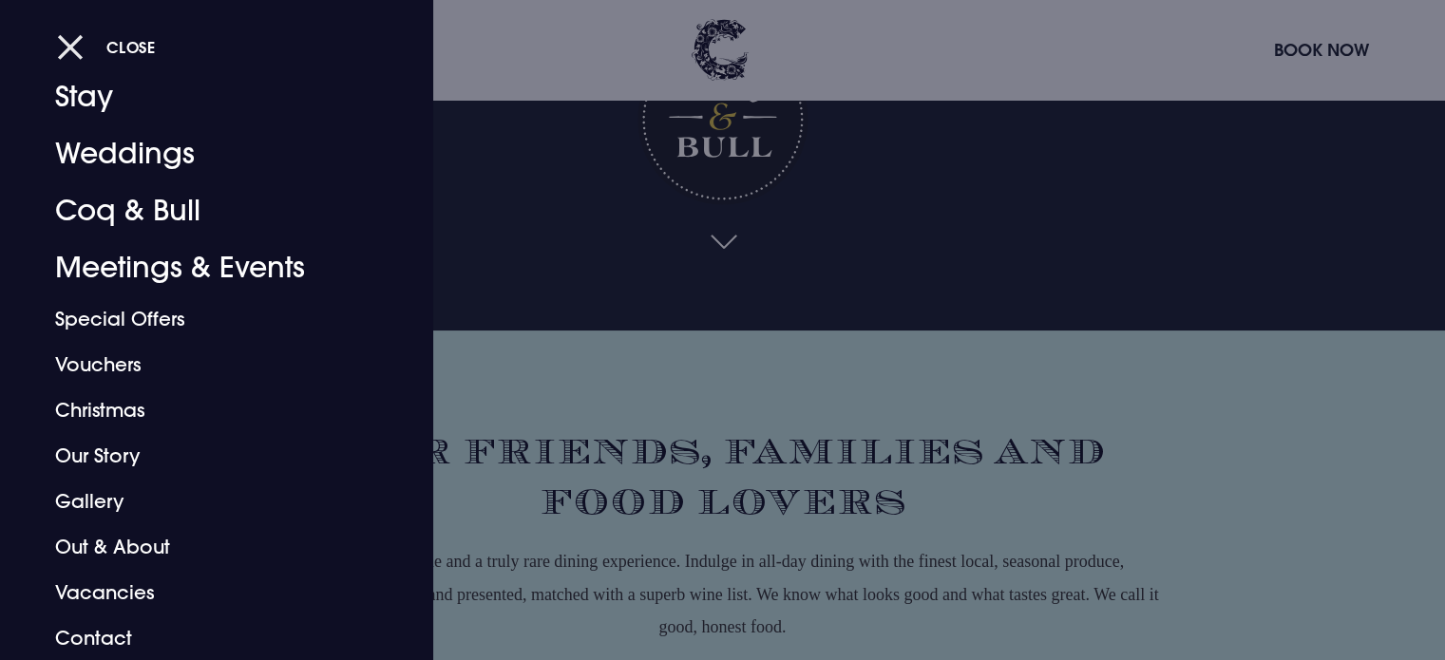
click at [61, 59] on button "Close" at bounding box center [106, 47] width 99 height 39
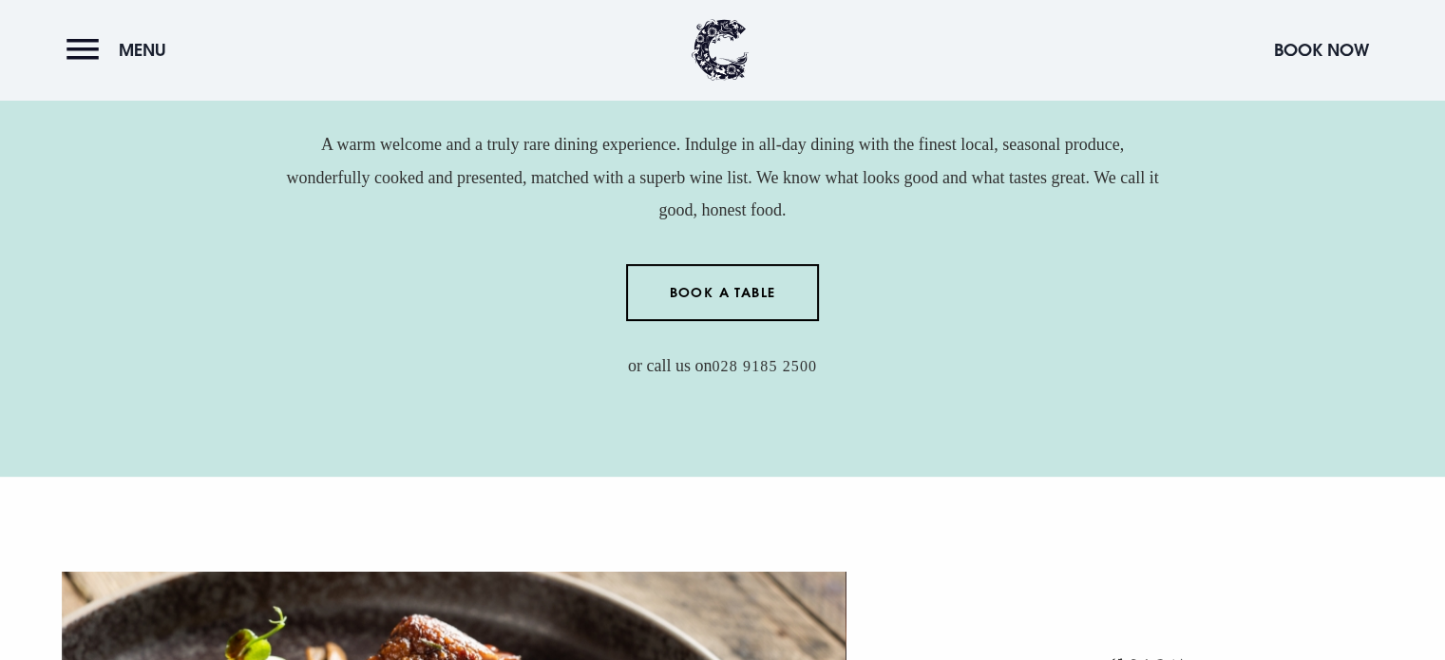
scroll to position [747, 0]
click at [75, 53] on button "Menu" at bounding box center [120, 49] width 109 height 41
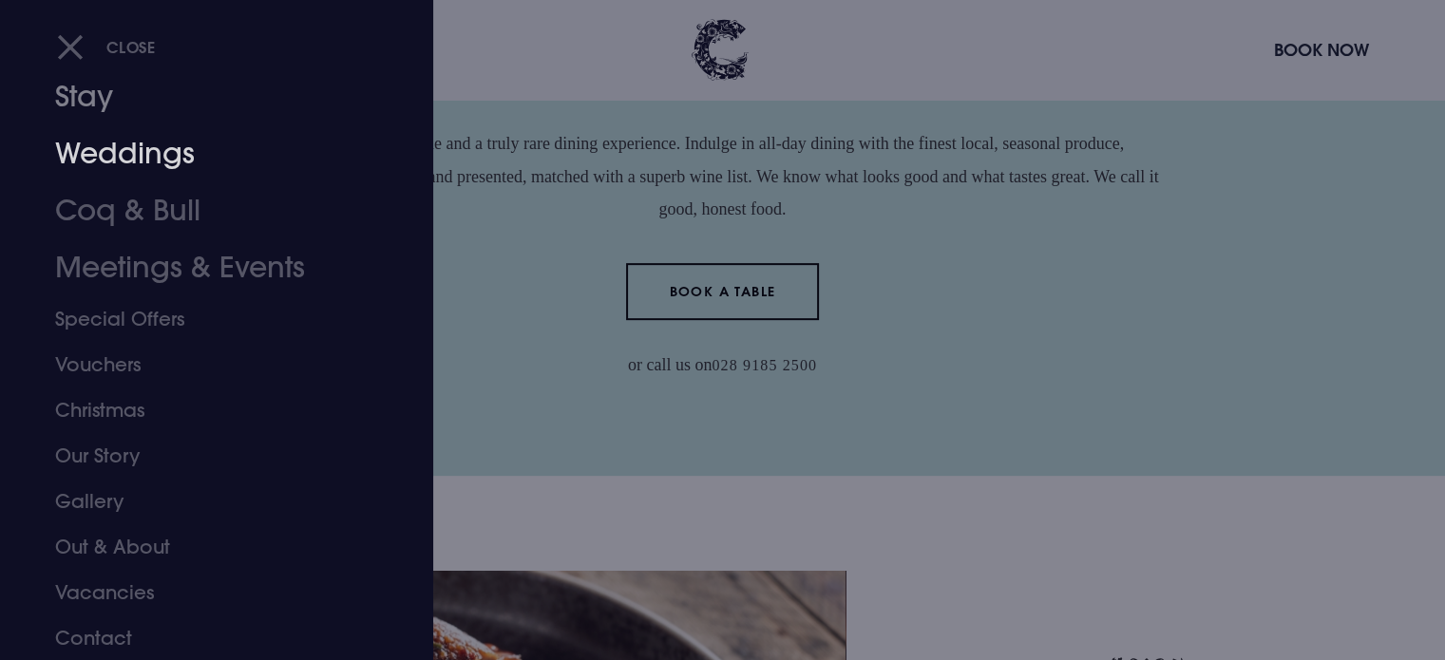
click at [123, 148] on link "Weddings" at bounding box center [205, 153] width 300 height 57
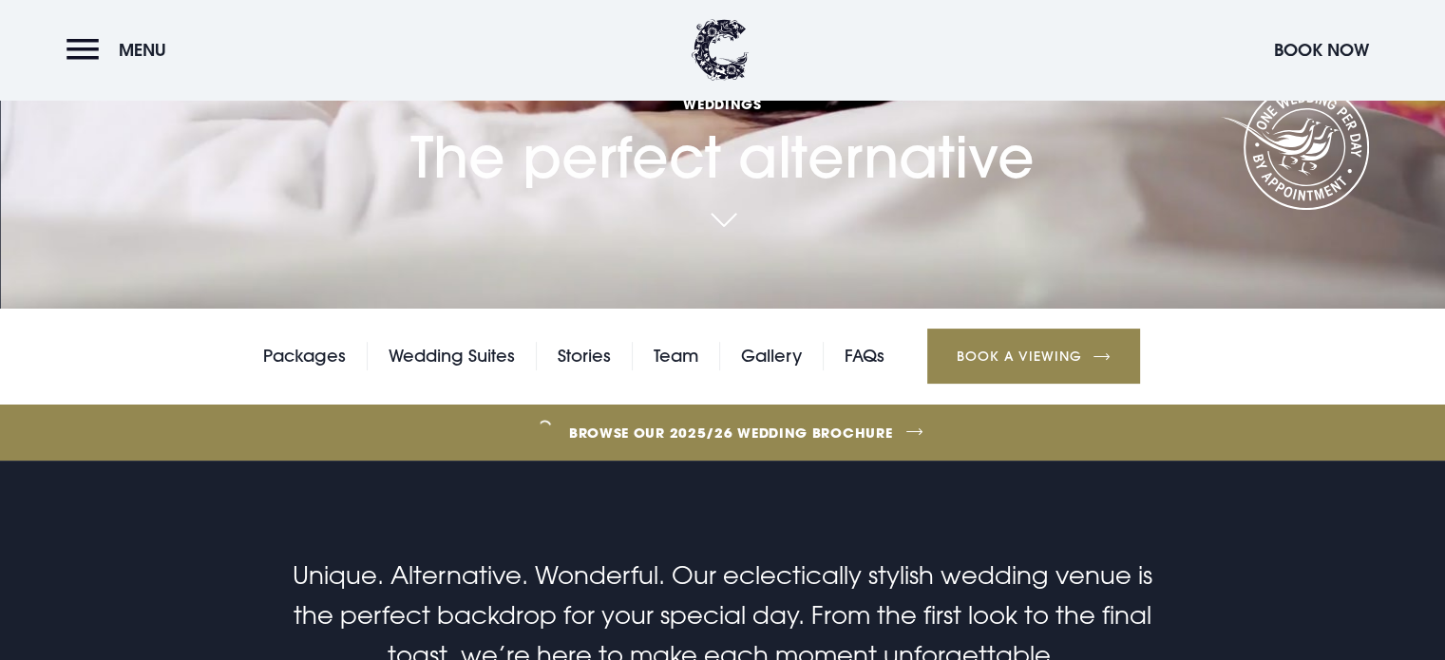
scroll to position [342, 0]
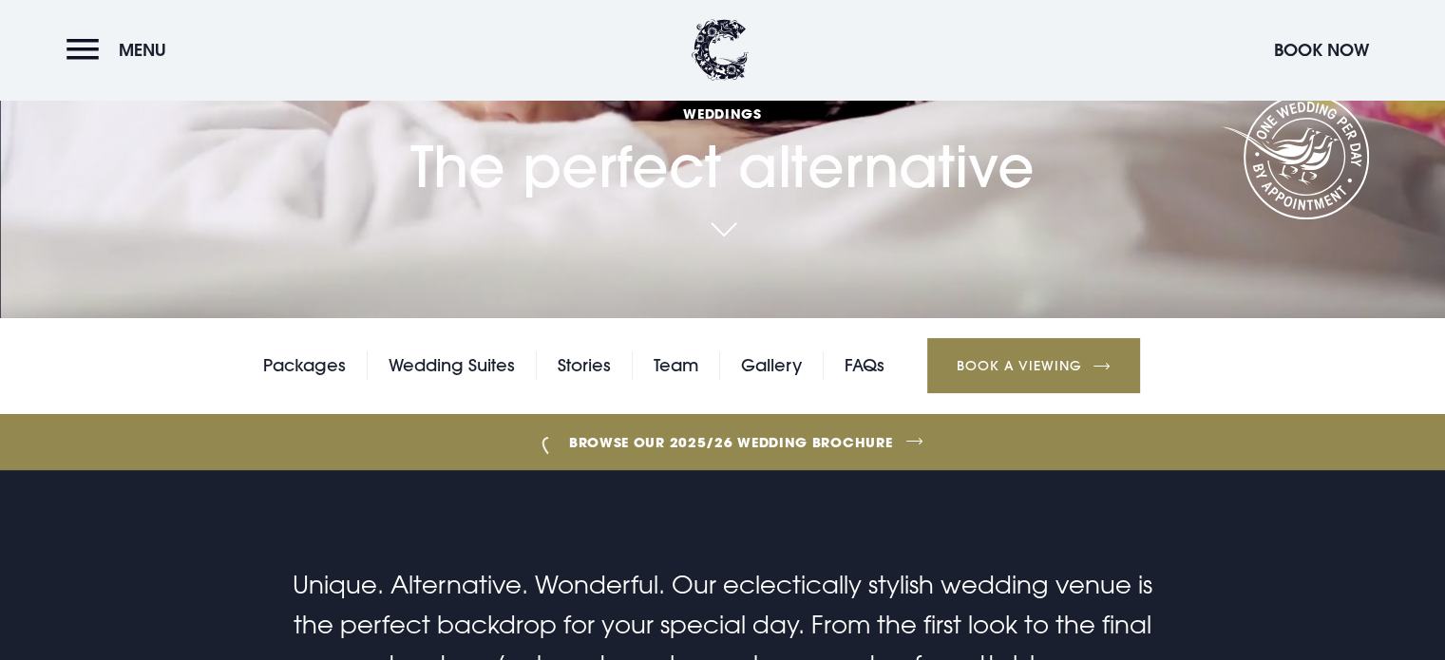
click at [791, 441] on link "Browse our 2025/26 wedding brochure" at bounding box center [730, 442] width 3213 height 71
click at [288, 368] on link "Packages" at bounding box center [304, 365] width 83 height 28
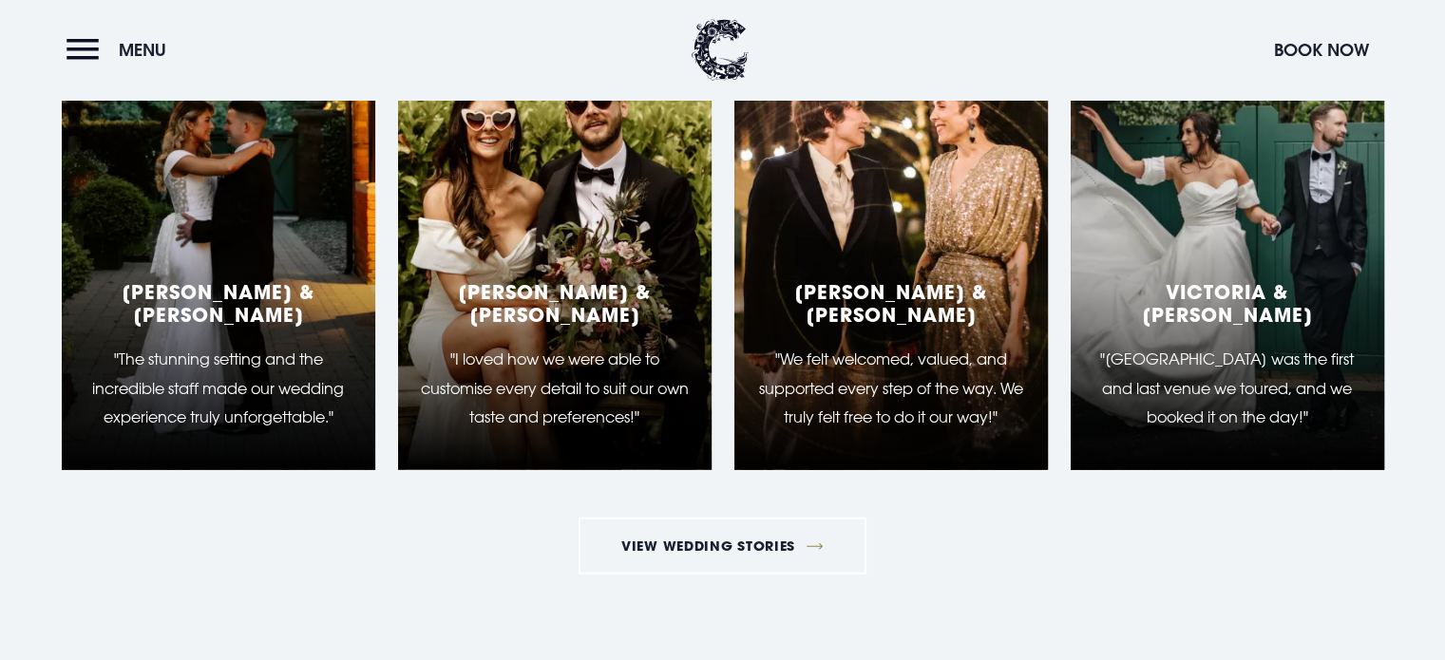
scroll to position [4722, 0]
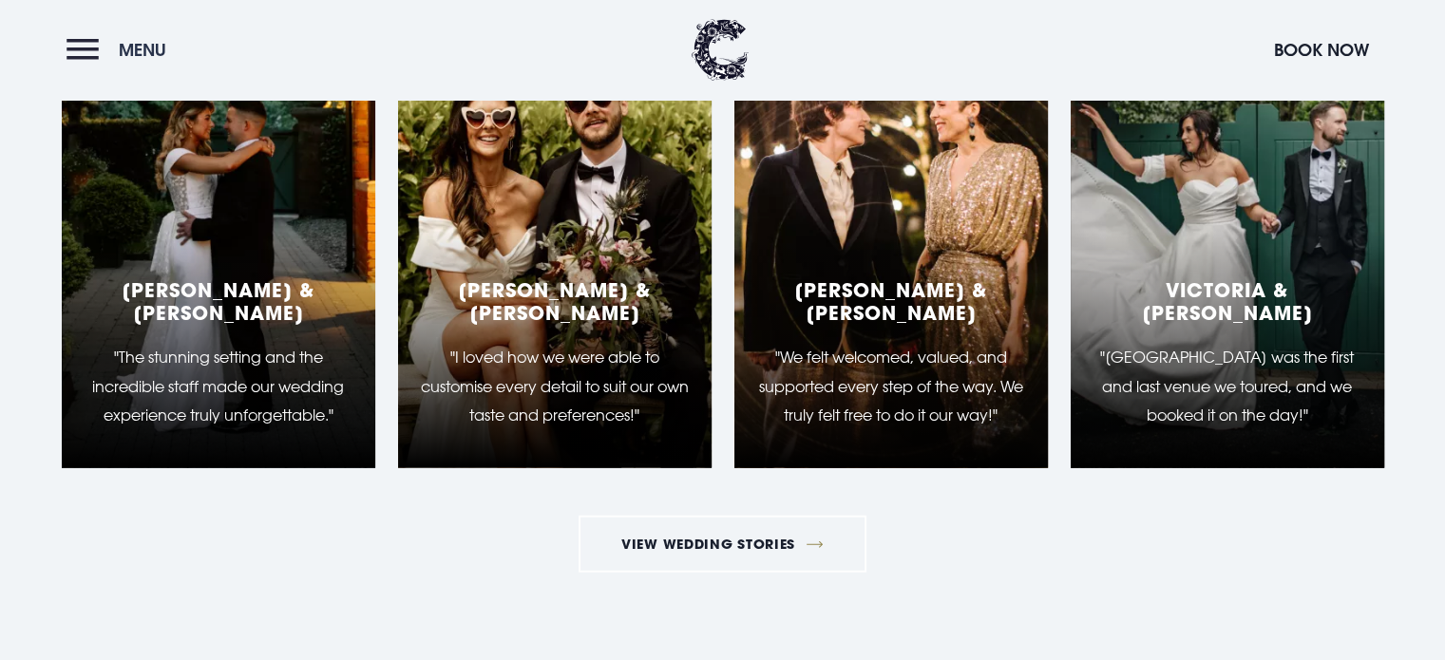
click at [92, 40] on button "Menu" at bounding box center [120, 49] width 109 height 41
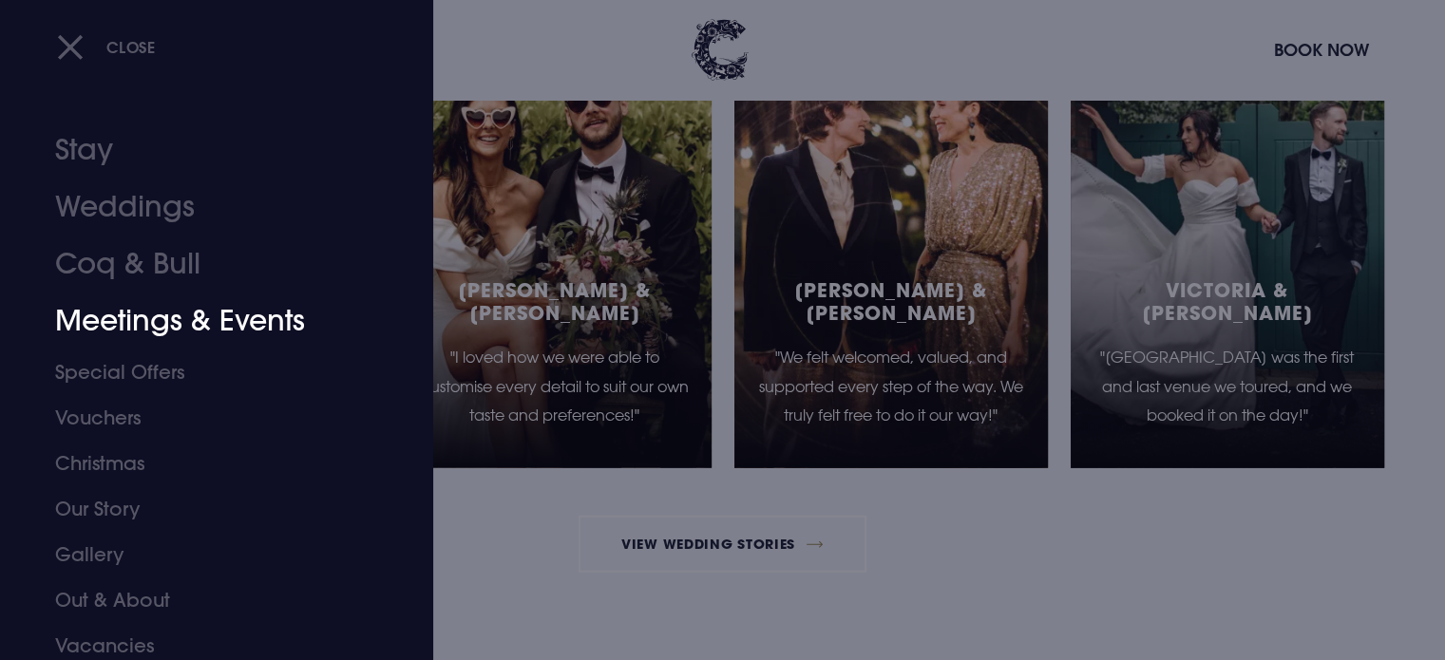
click at [195, 326] on link "Meetings & Events" at bounding box center [205, 321] width 300 height 57
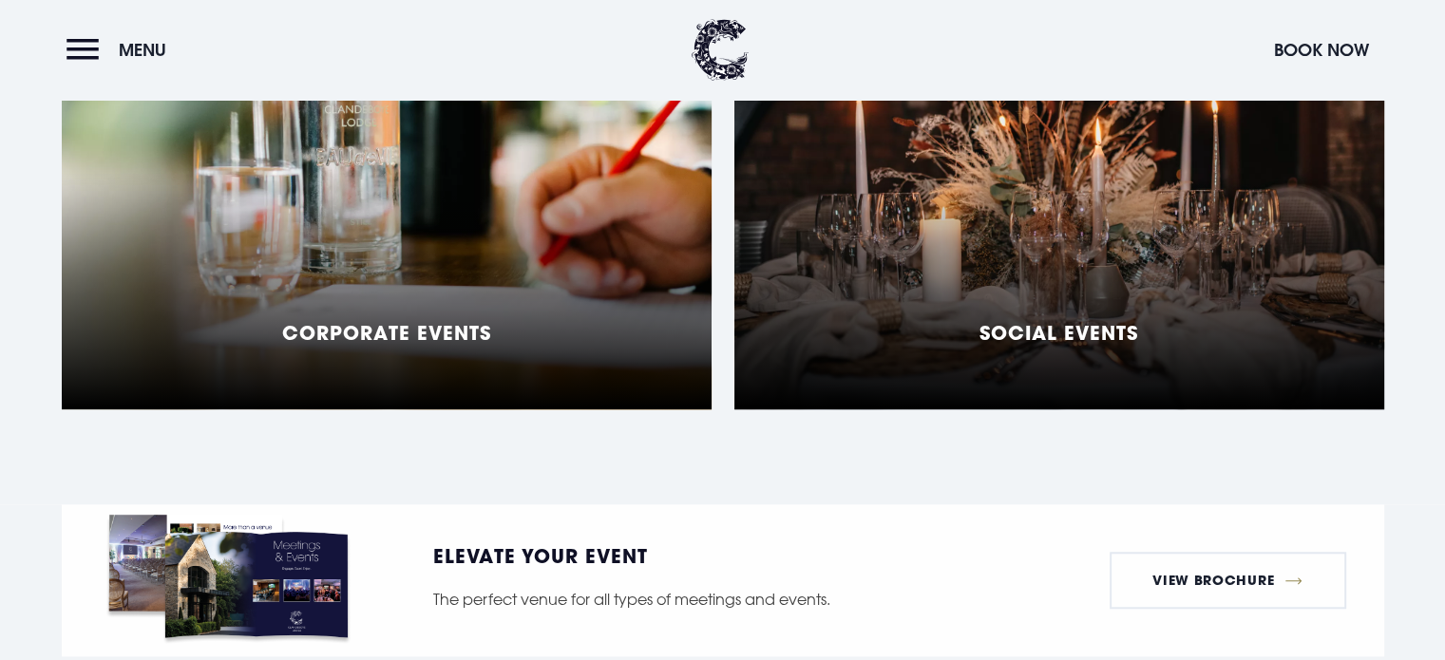
scroll to position [1674, 0]
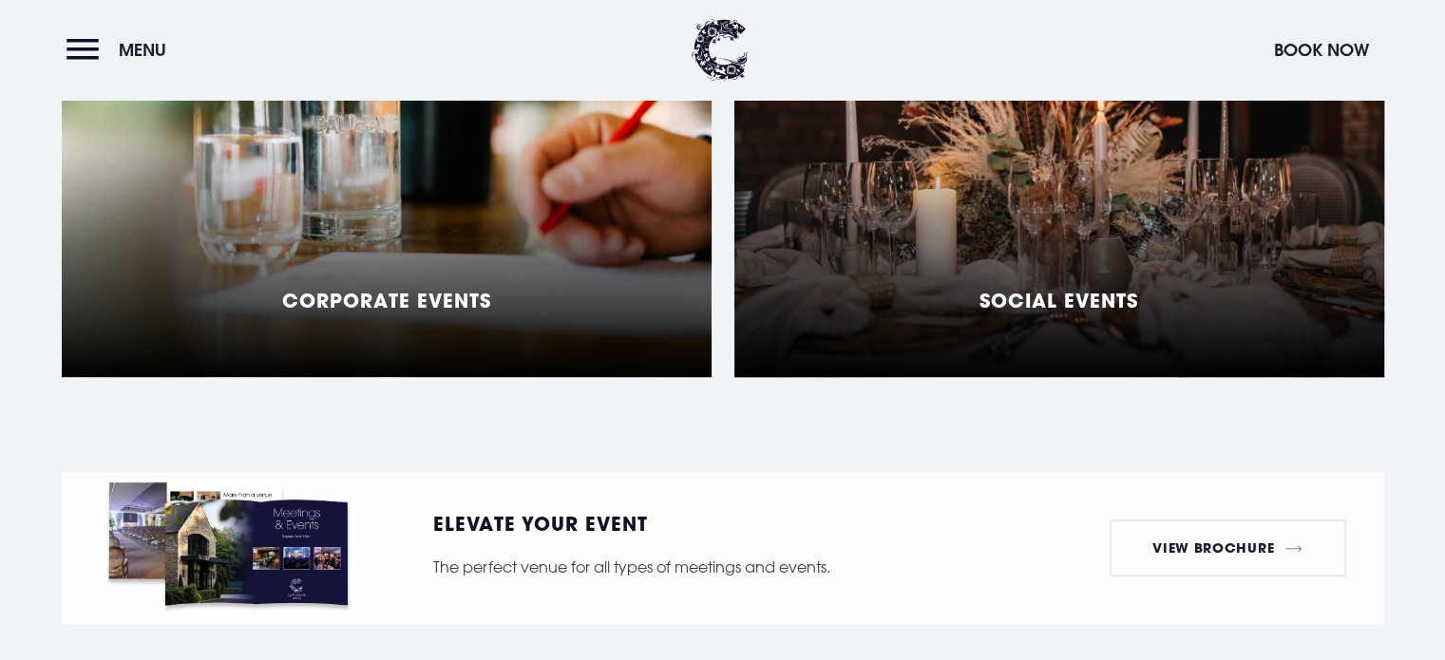
click at [915, 311] on div "Social Events" at bounding box center [1059, 139] width 650 height 475
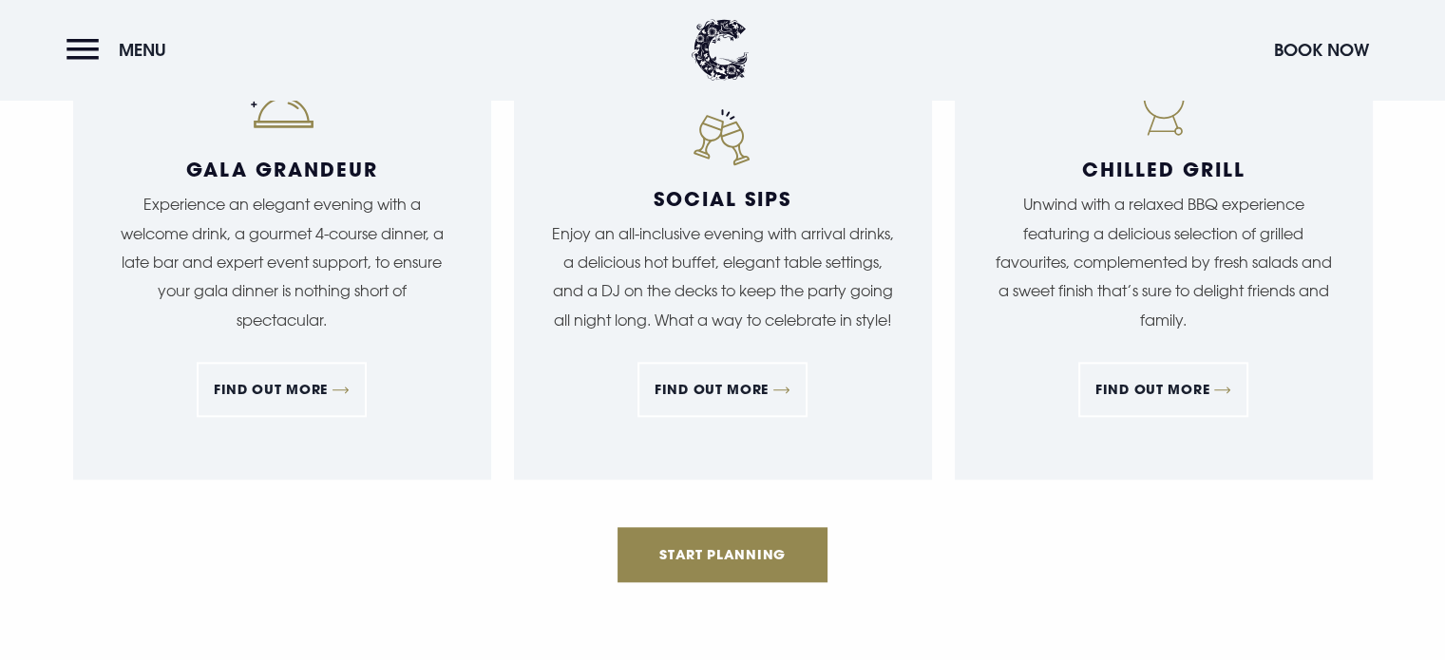
scroll to position [1945, 0]
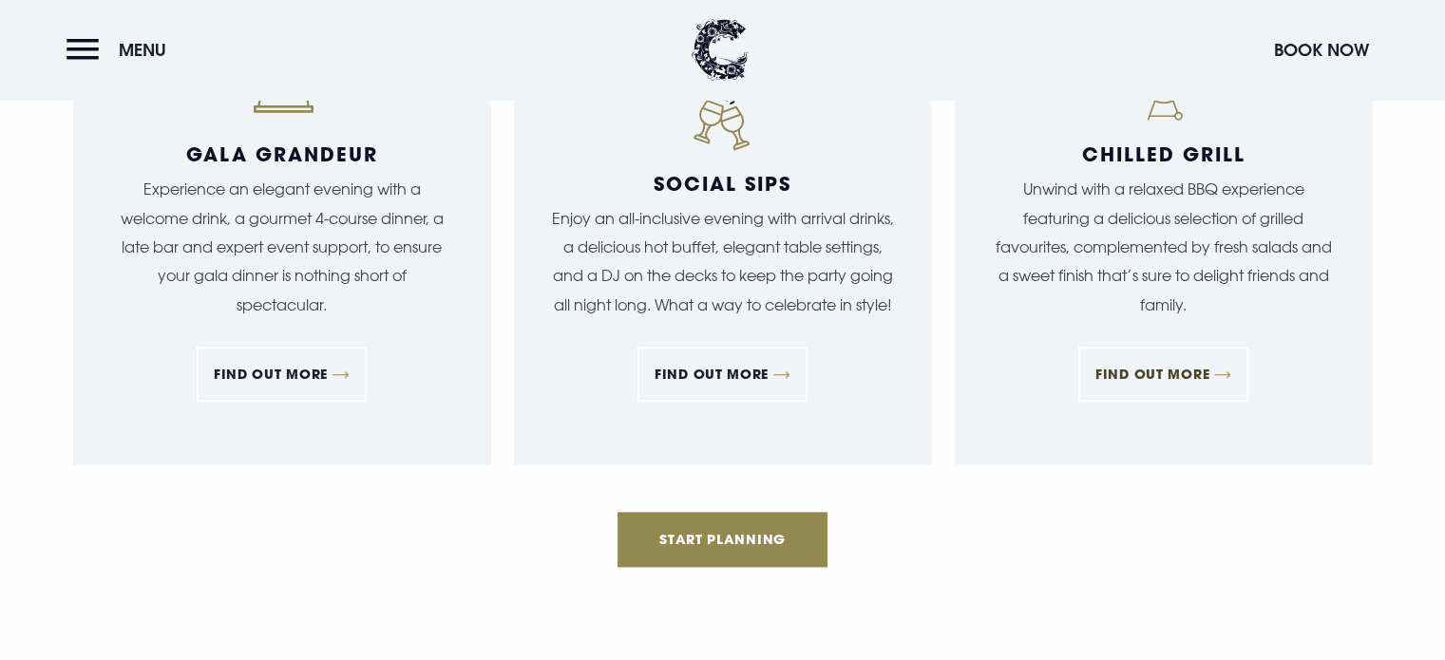
click at [1136, 381] on link "FIND OUT MORE" at bounding box center [1163, 374] width 170 height 55
click at [690, 520] on link "Start Planning" at bounding box center [722, 539] width 211 height 55
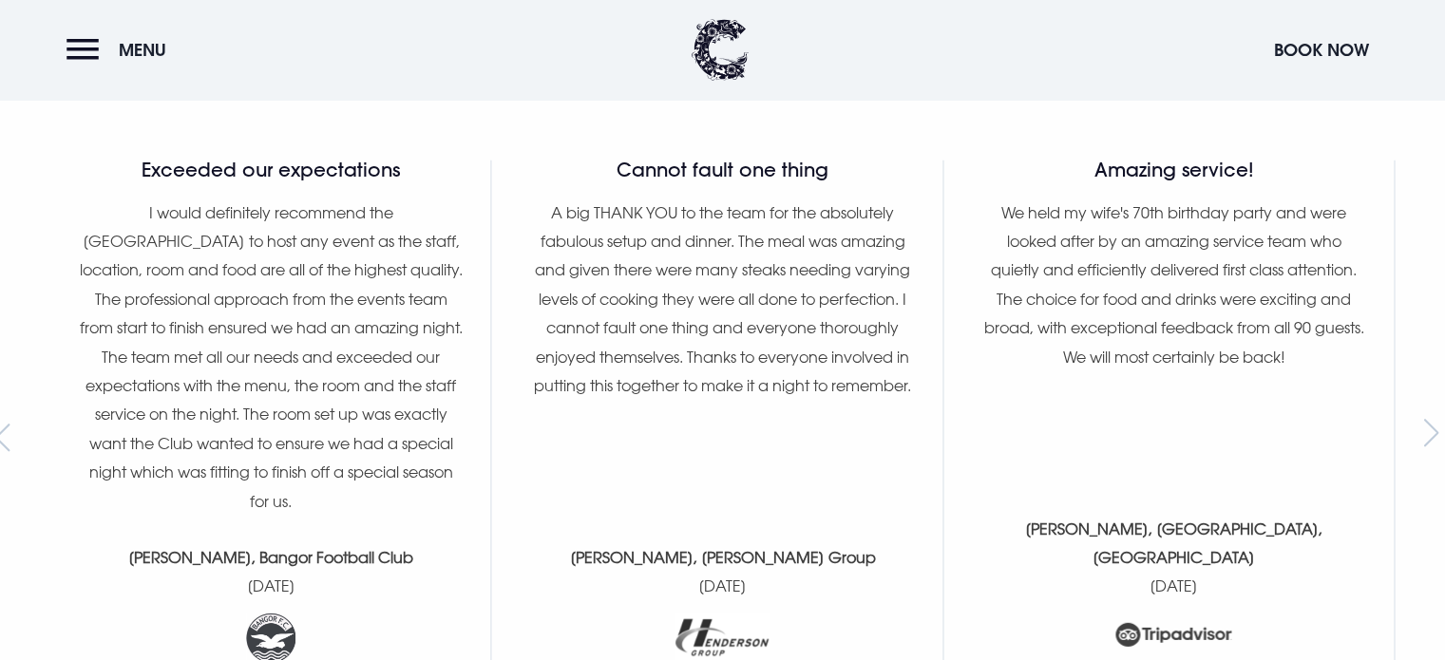
scroll to position [5251, 0]
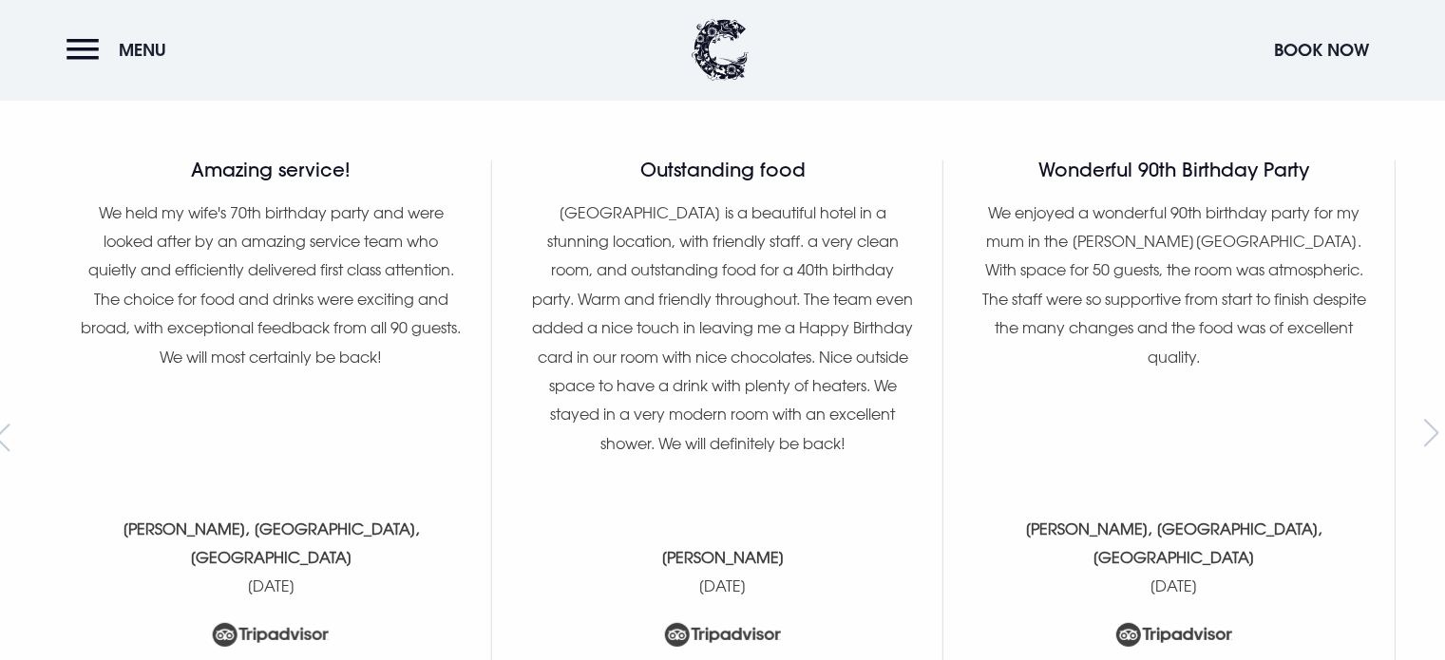
click at [1433, 435] on div "Next slide" at bounding box center [1437, 438] width 26 height 28
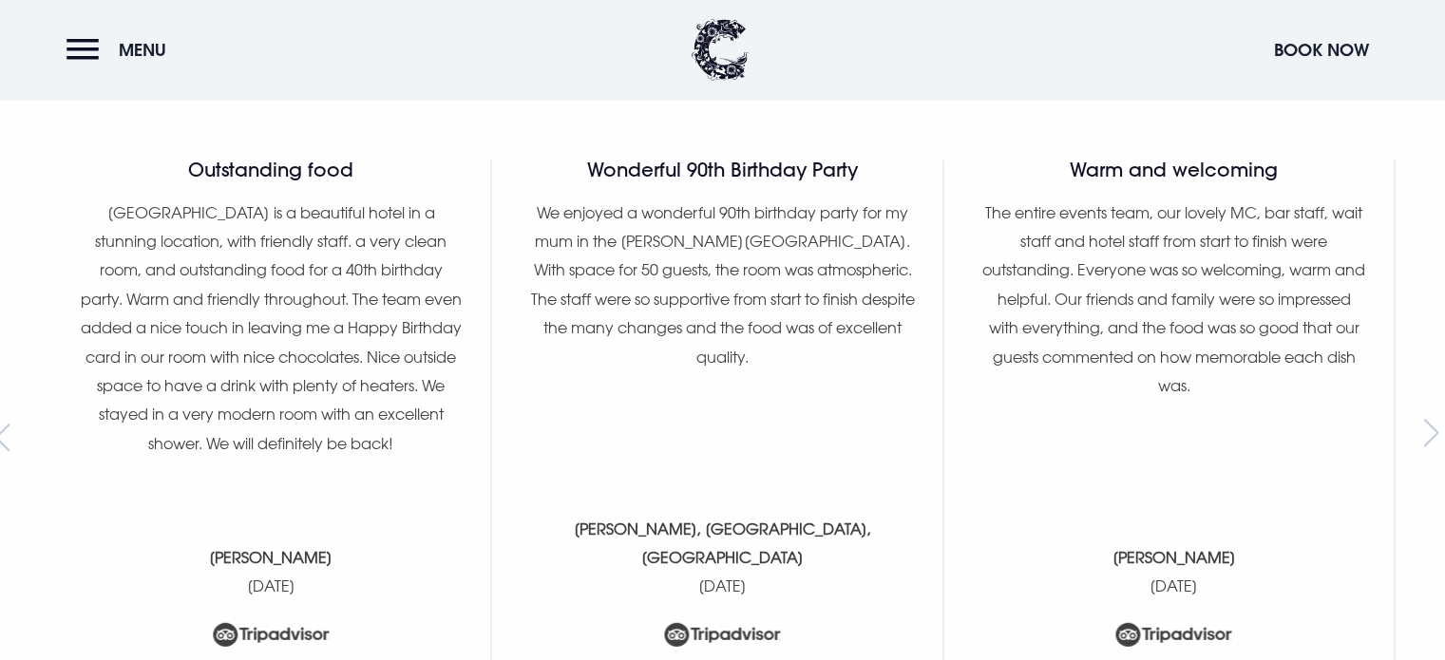
drag, startPoint x: 1433, startPoint y: 435, endPoint x: 1410, endPoint y: 448, distance: 27.2
click at [1410, 448] on section "What our guests say Latest reviews Cannot fault one thing A big THANK YOU to th…" at bounding box center [722, 370] width 1445 height 905
click at [1430, 429] on div "Next slide" at bounding box center [1437, 438] width 26 height 28
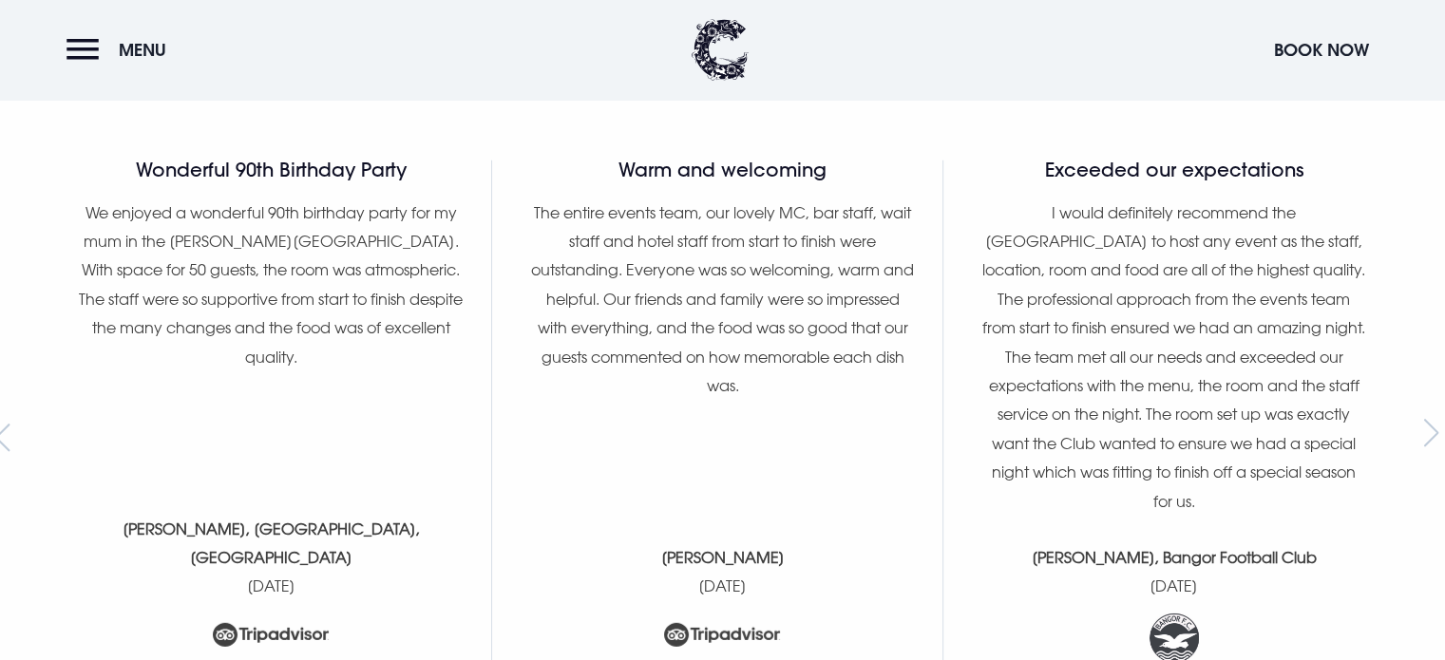
click at [1430, 429] on div "Next slide" at bounding box center [1437, 438] width 26 height 28
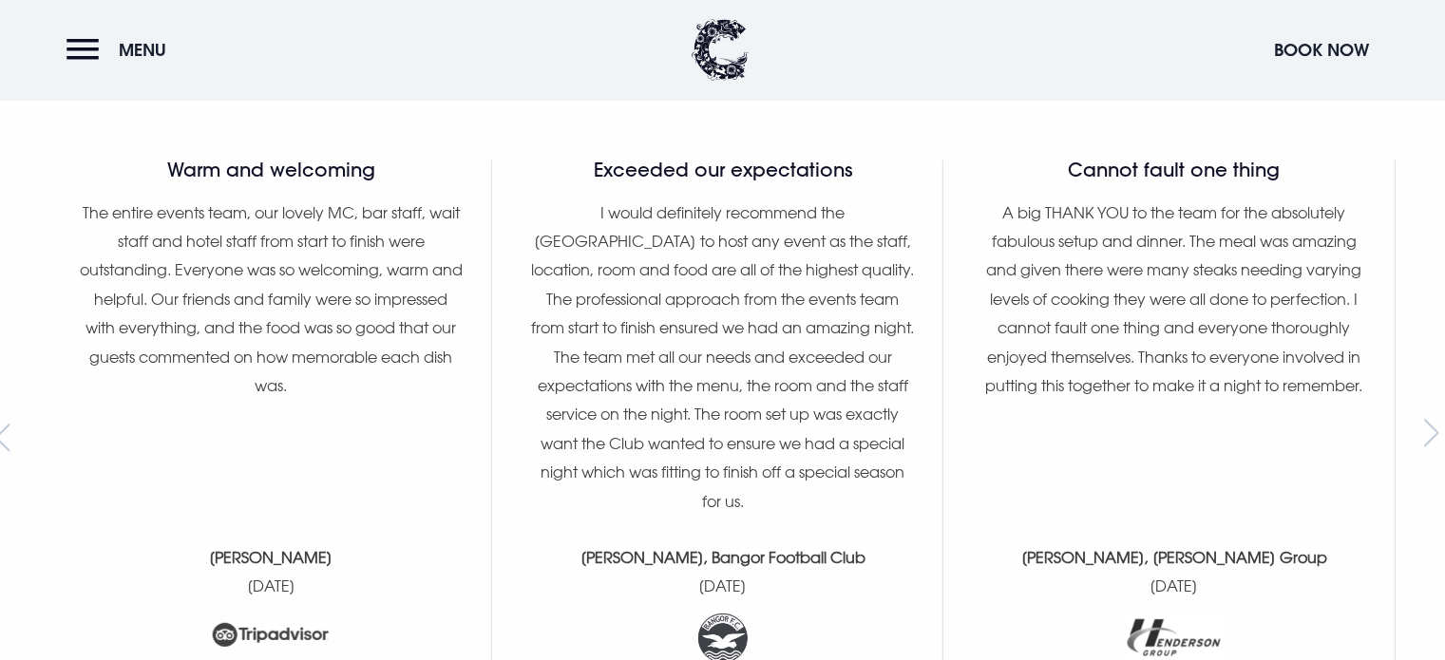
click at [1430, 429] on div "Next slide" at bounding box center [1437, 438] width 26 height 28
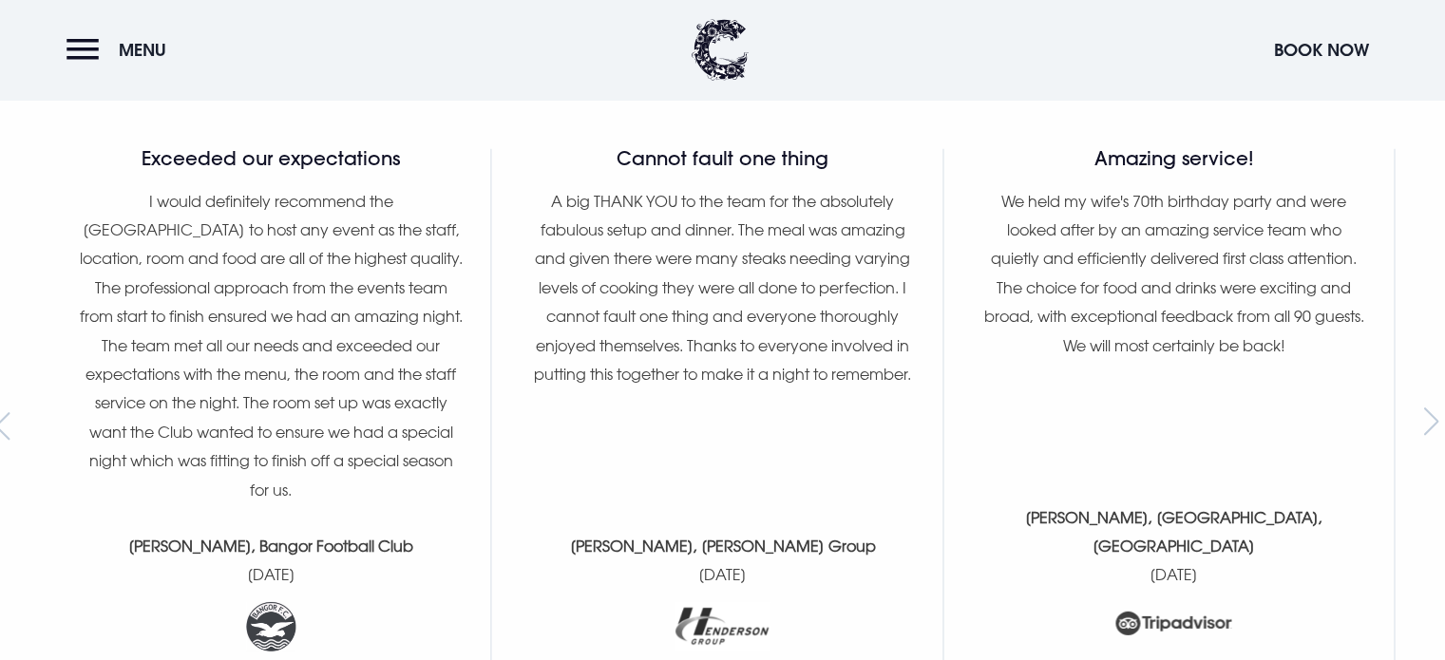
scroll to position [5261, 0]
click at [80, 47] on button "Menu" at bounding box center [120, 49] width 109 height 41
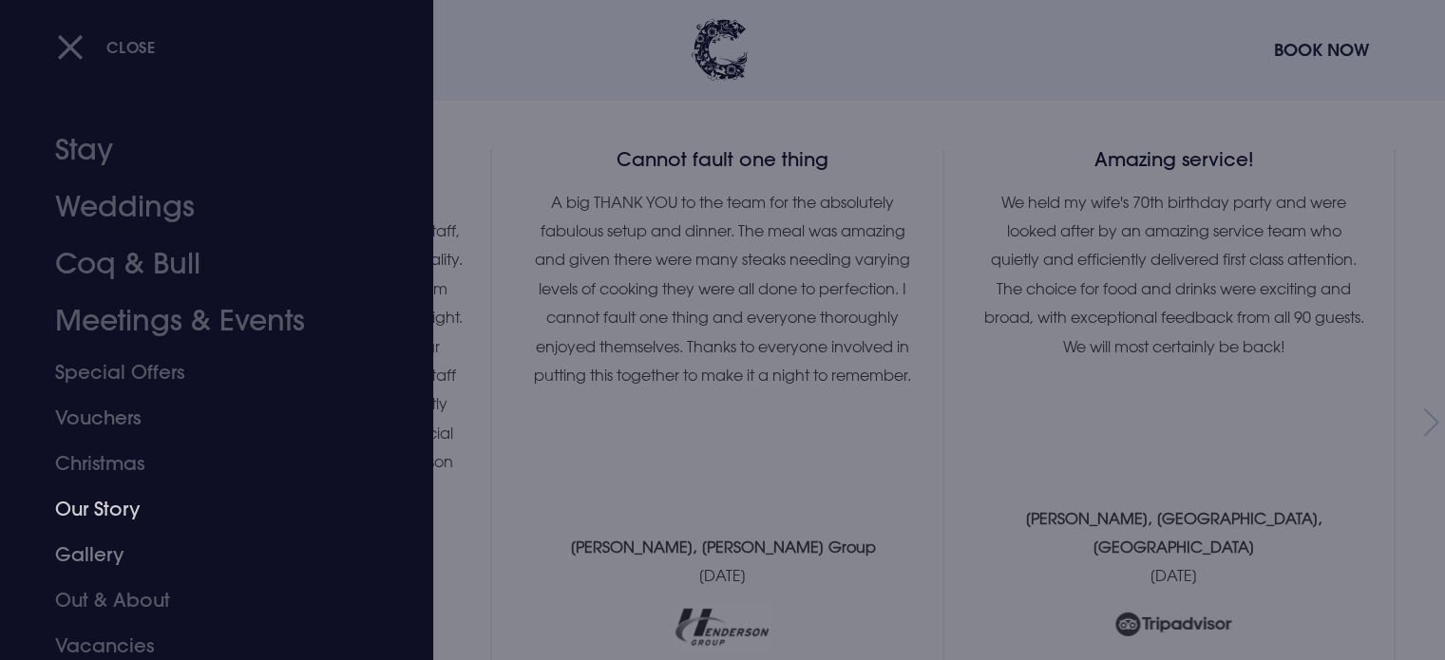
click at [95, 561] on link "Gallery" at bounding box center [205, 555] width 300 height 46
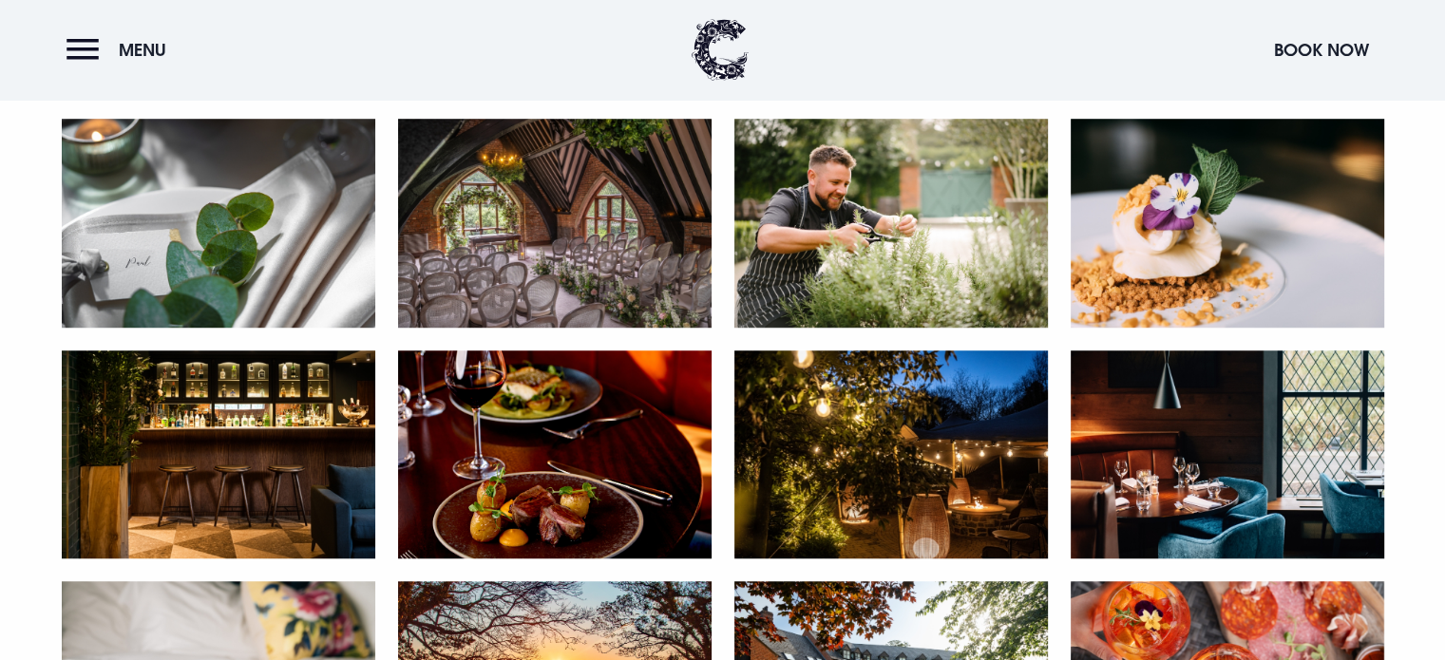
scroll to position [1280, 0]
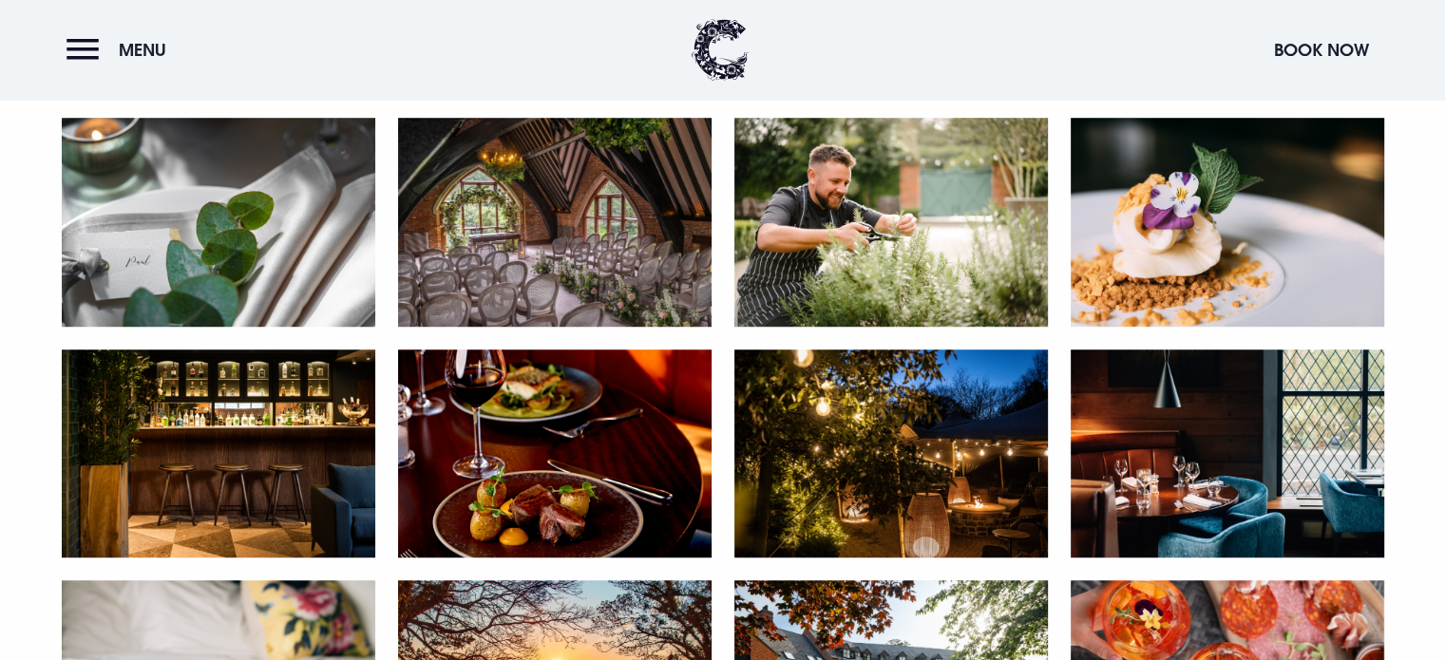
click at [156, 408] on img at bounding box center [218, 454] width 313 height 209
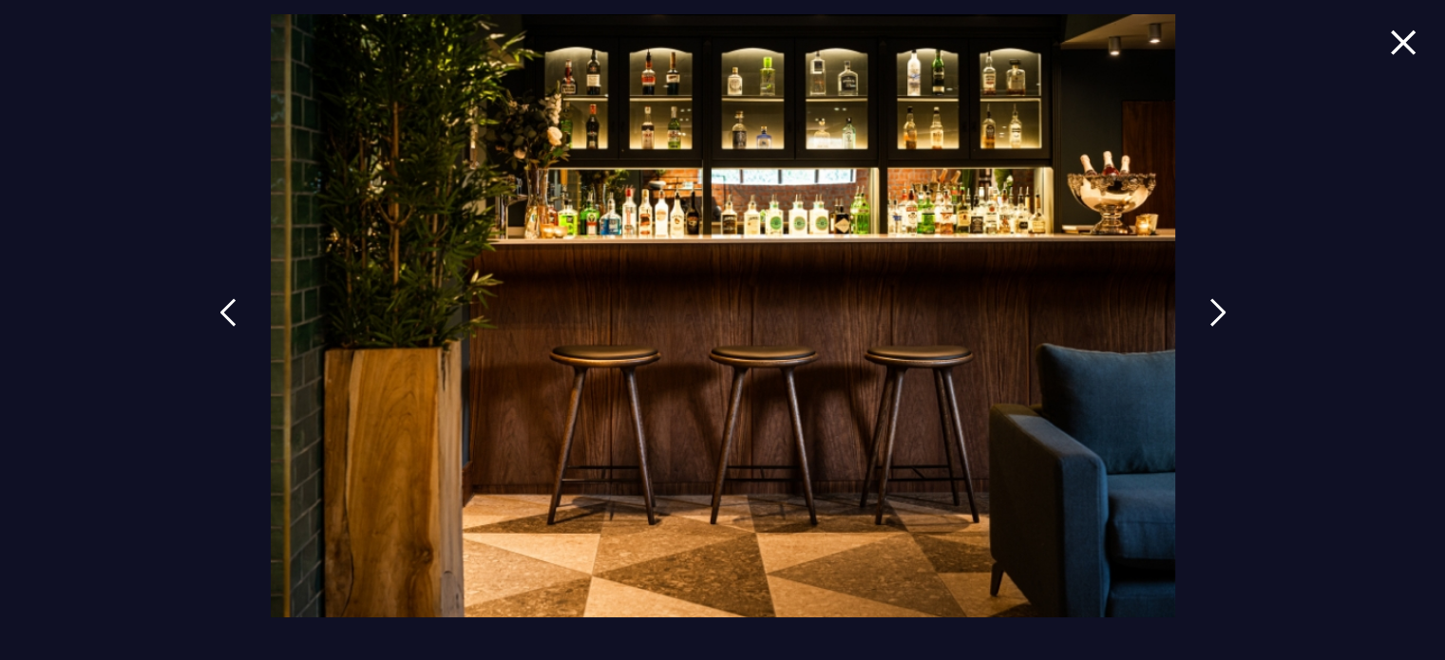
click at [1408, 44] on img at bounding box center [1403, 42] width 27 height 26
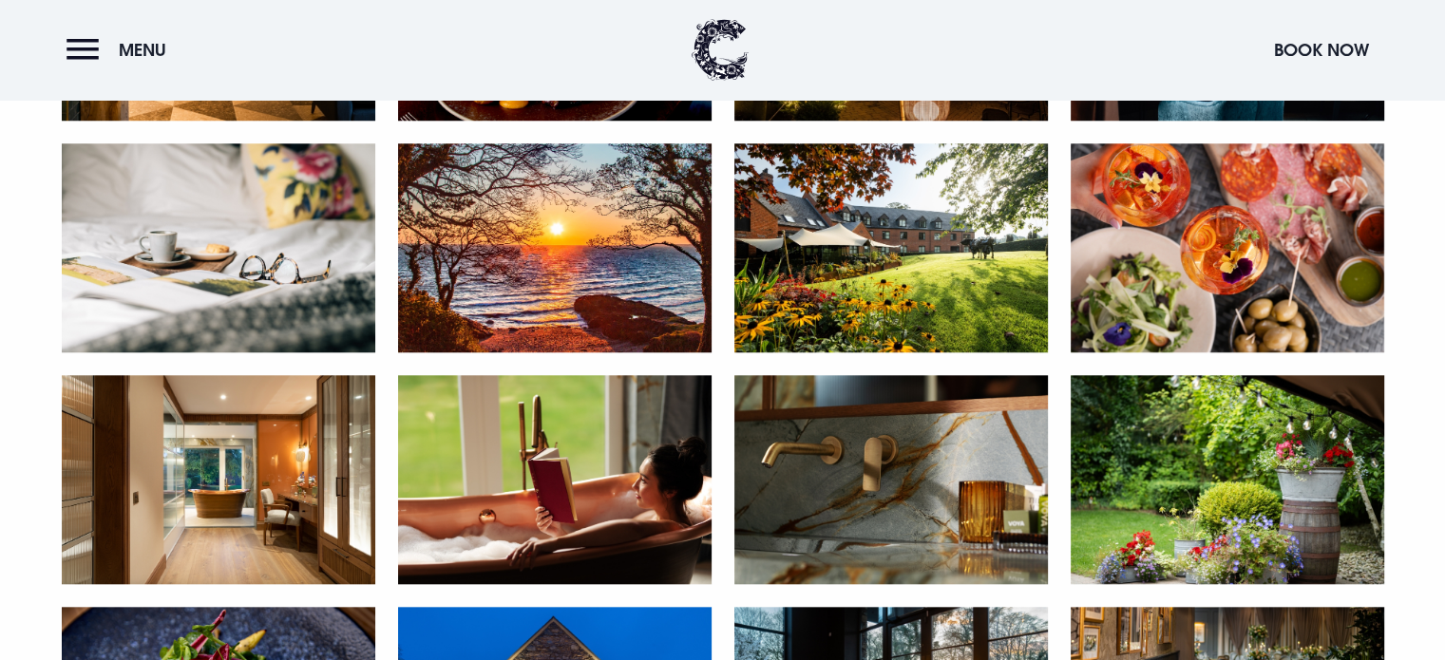
scroll to position [1719, 0]
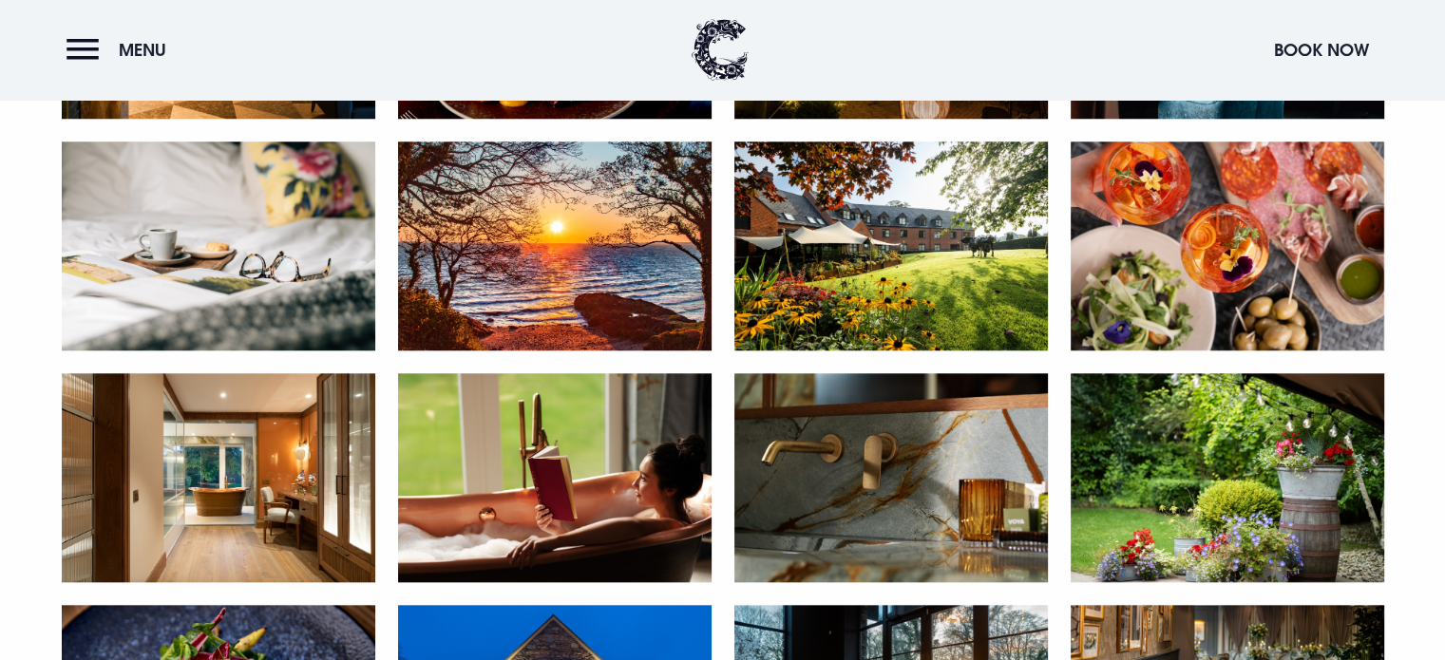
click at [80, 22] on header "Menu Book Now" at bounding box center [722, 50] width 1445 height 100
click at [80, 52] on button "Menu" at bounding box center [120, 49] width 109 height 41
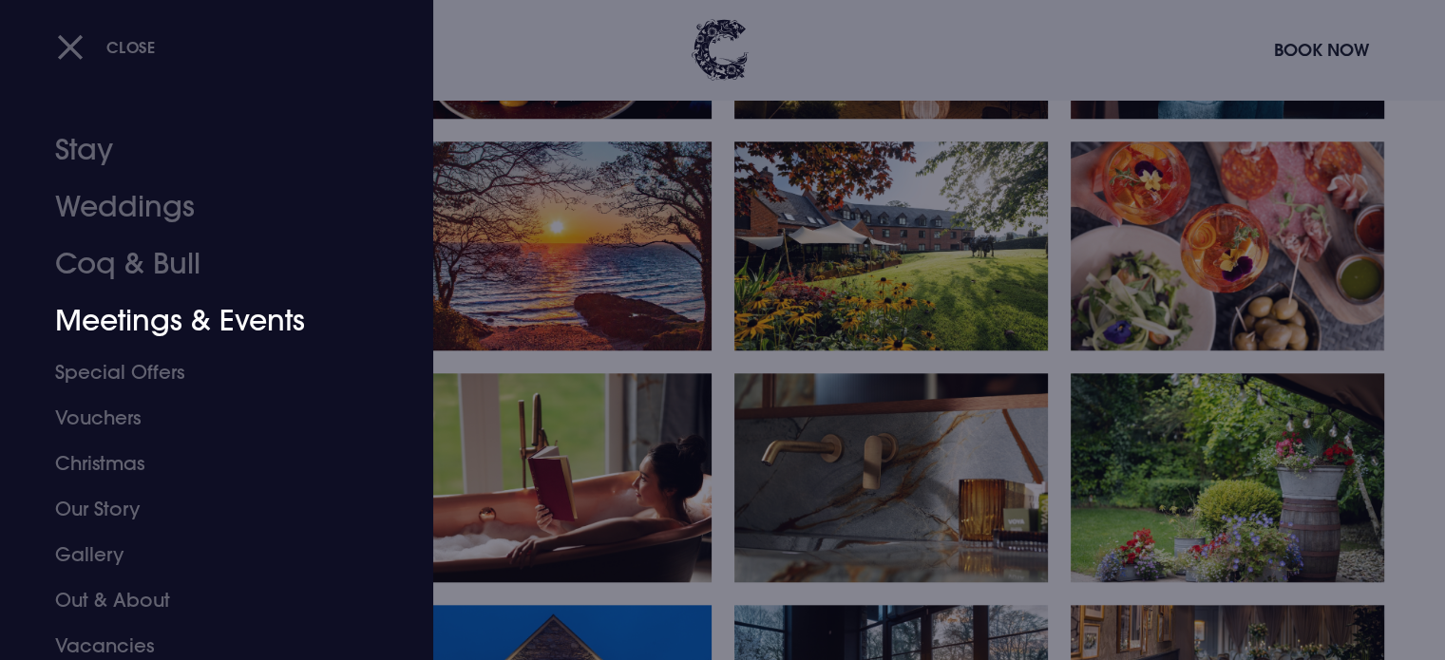
scroll to position [53, 0]
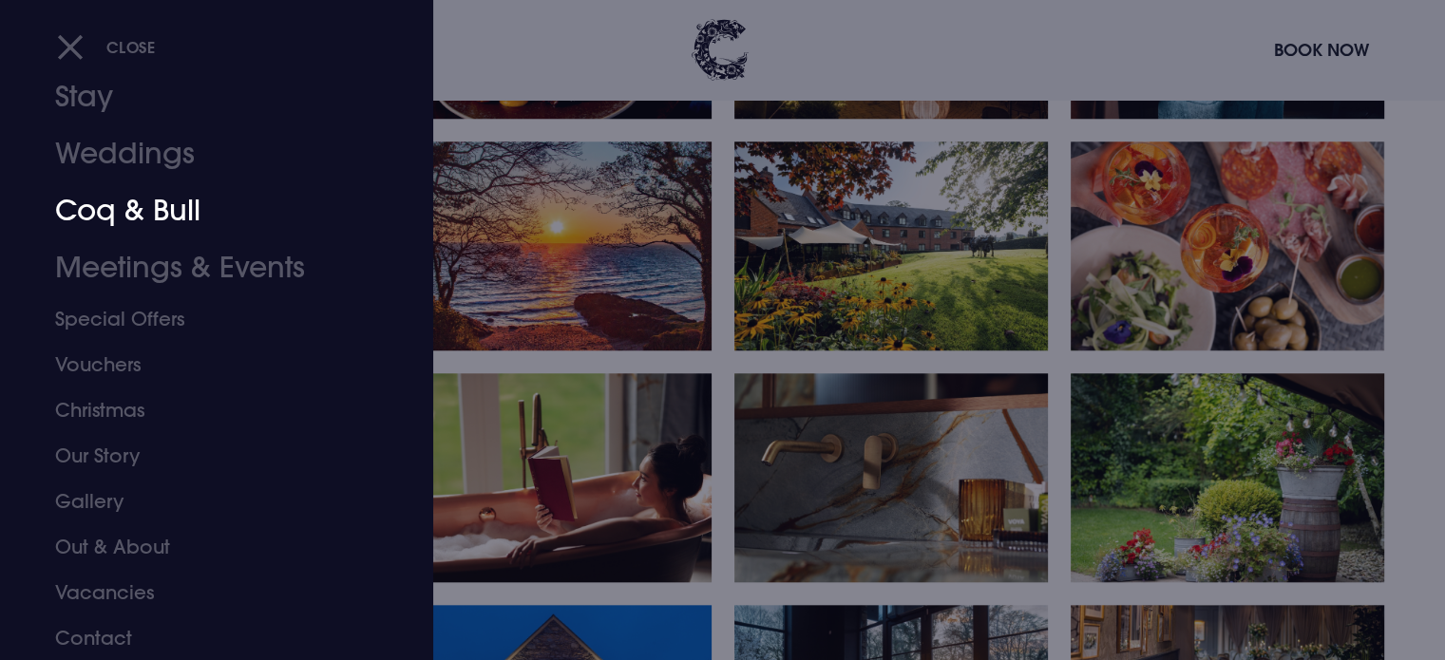
click at [138, 218] on link "Coq & Bull" at bounding box center [205, 210] width 300 height 57
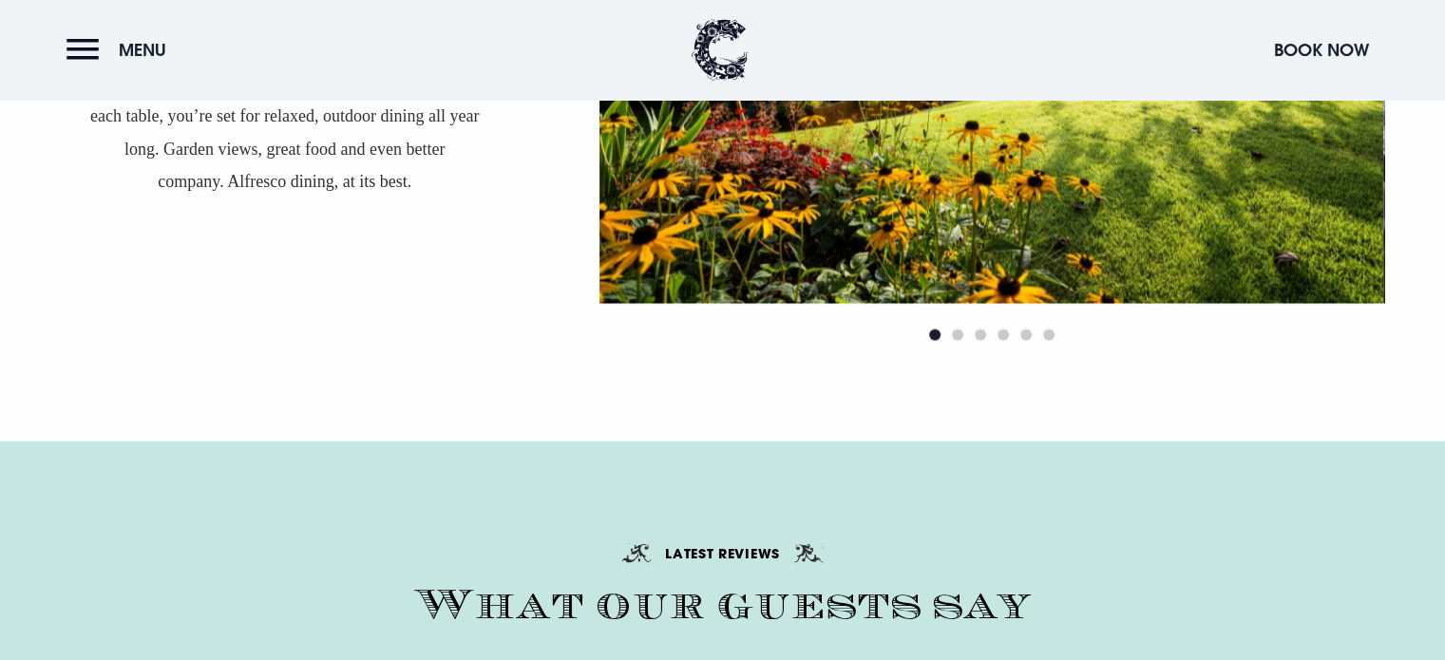
scroll to position [3697, 0]
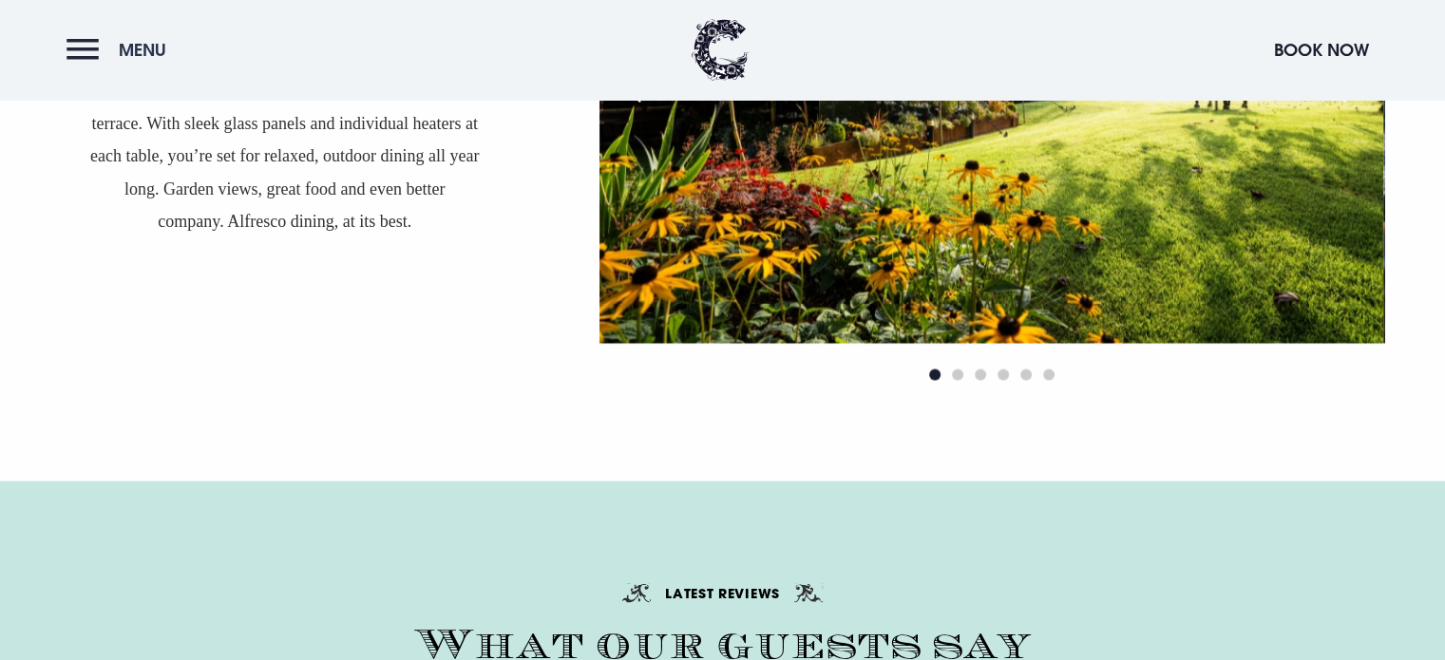
click at [92, 67] on button "Menu" at bounding box center [120, 49] width 109 height 41
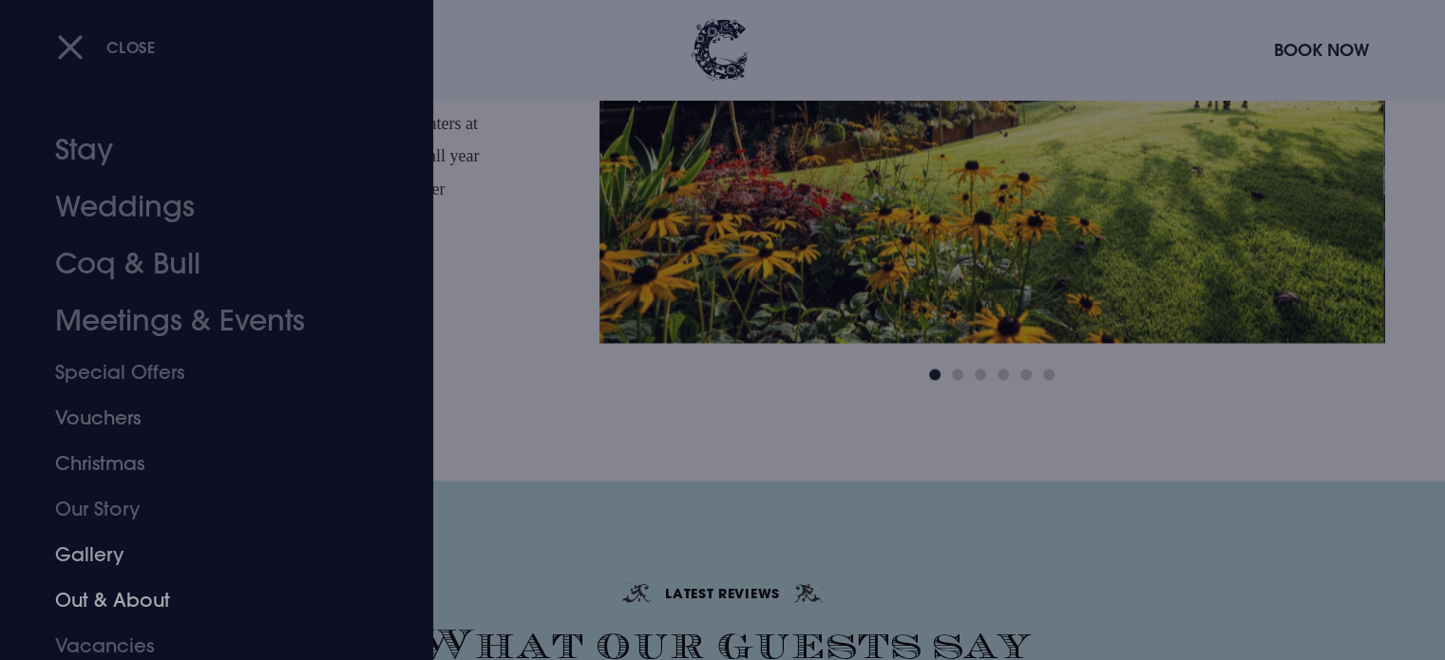
click at [99, 558] on link "Gallery" at bounding box center [205, 555] width 300 height 46
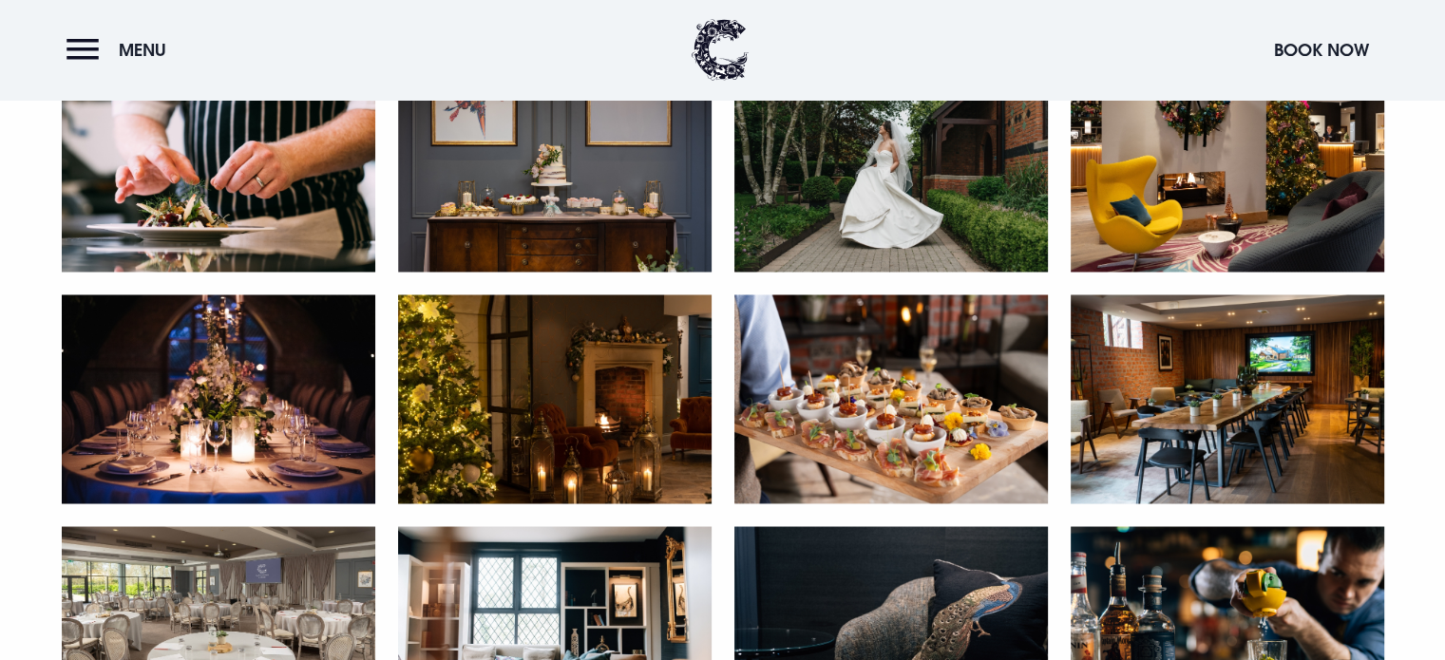
scroll to position [3190, 0]
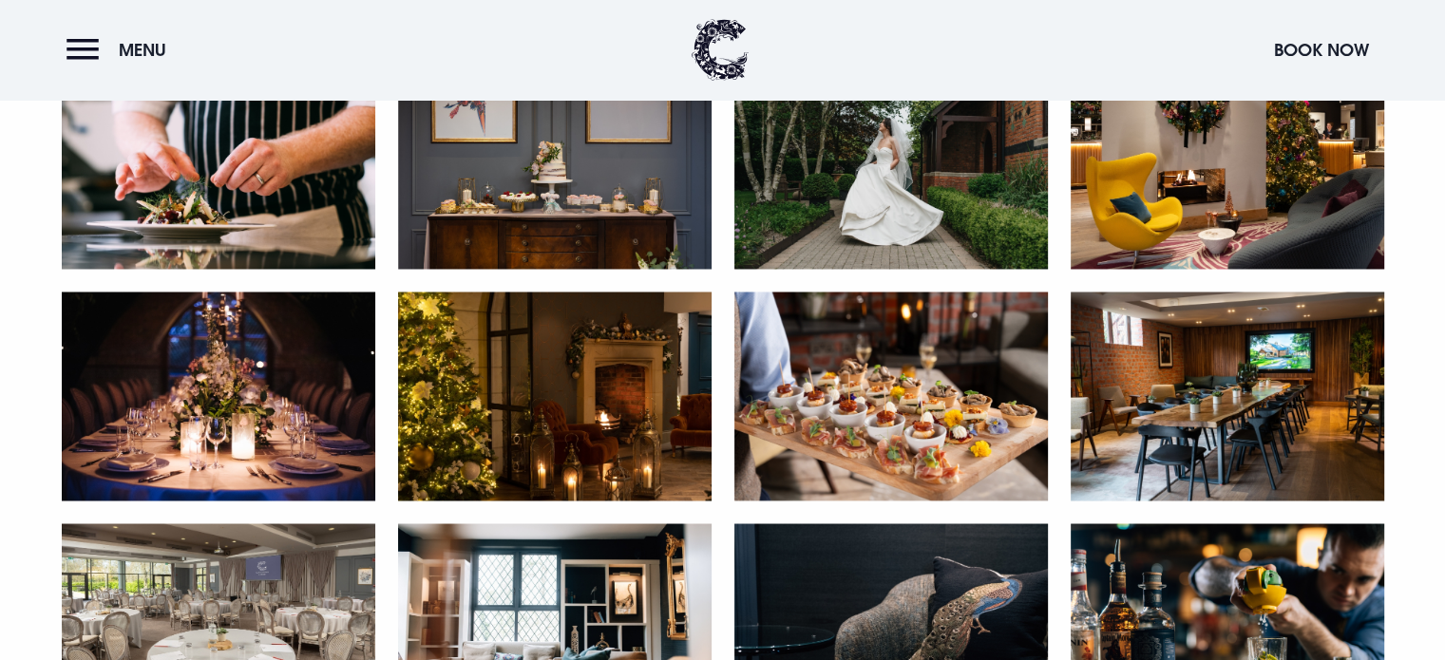
click at [1185, 376] on img at bounding box center [1226, 396] width 313 height 209
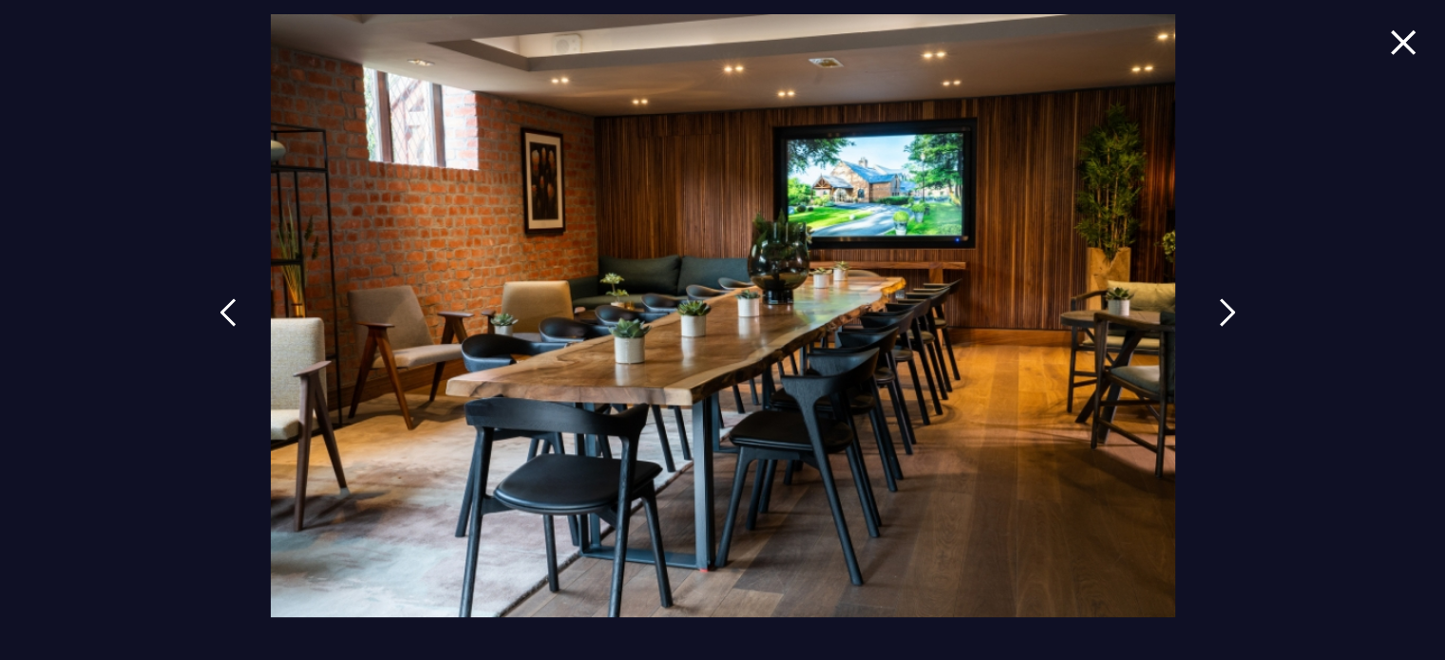
click at [1221, 315] on img at bounding box center [1227, 312] width 17 height 28
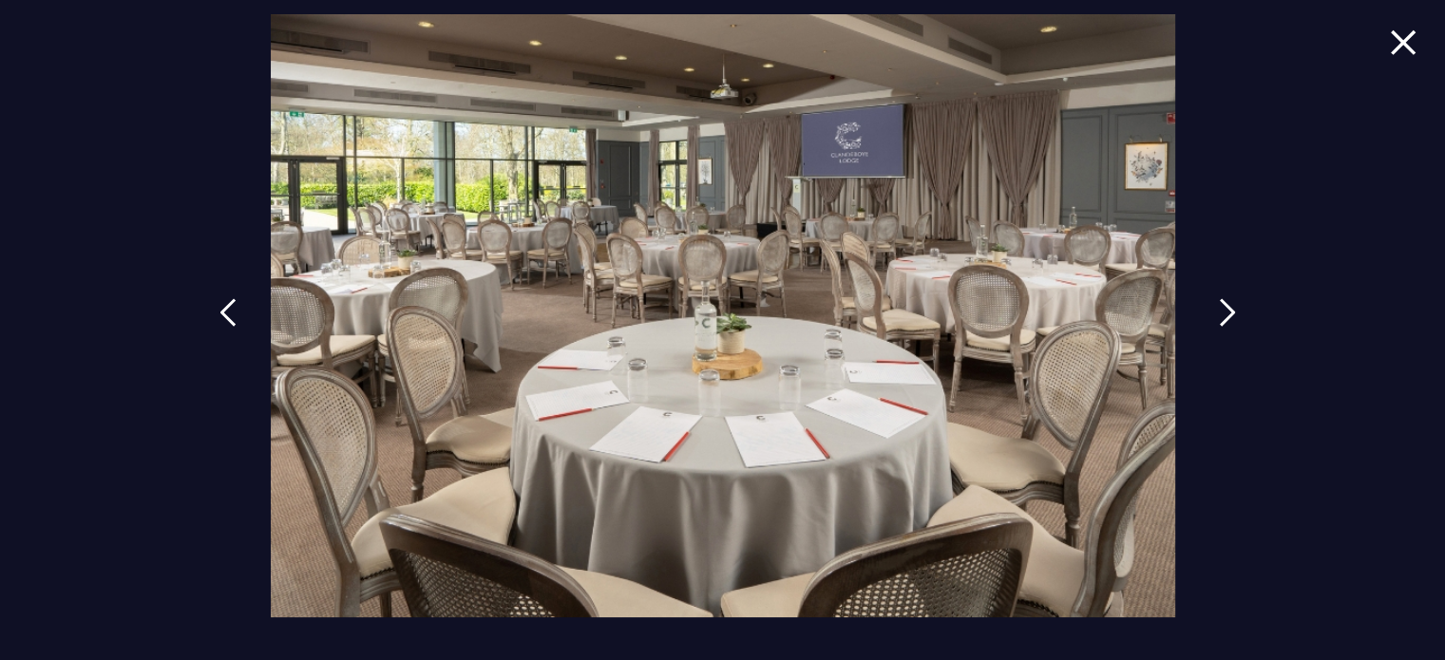
click at [1221, 315] on img at bounding box center [1227, 312] width 17 height 28
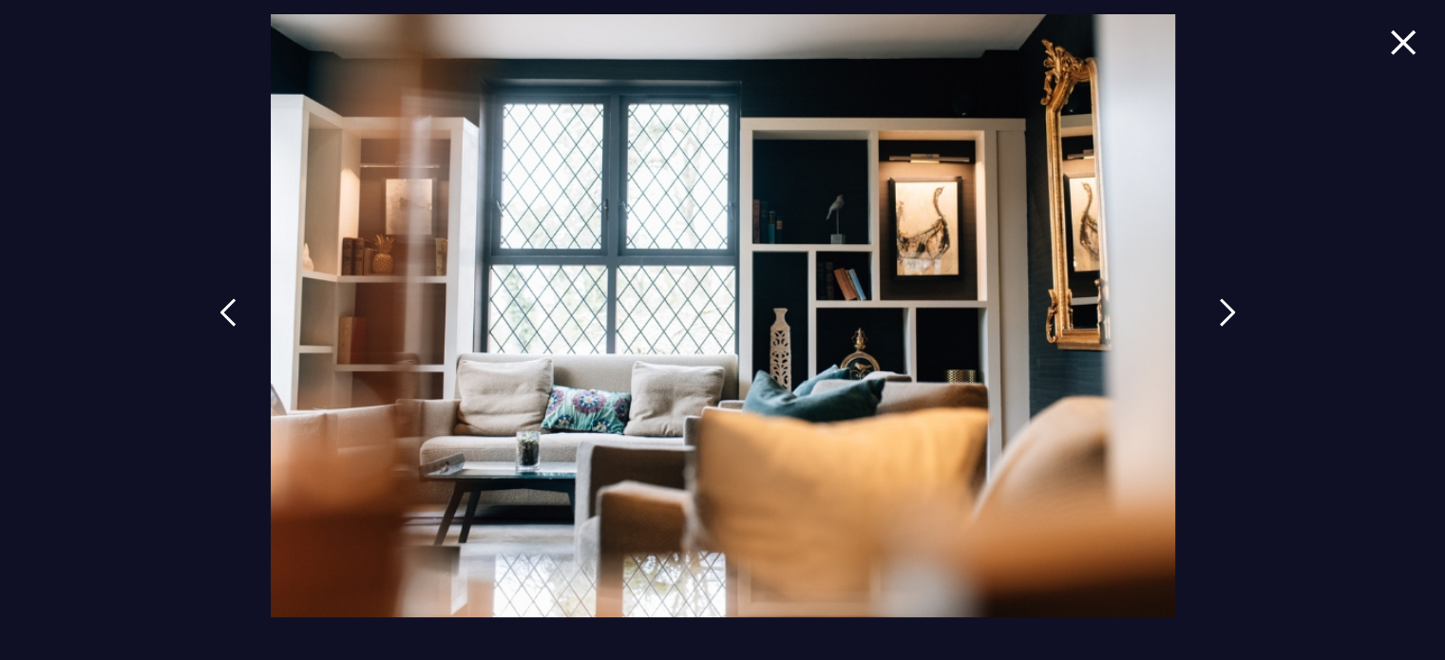
click at [1221, 315] on img at bounding box center [1227, 312] width 17 height 28
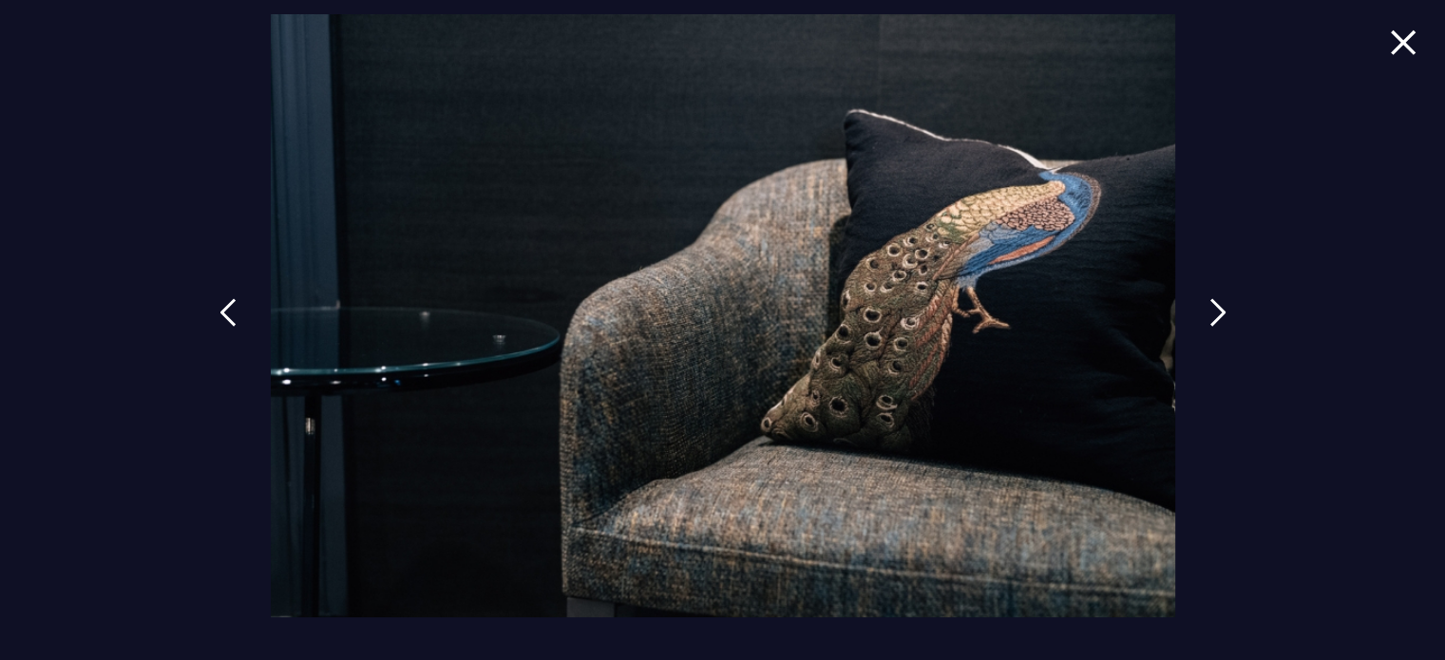
click at [1394, 40] on img at bounding box center [1403, 42] width 27 height 26
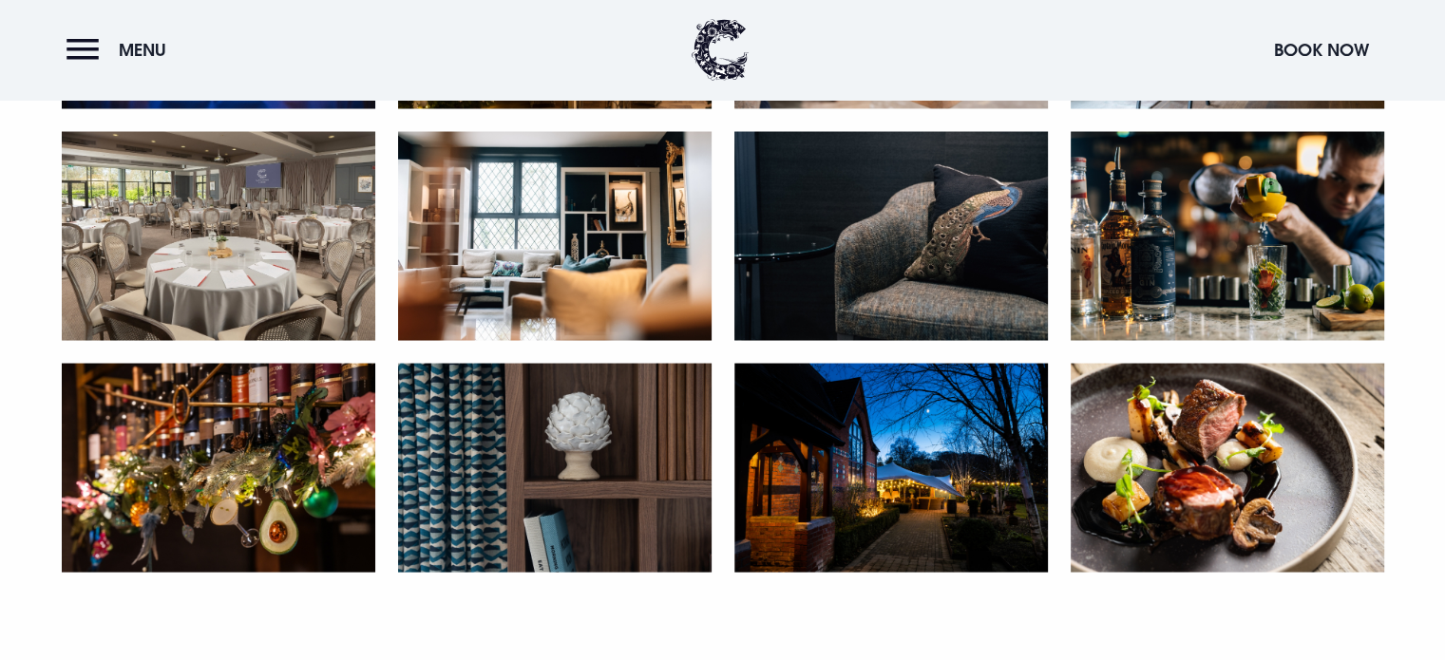
scroll to position [3583, 0]
click at [507, 237] on img at bounding box center [554, 235] width 313 height 209
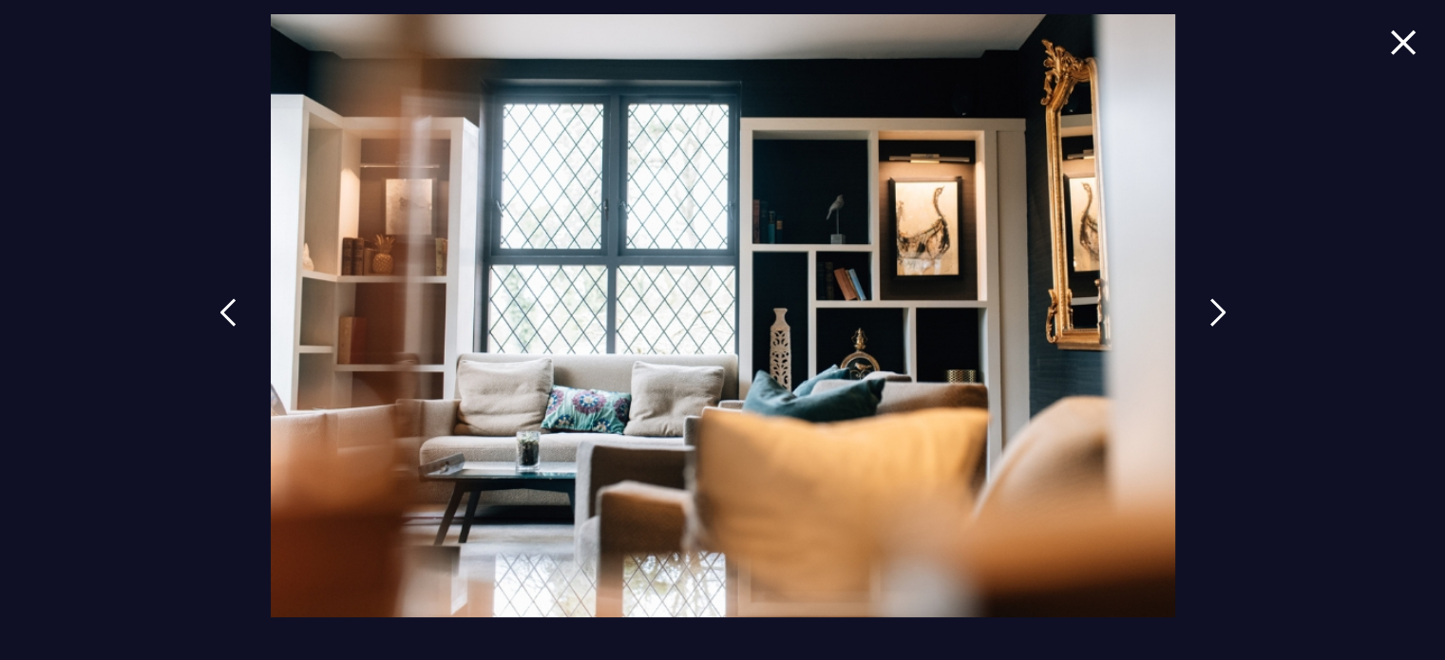
click at [1408, 48] on img at bounding box center [1403, 42] width 27 height 26
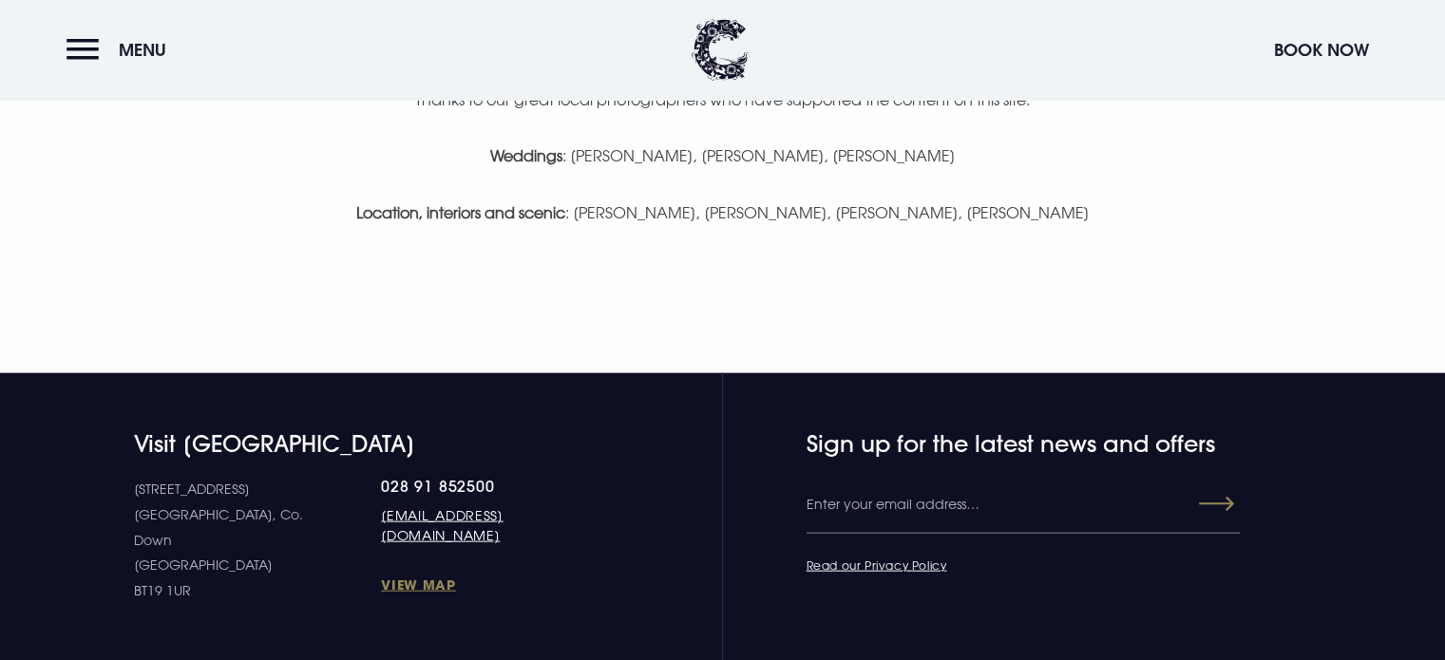
scroll to position [4263, 0]
click at [68, 52] on button "Menu" at bounding box center [120, 49] width 109 height 41
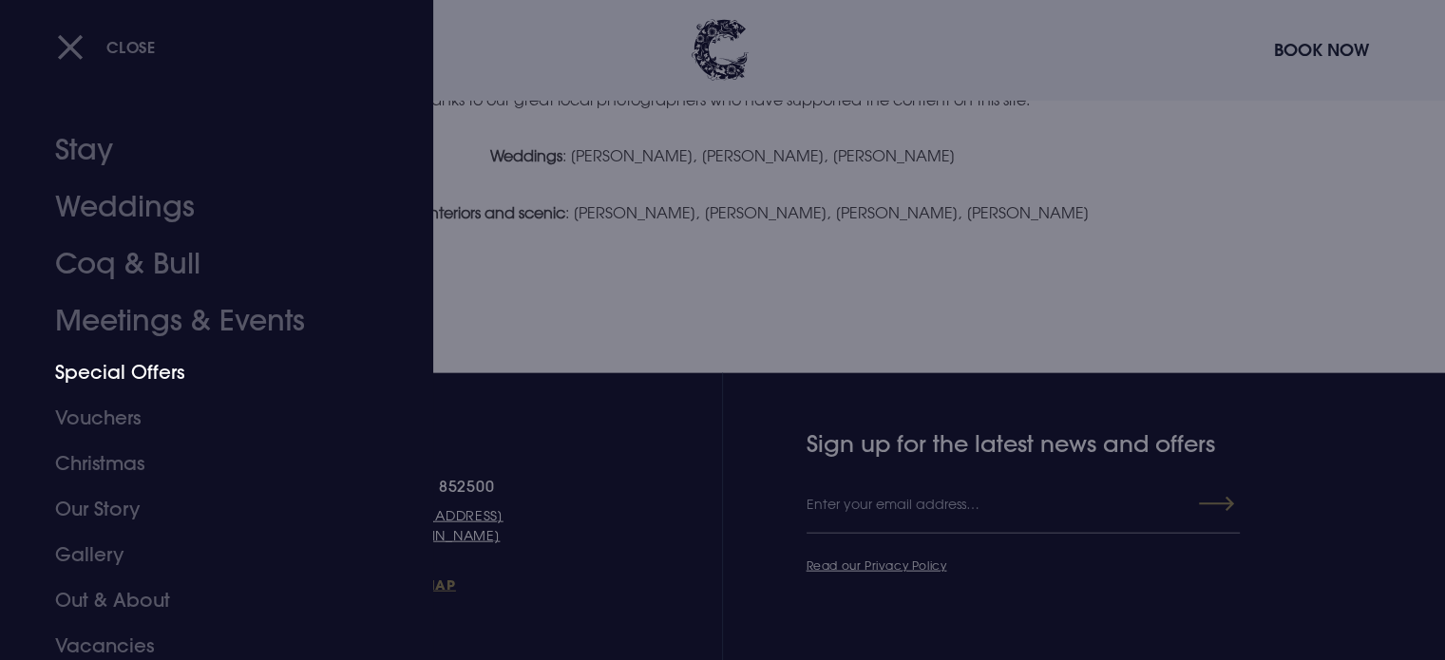
scroll to position [53, 0]
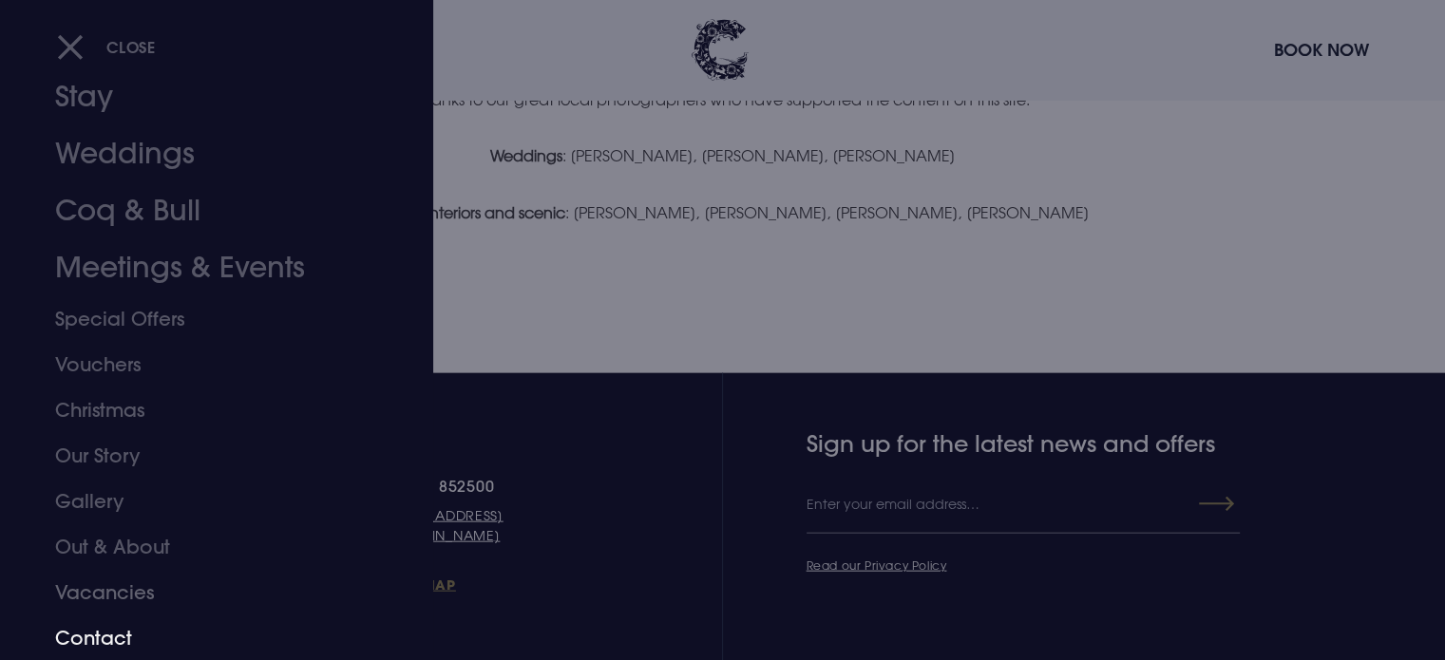
click at [95, 642] on link "Contact" at bounding box center [205, 638] width 300 height 46
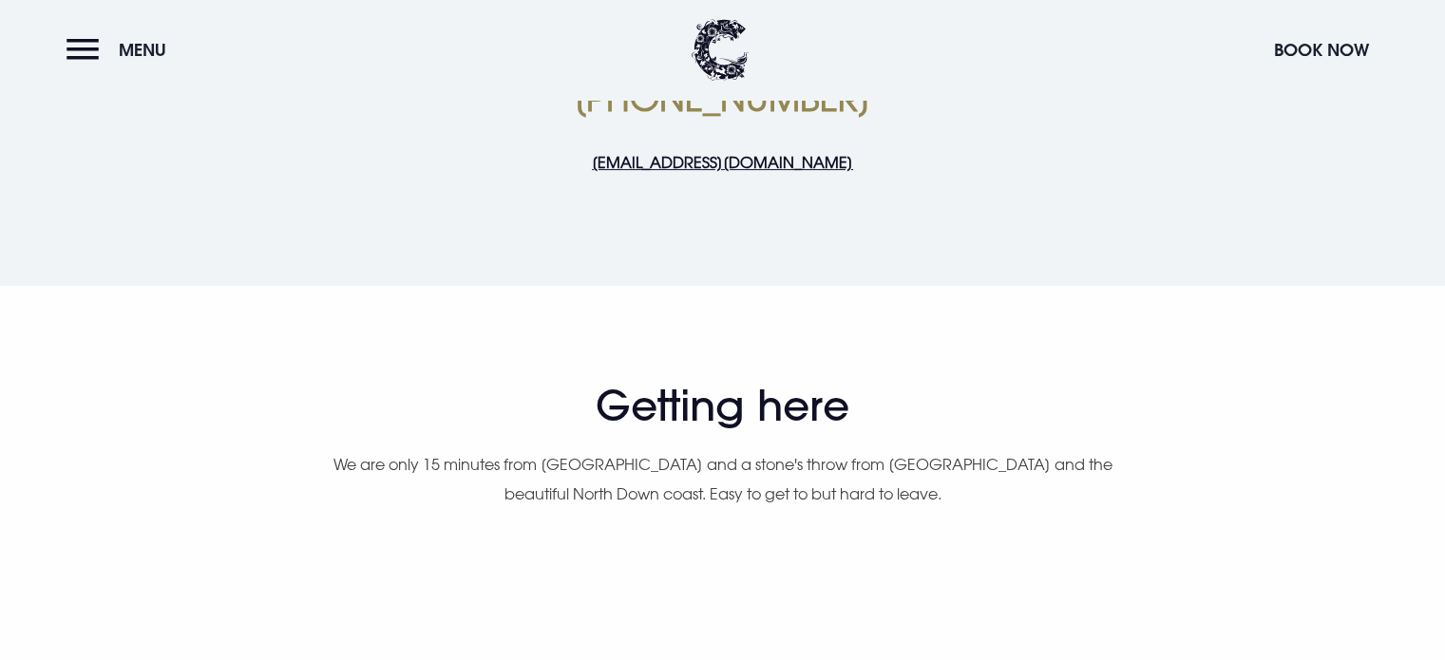
scroll to position [737, 0]
click at [767, 401] on h2 "Getting here" at bounding box center [722, 404] width 1098 height 50
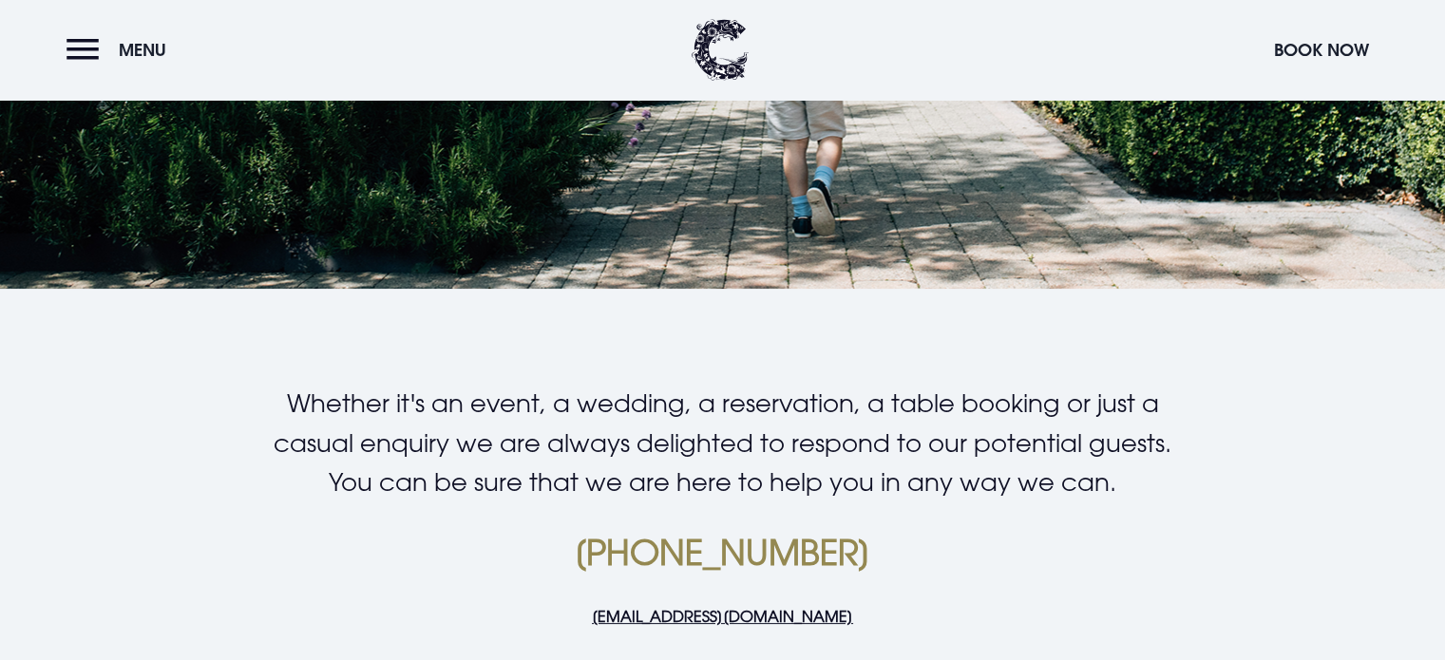
scroll to position [0, 0]
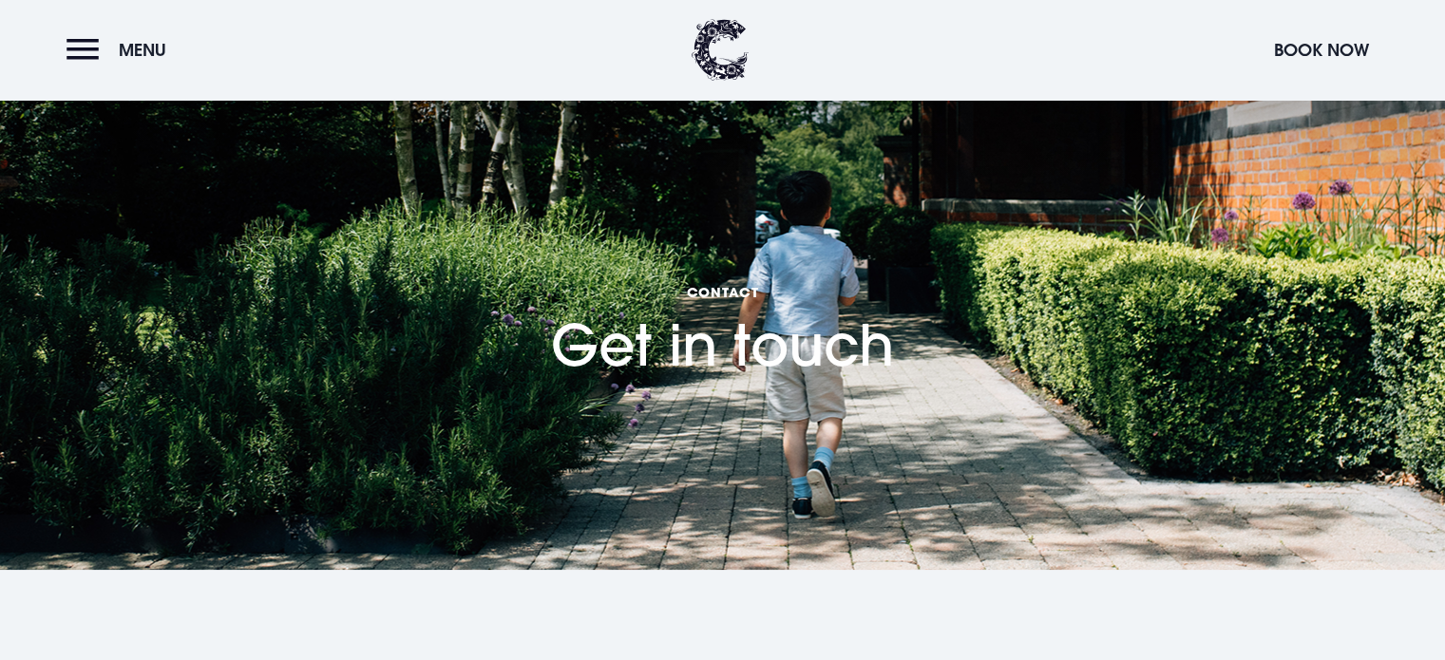
drag, startPoint x: 881, startPoint y: 168, endPoint x: 577, endPoint y: 170, distance: 303.9
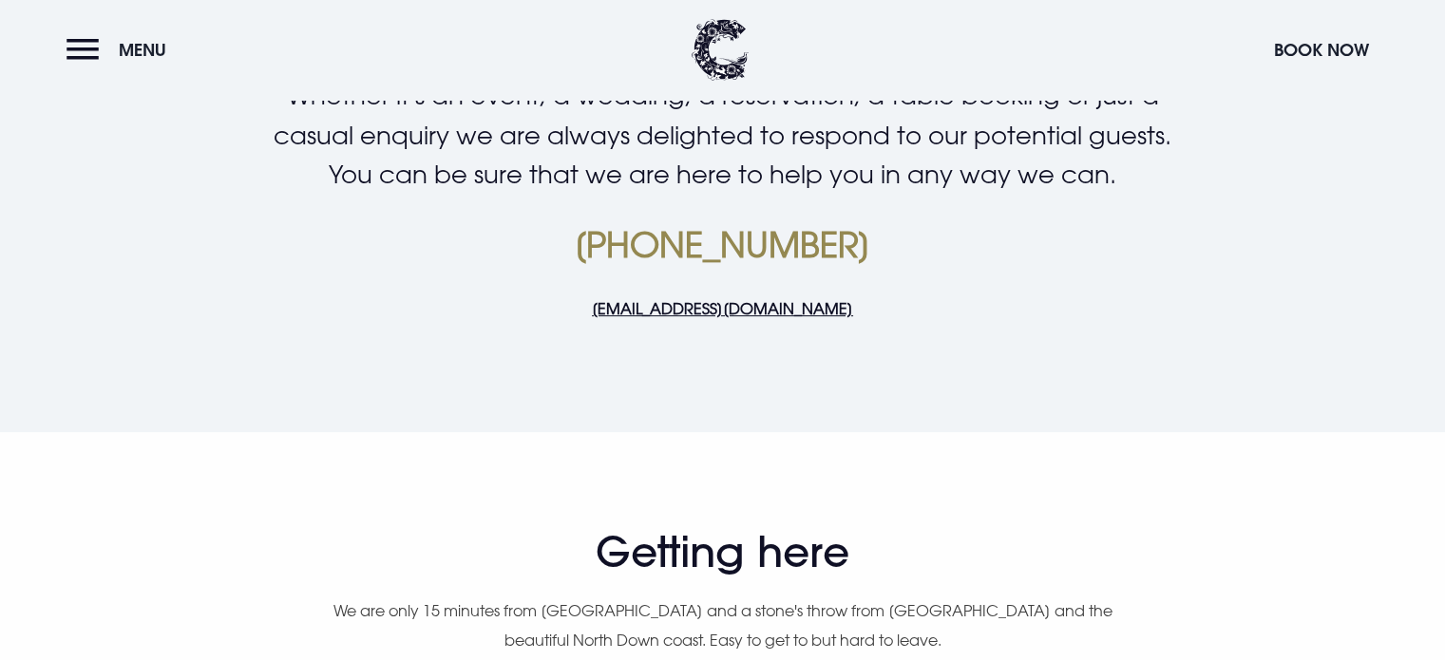
scroll to position [585, 0]
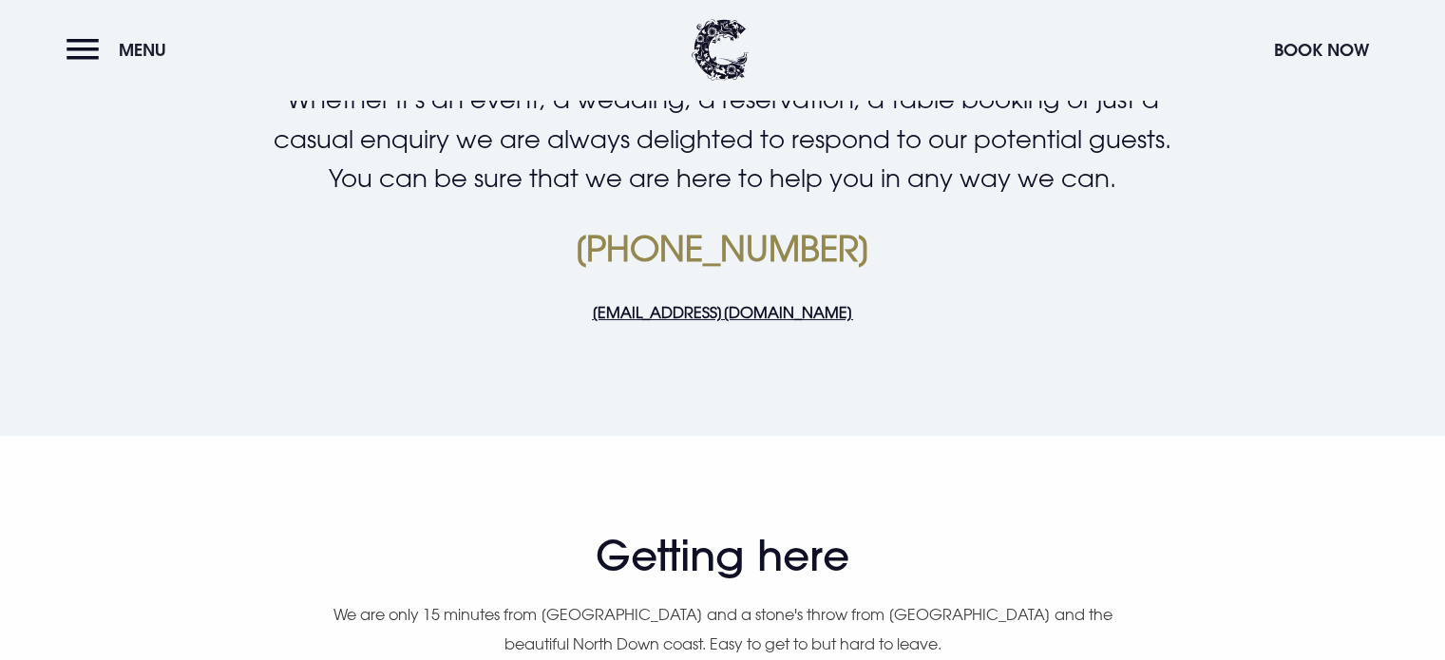
click at [921, 332] on div "Whether it's an event, a wedding, a reservation, a table booking or just a casu…" at bounding box center [722, 217] width 1098 height 275
drag, startPoint x: 871, startPoint y: 312, endPoint x: 589, endPoint y: 322, distance: 282.3
click at [589, 322] on p "[EMAIL_ADDRESS][DOMAIN_NAME]" at bounding box center [722, 312] width 904 height 28
copy link "[EMAIL_ADDRESS][DOMAIN_NAME]"
